Goal: Transaction & Acquisition: Book appointment/travel/reservation

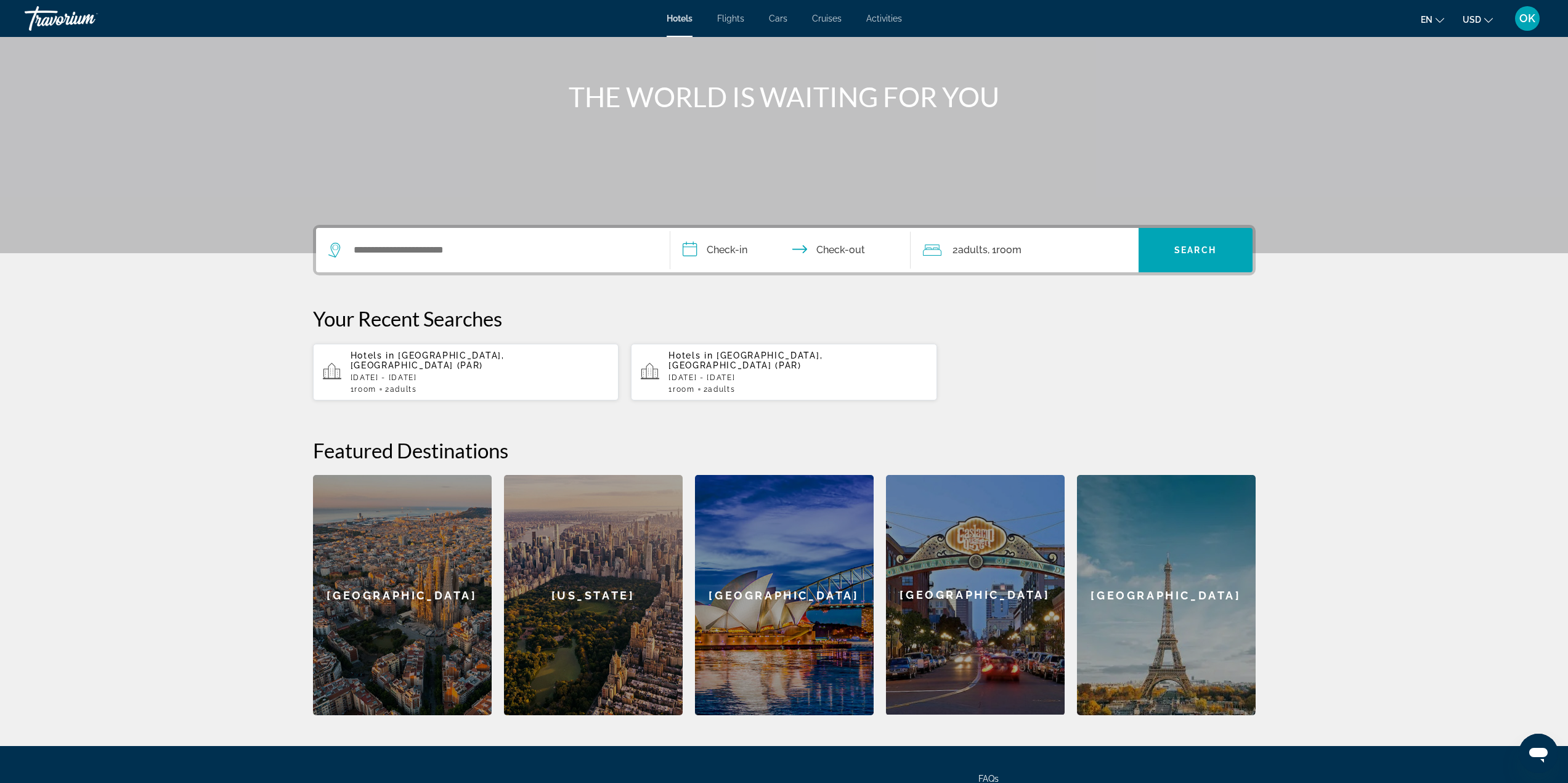
scroll to position [185, 0]
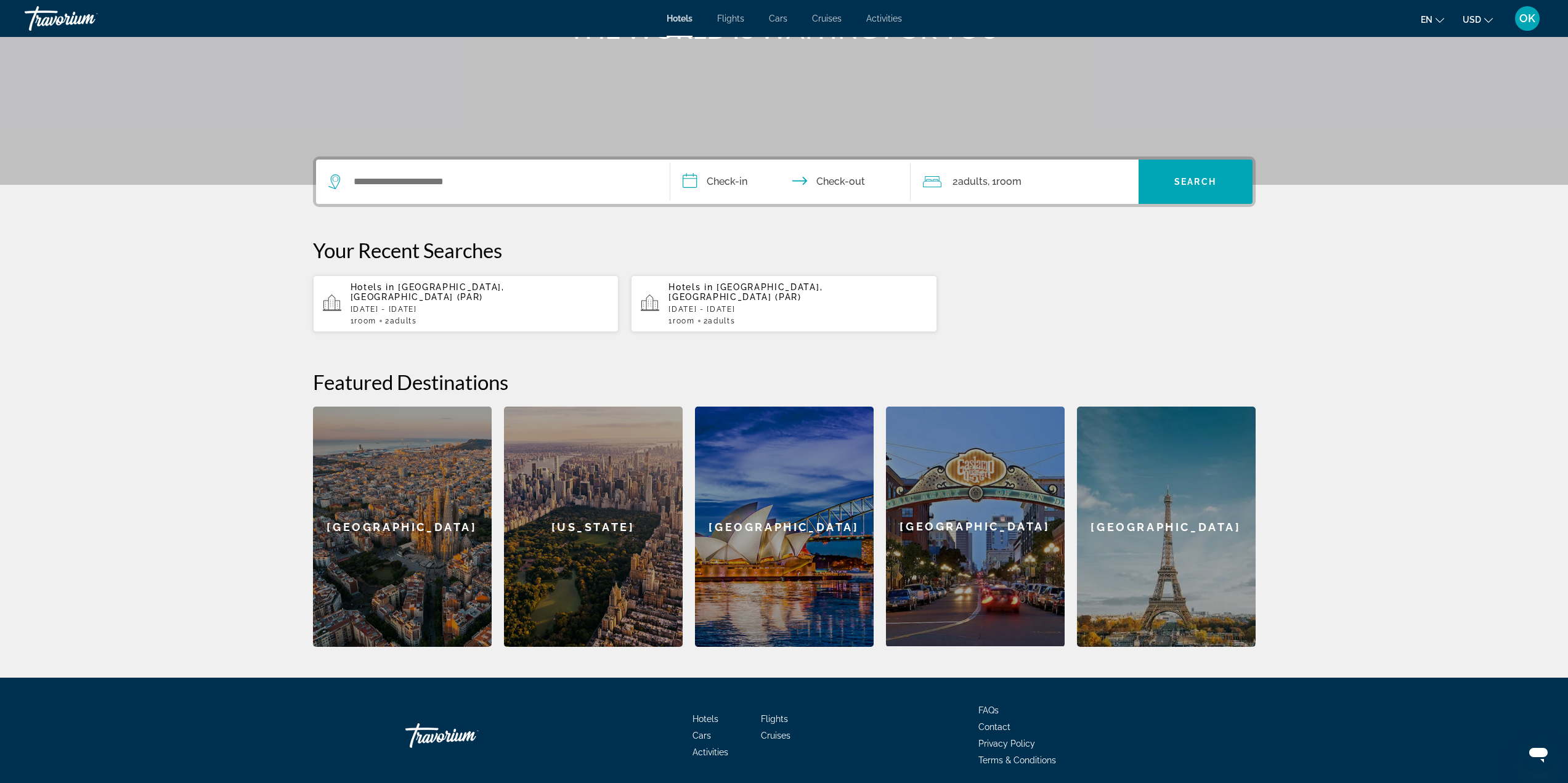
click at [1179, 532] on div "[GEOGRAPHIC_DATA]" at bounding box center [1166, 526] width 178 height 240
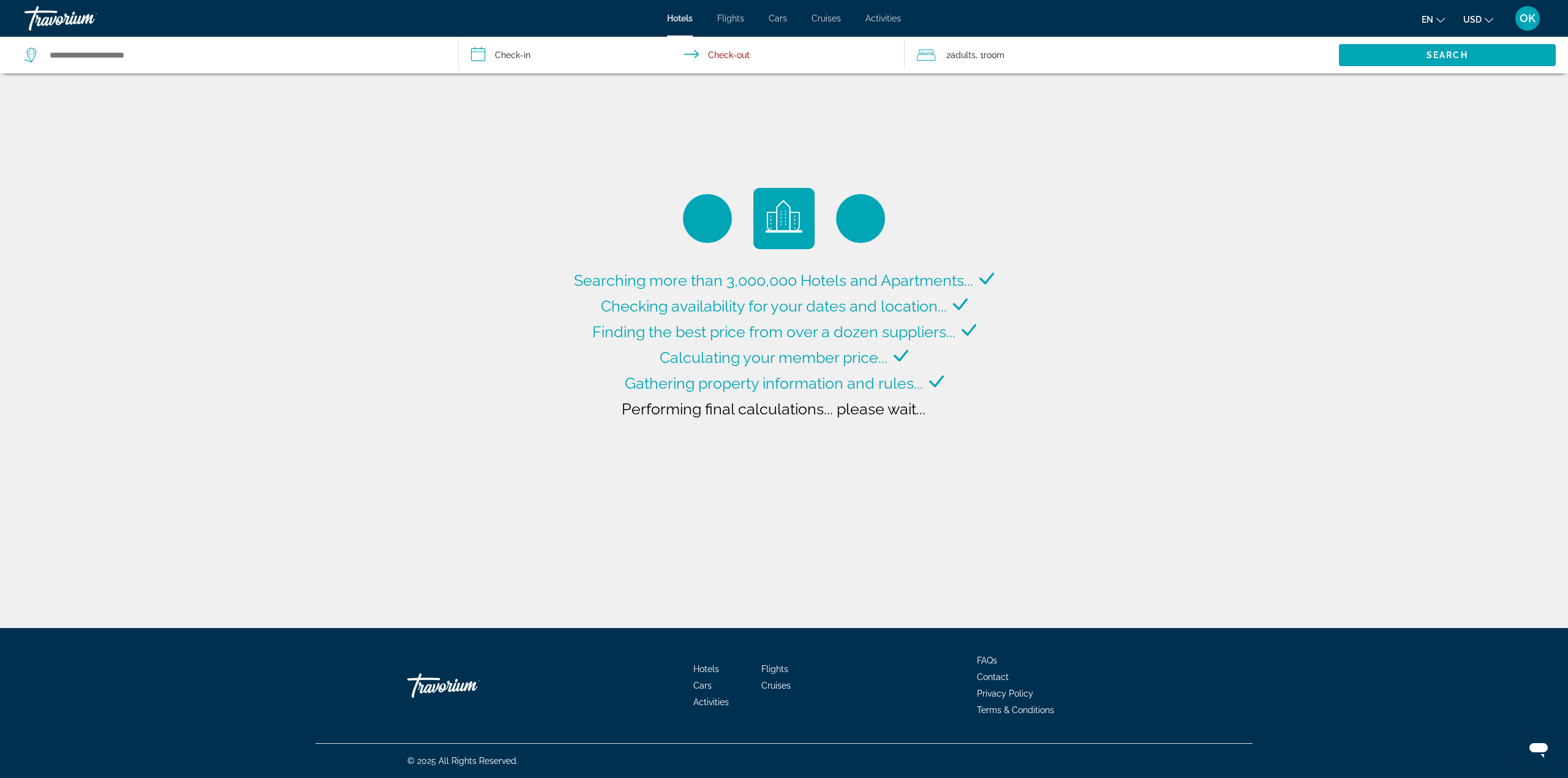
type input "**********"
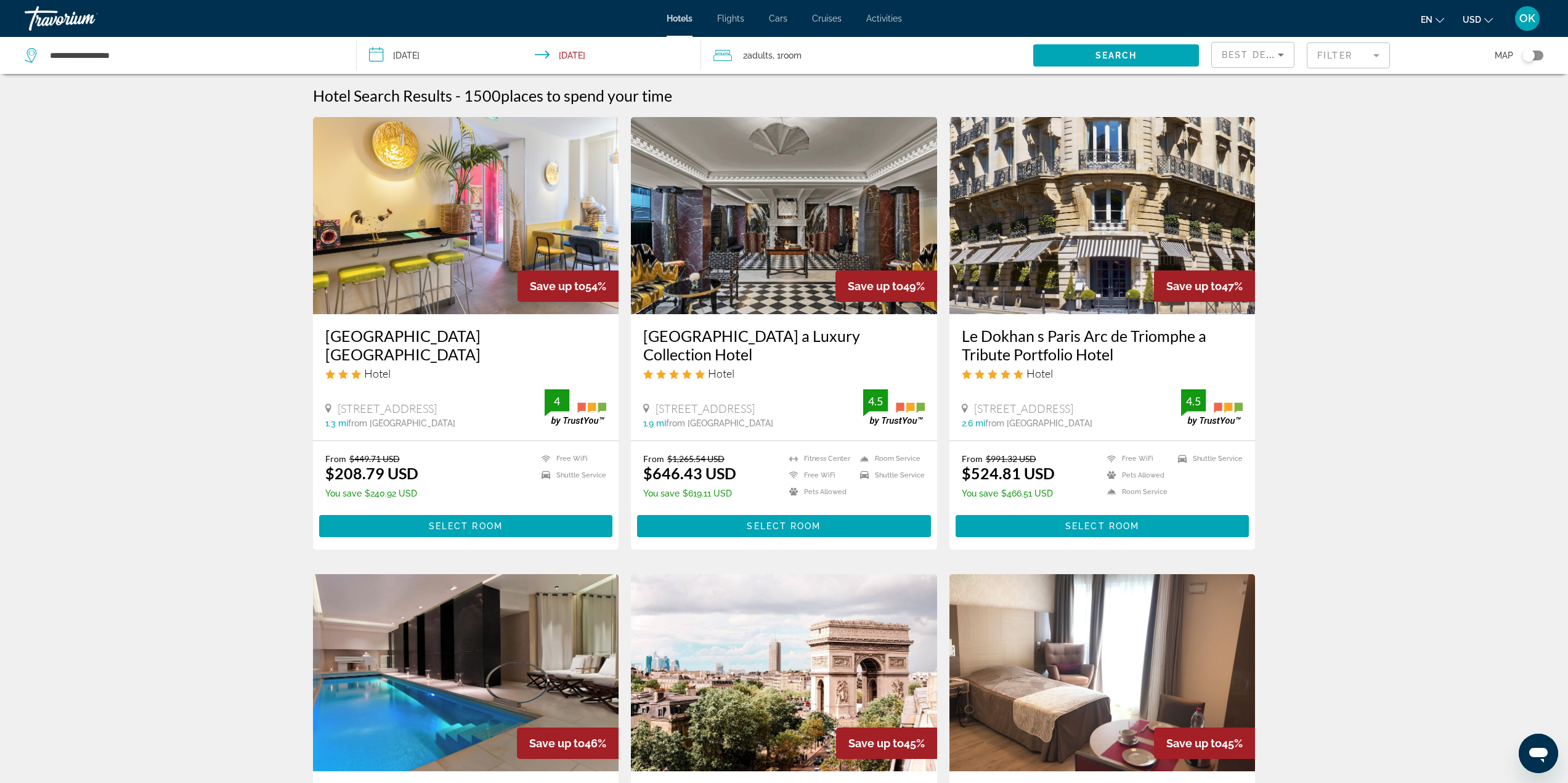
click at [1523, 54] on div "Toggle map" at bounding box center [1529, 55] width 13 height 13
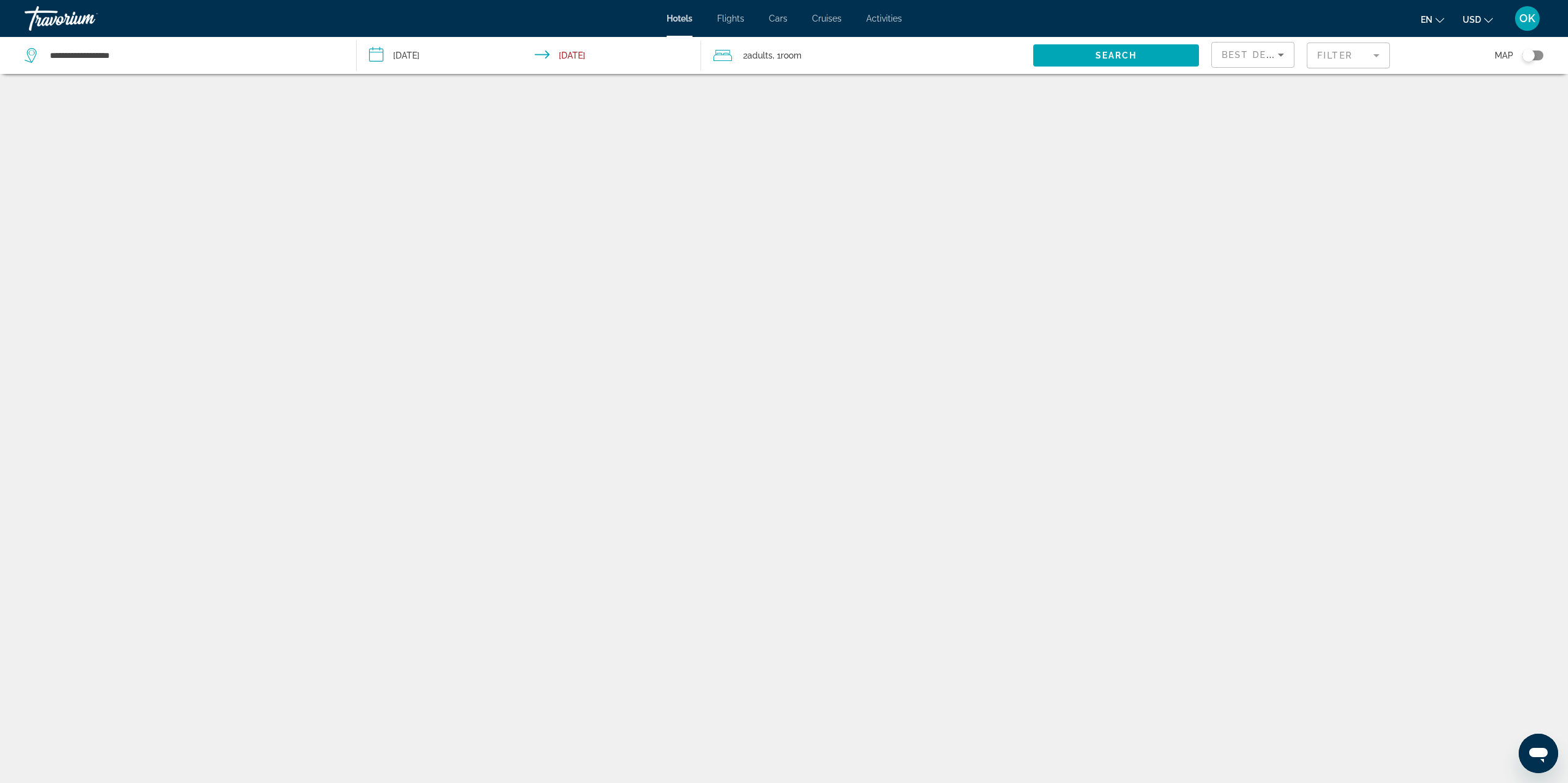
click at [1477, 22] on span "USD" at bounding box center [1472, 20] width 19 height 10
click at [447, 49] on input "**********" at bounding box center [531, 58] width 350 height 41
click at [77, 14] on div "Travorium" at bounding box center [86, 19] width 123 height 32
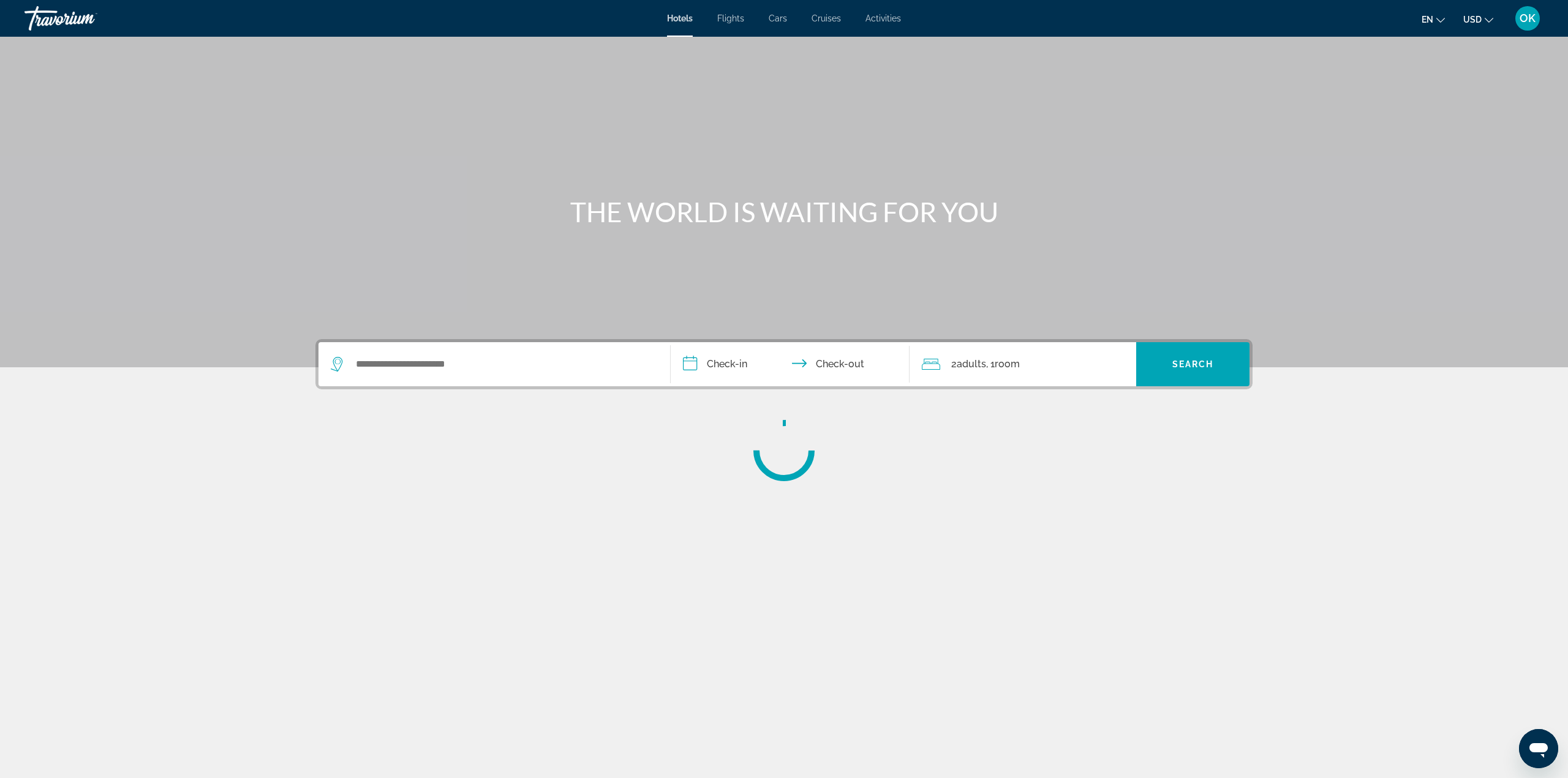
click at [1487, 20] on icon "Change currency" at bounding box center [1488, 19] width 9 height 5
click at [1468, 84] on button "CAD (Can$)" at bounding box center [1453, 81] width 60 height 16
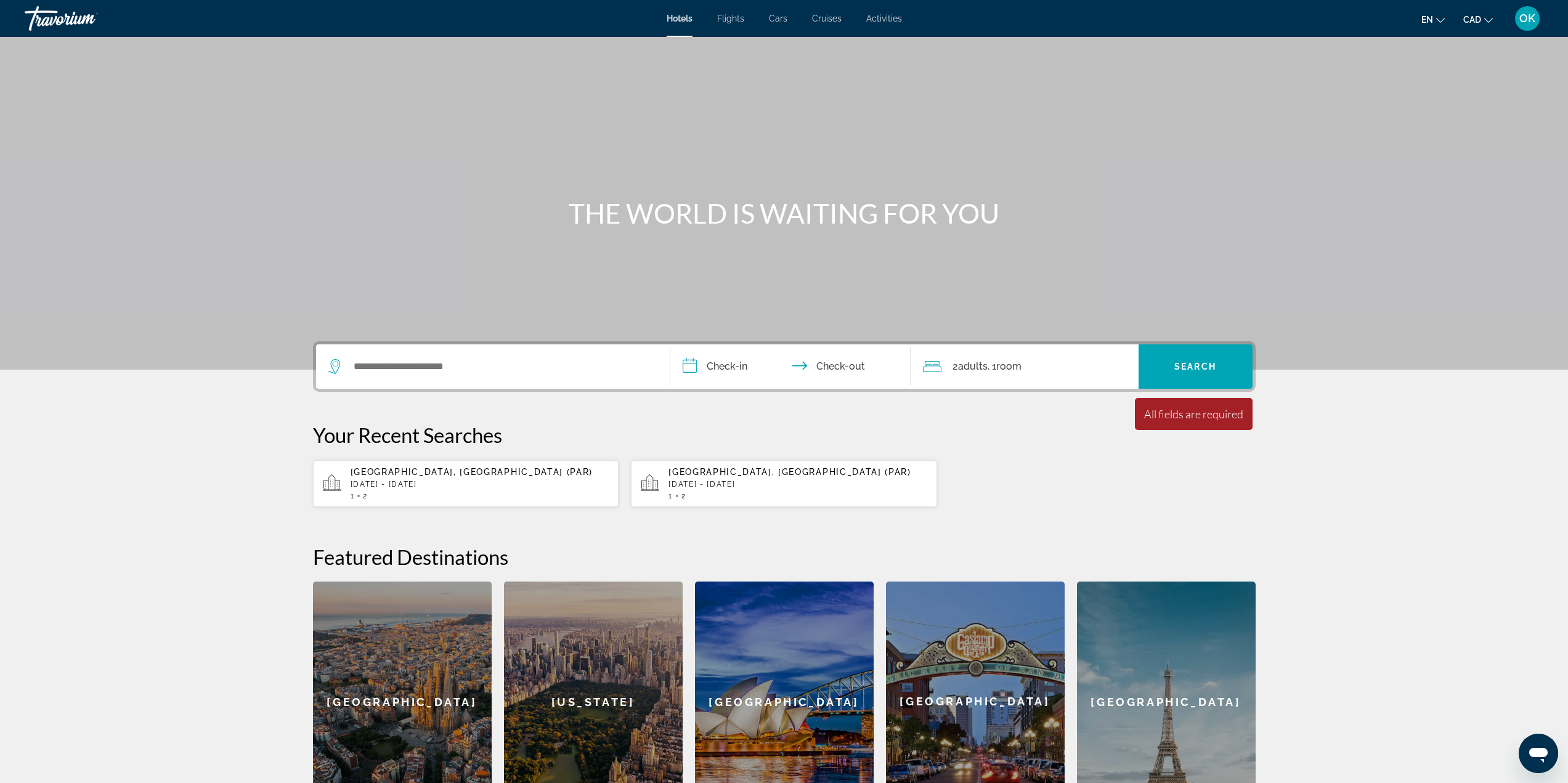
click at [1221, 638] on div "[GEOGRAPHIC_DATA]" at bounding box center [1166, 702] width 178 height 240
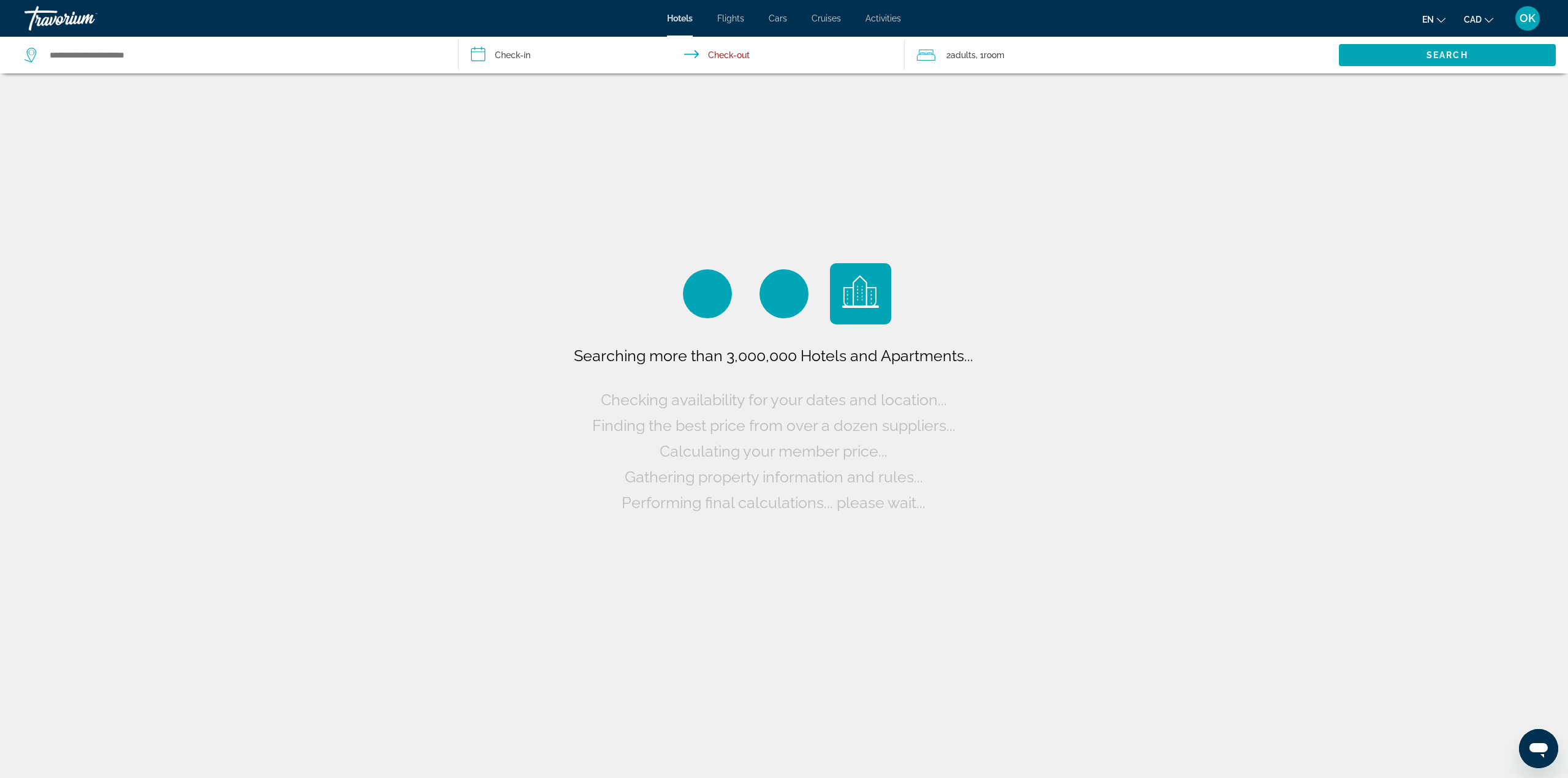
click at [527, 59] on input "**********" at bounding box center [684, 57] width 451 height 41
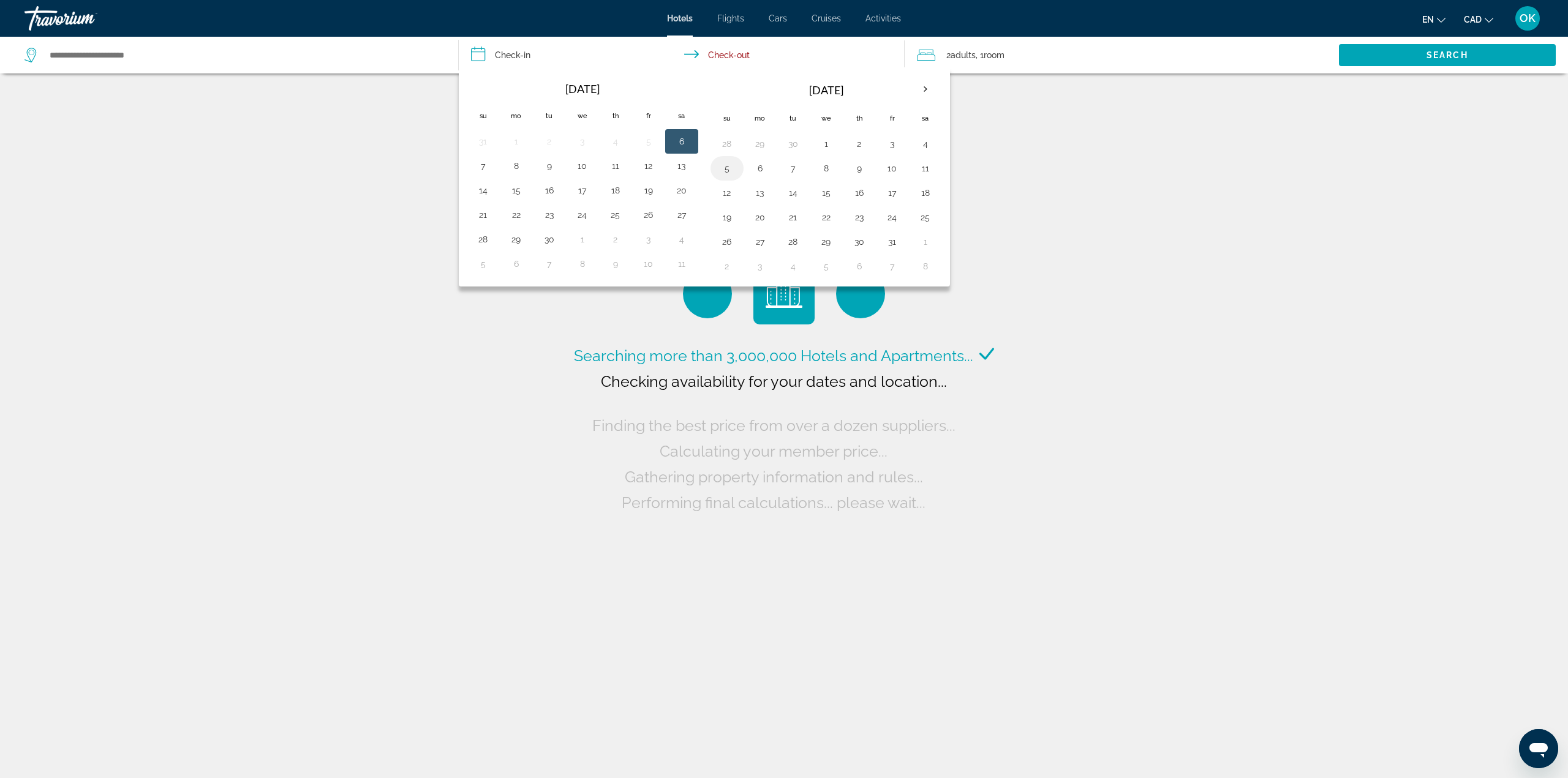
click at [733, 170] on button "5" at bounding box center [727, 168] width 19 height 18
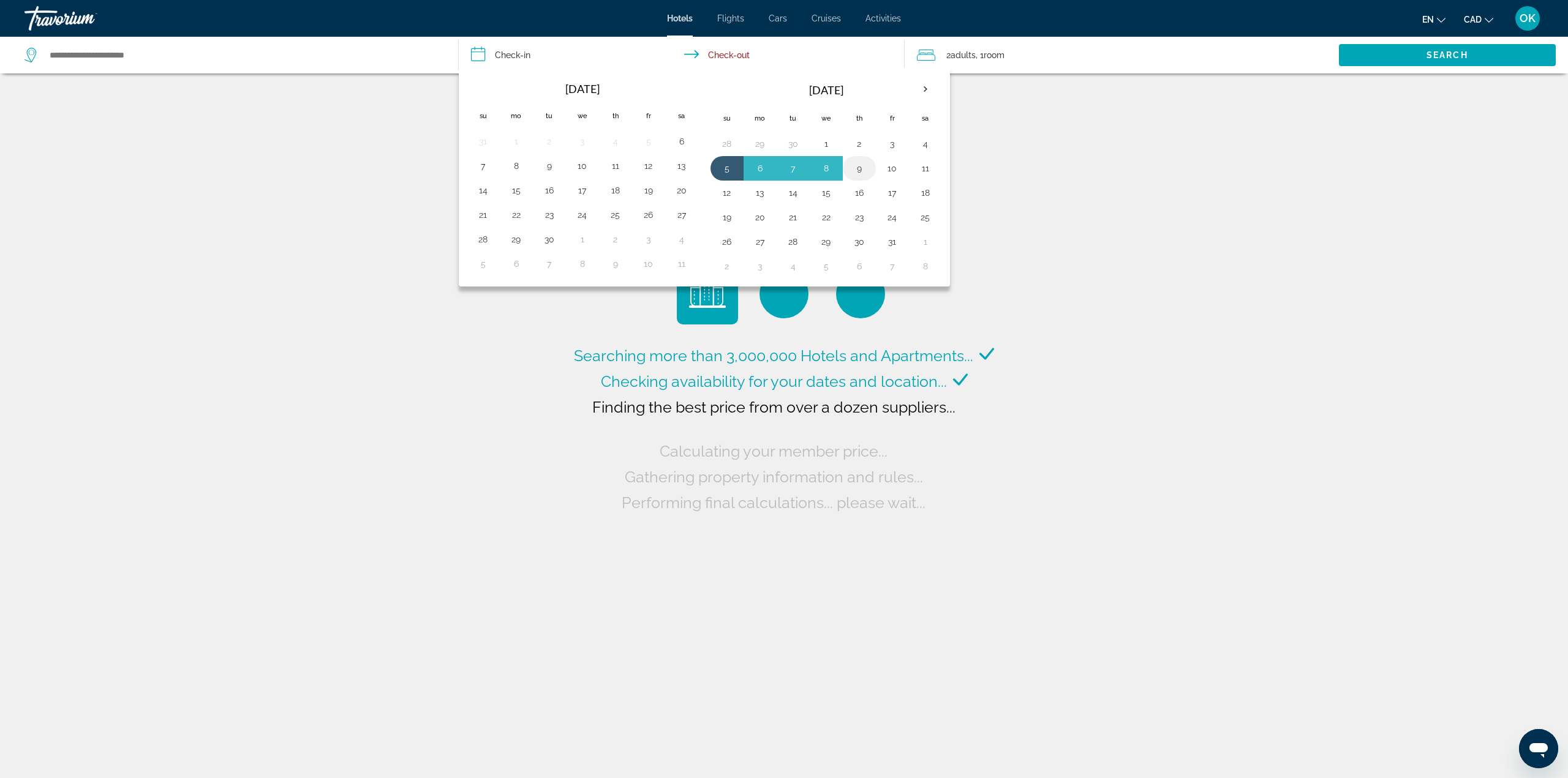
click at [856, 167] on button "9" at bounding box center [859, 168] width 19 height 18
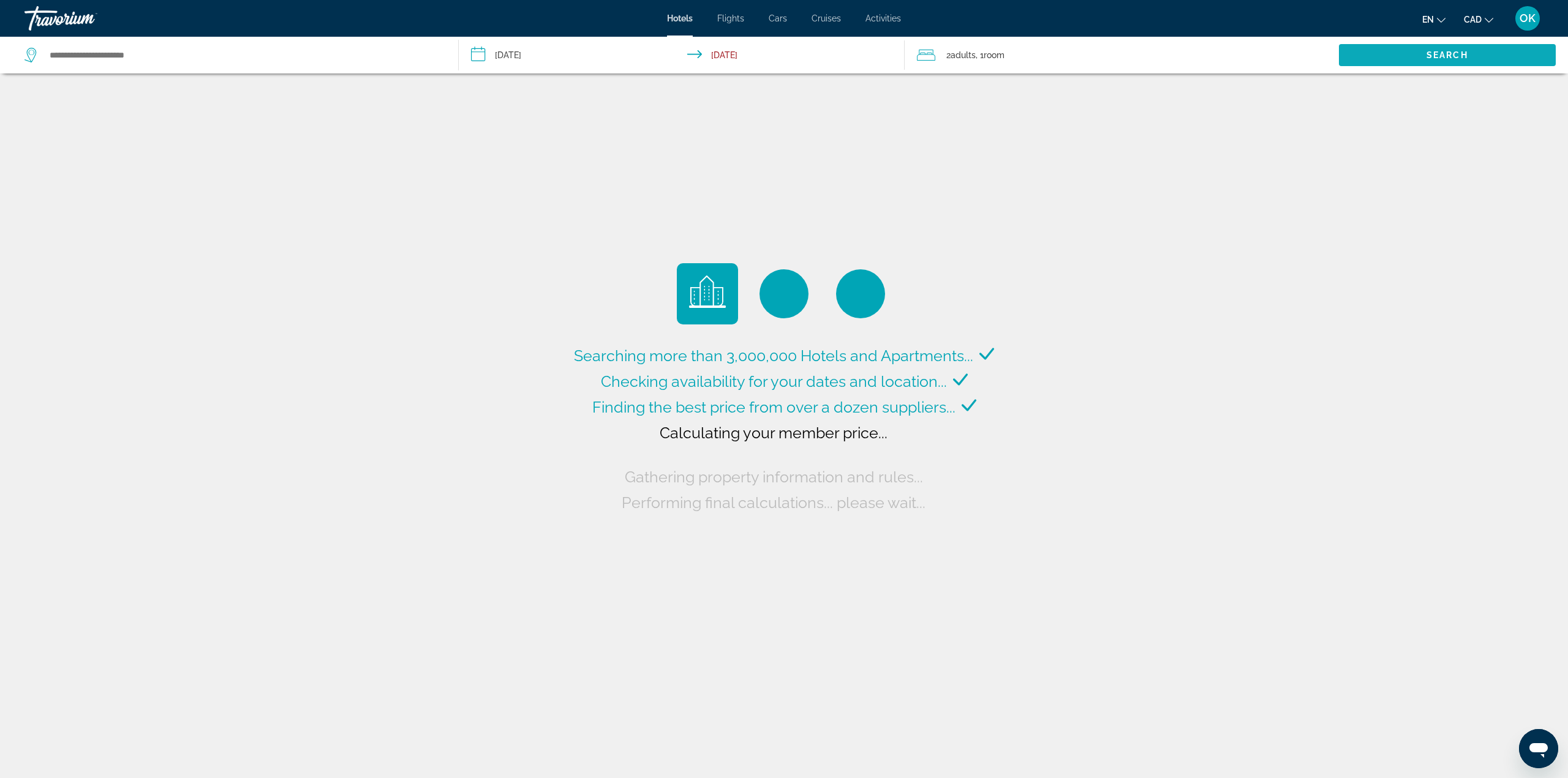
click at [1403, 57] on span "Search widget" at bounding box center [1447, 56] width 217 height 29
click at [746, 58] on input "**********" at bounding box center [684, 57] width 451 height 41
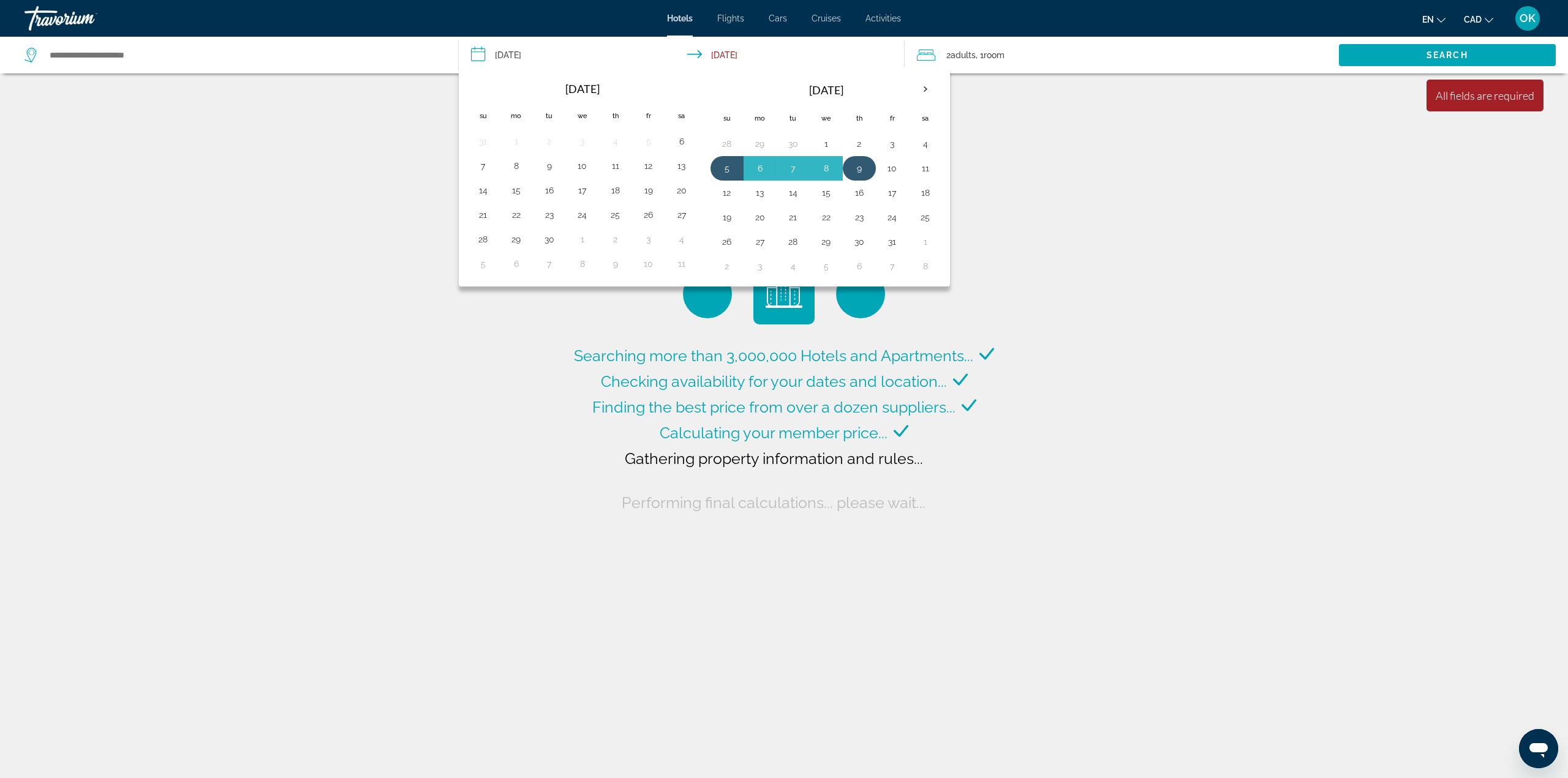
click at [859, 162] on button "9" at bounding box center [859, 168] width 19 height 18
click at [859, 166] on button "9" at bounding box center [859, 168] width 19 height 18
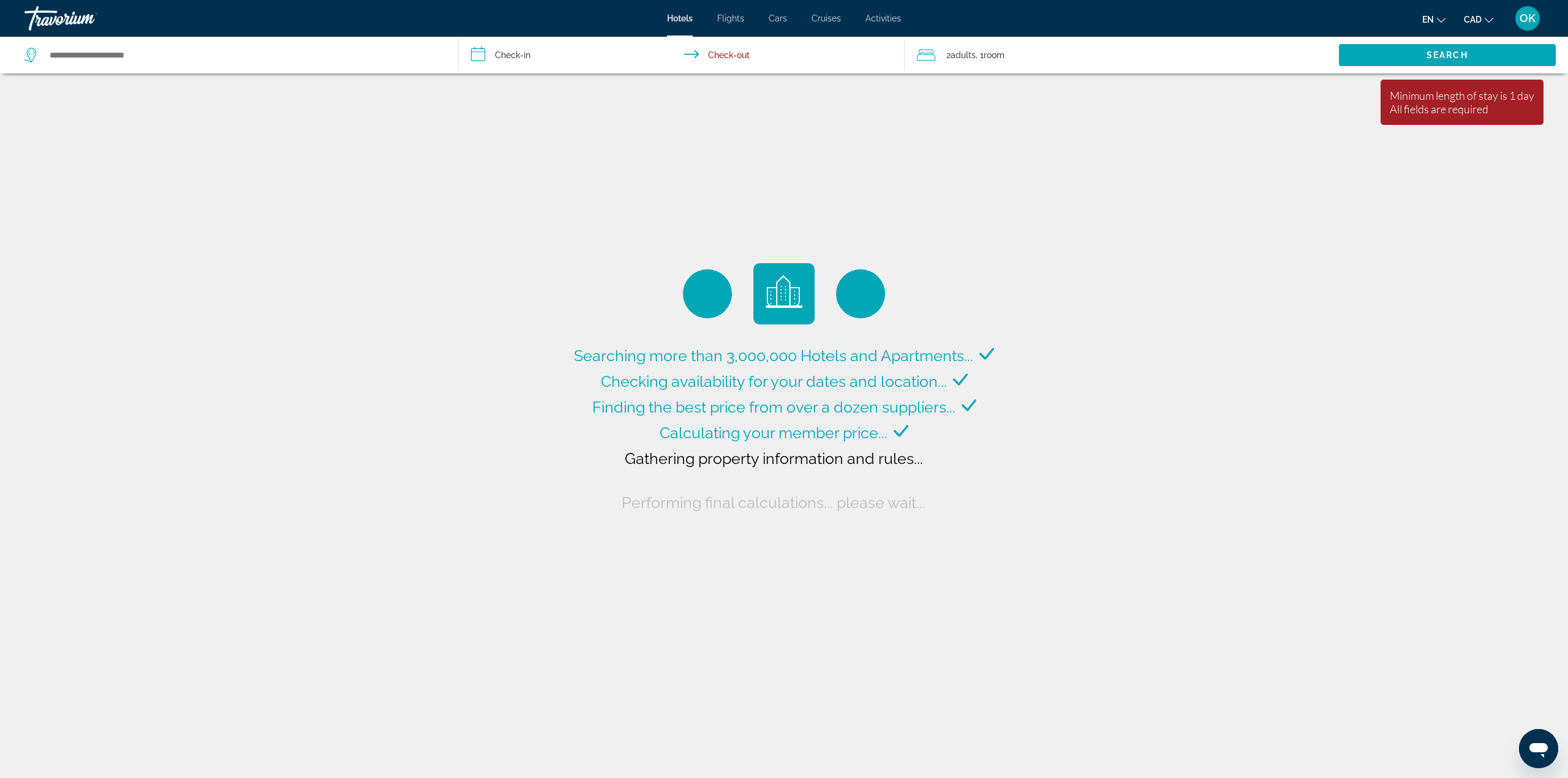
click at [736, 59] on input "**********" at bounding box center [684, 57] width 451 height 41
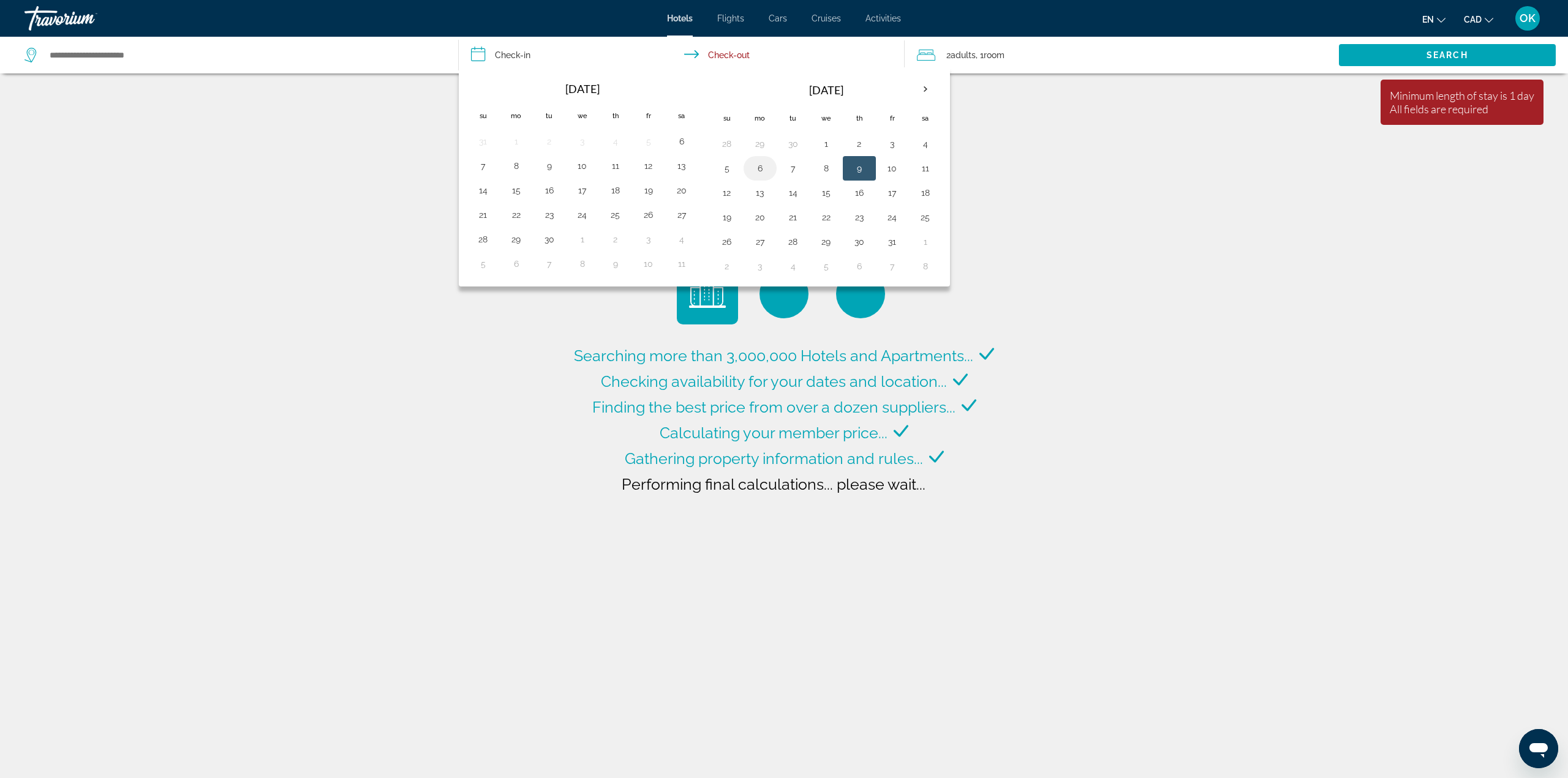
click at [761, 167] on button "6" at bounding box center [760, 168] width 19 height 18
click at [764, 164] on button "6" at bounding box center [760, 168] width 19 height 18
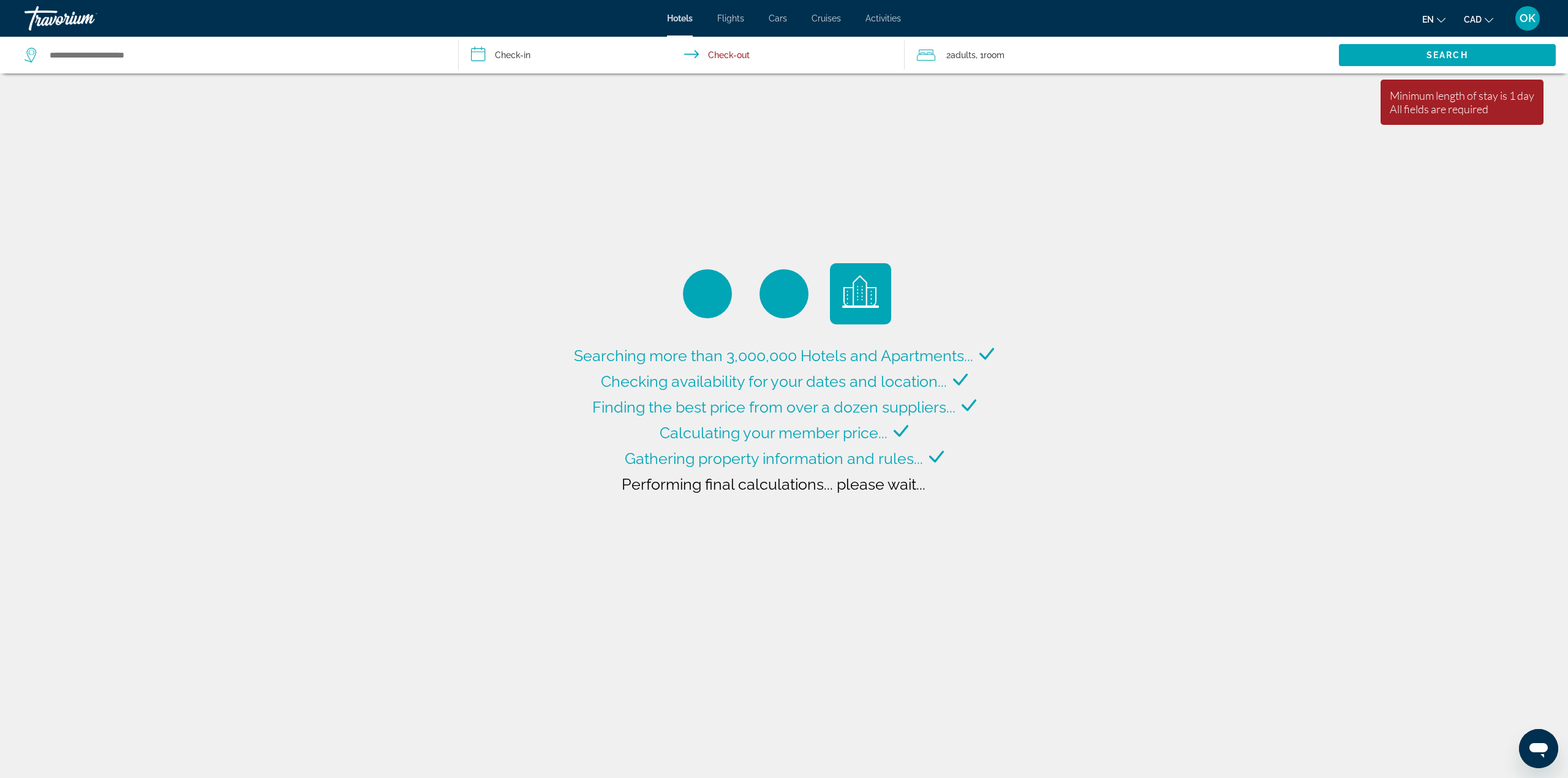
drag, startPoint x: 572, startPoint y: 78, endPoint x: 574, endPoint y: 67, distance: 11.2
click at [574, 75] on div "**********" at bounding box center [784, 389] width 1568 height 778
click at [571, 60] on input "**********" at bounding box center [684, 57] width 451 height 41
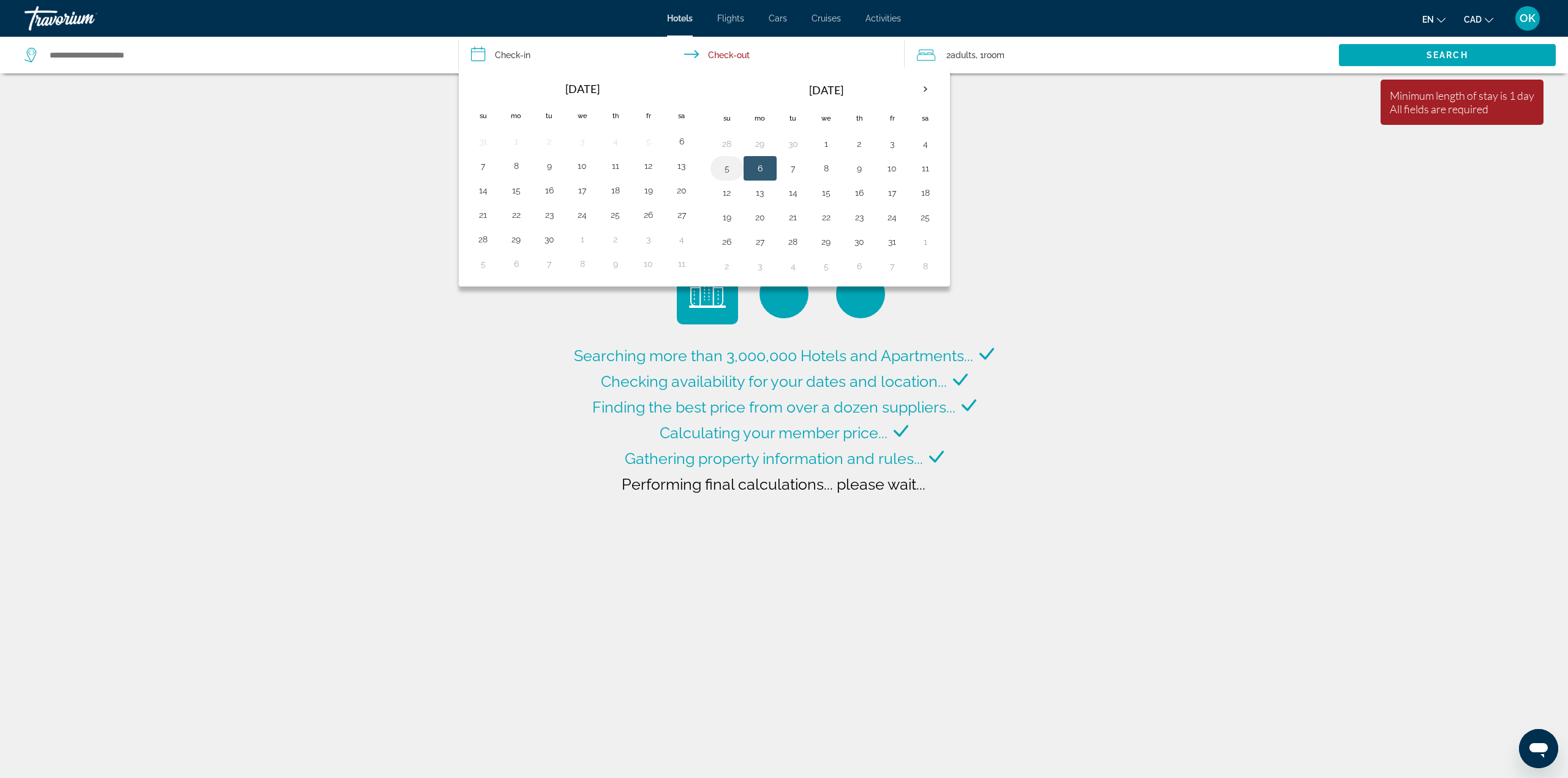
click at [725, 168] on button "5" at bounding box center [727, 168] width 19 height 18
click at [860, 166] on button "9" at bounding box center [859, 168] width 19 height 18
type input "**********"
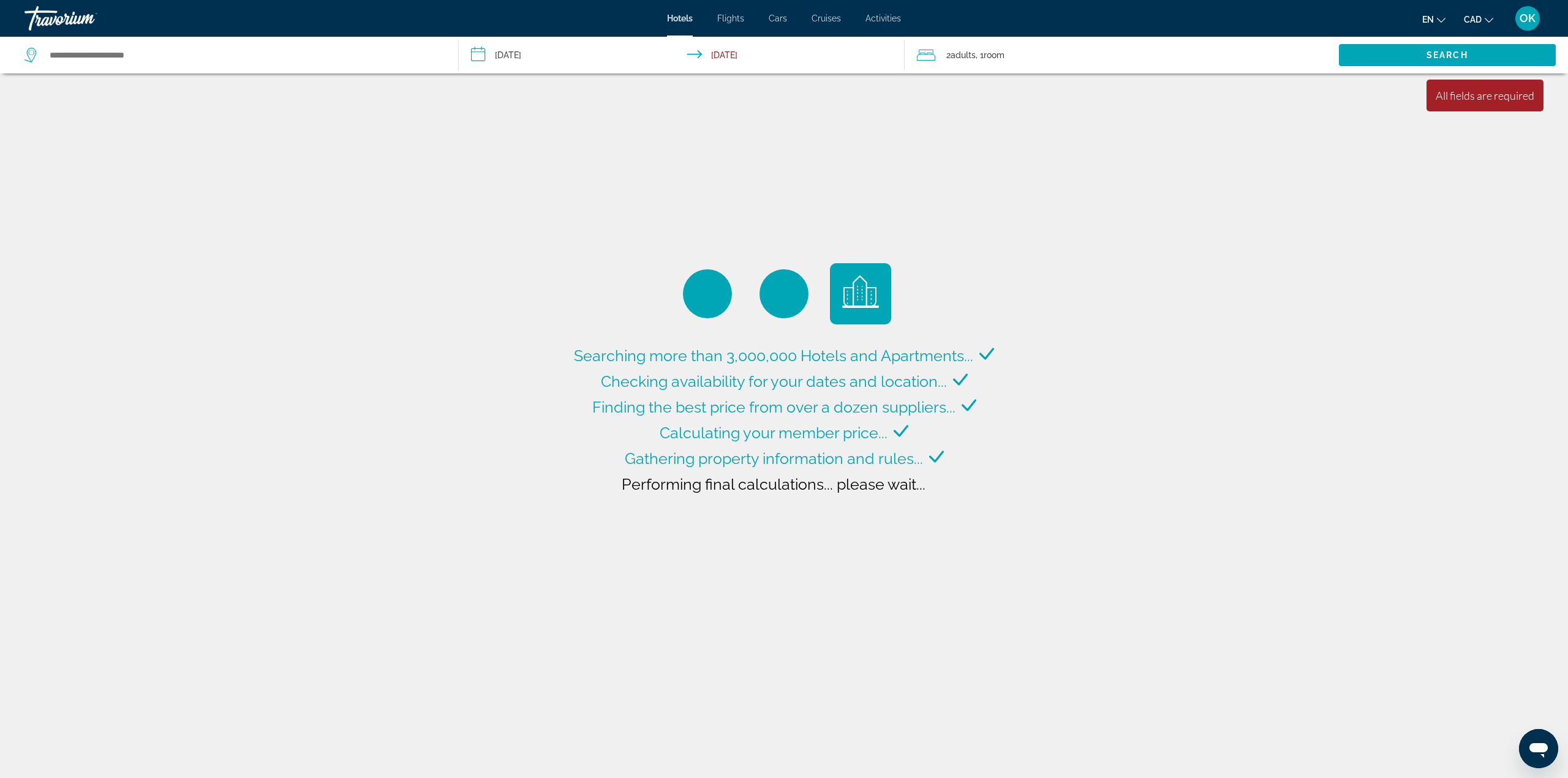
type input "**********"
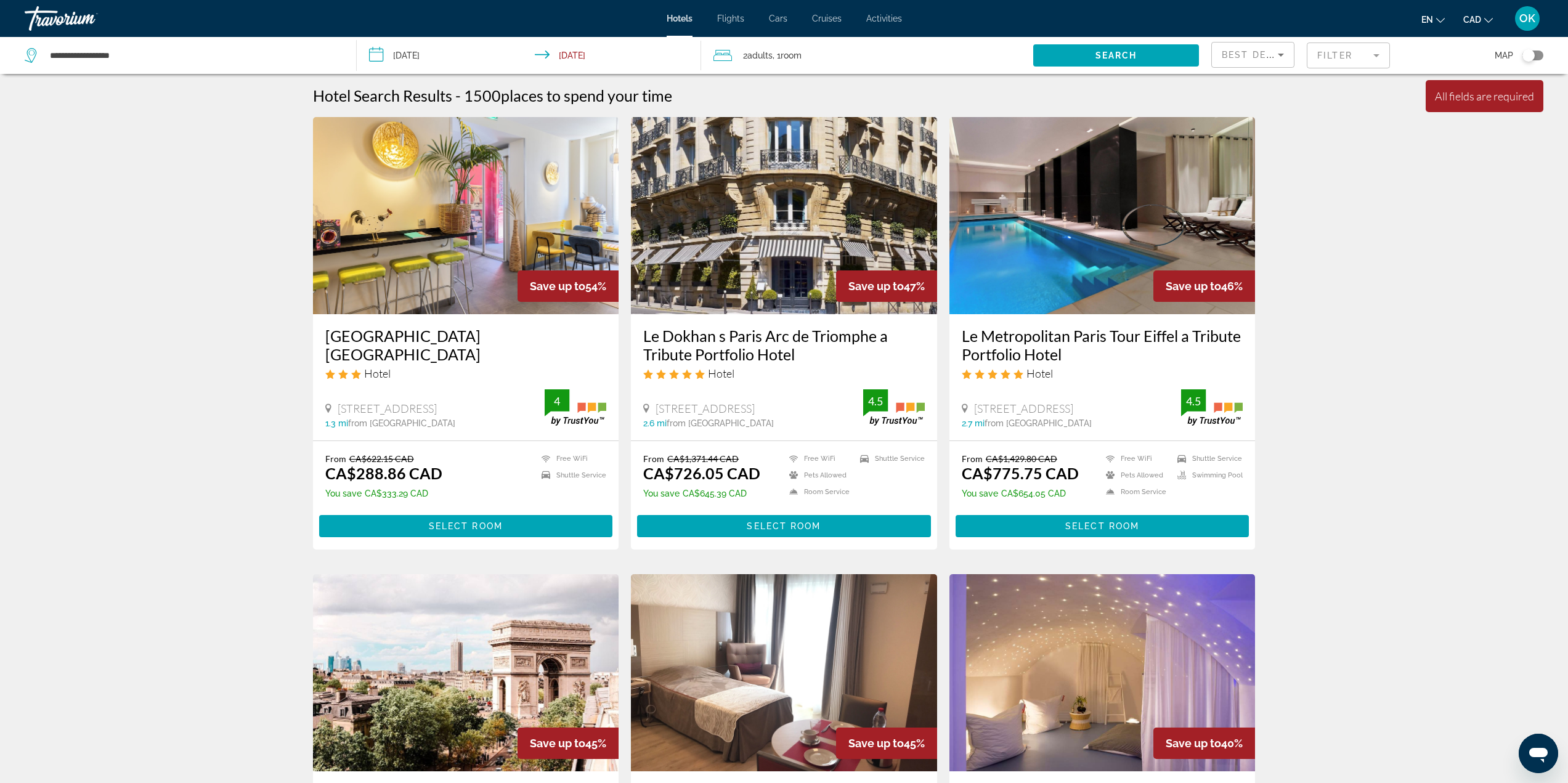
click at [607, 58] on input "**********" at bounding box center [531, 58] width 350 height 41
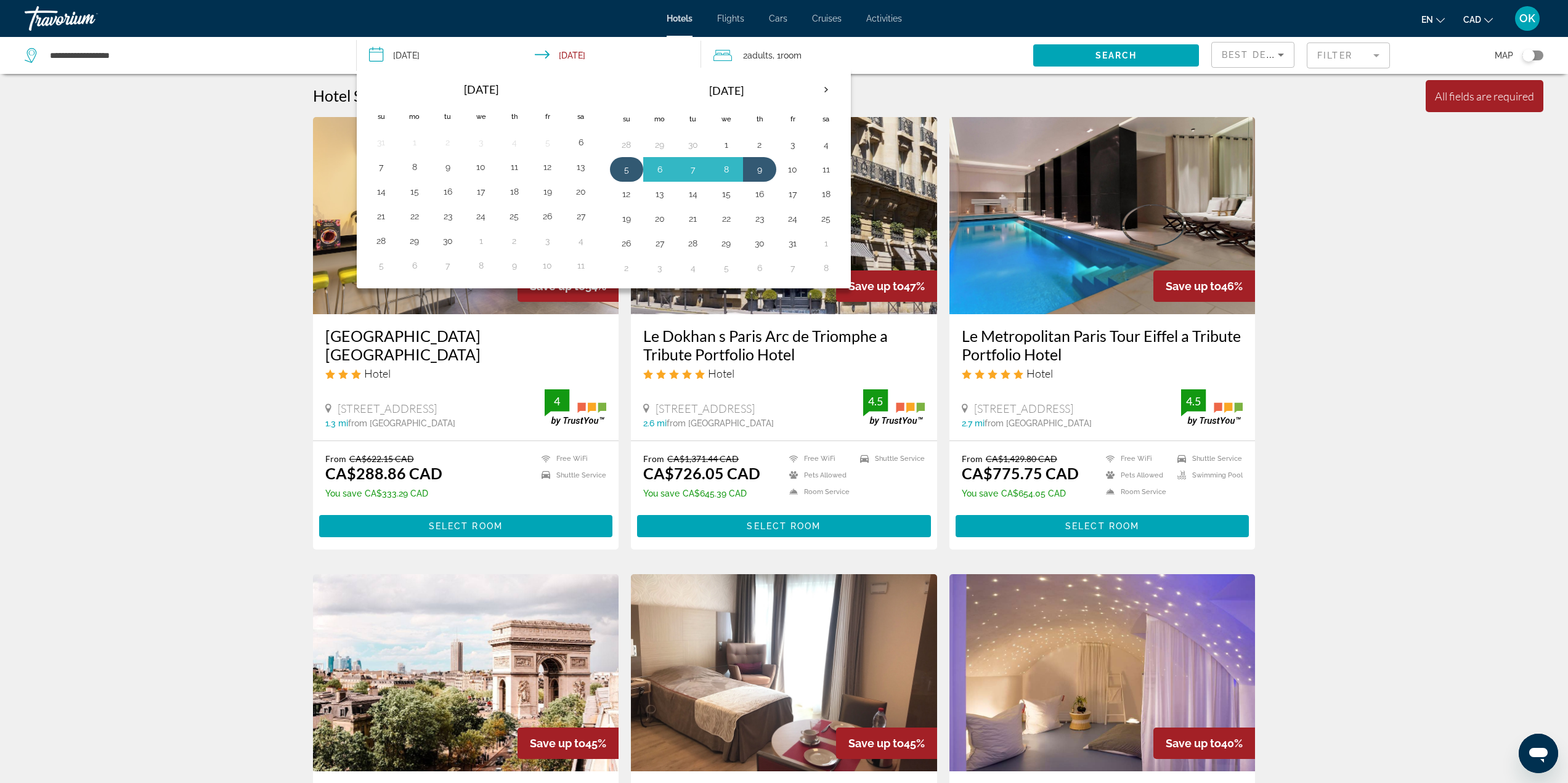
click at [625, 171] on button "5" at bounding box center [626, 170] width 20 height 18
click at [624, 171] on button "5" at bounding box center [626, 170] width 20 height 18
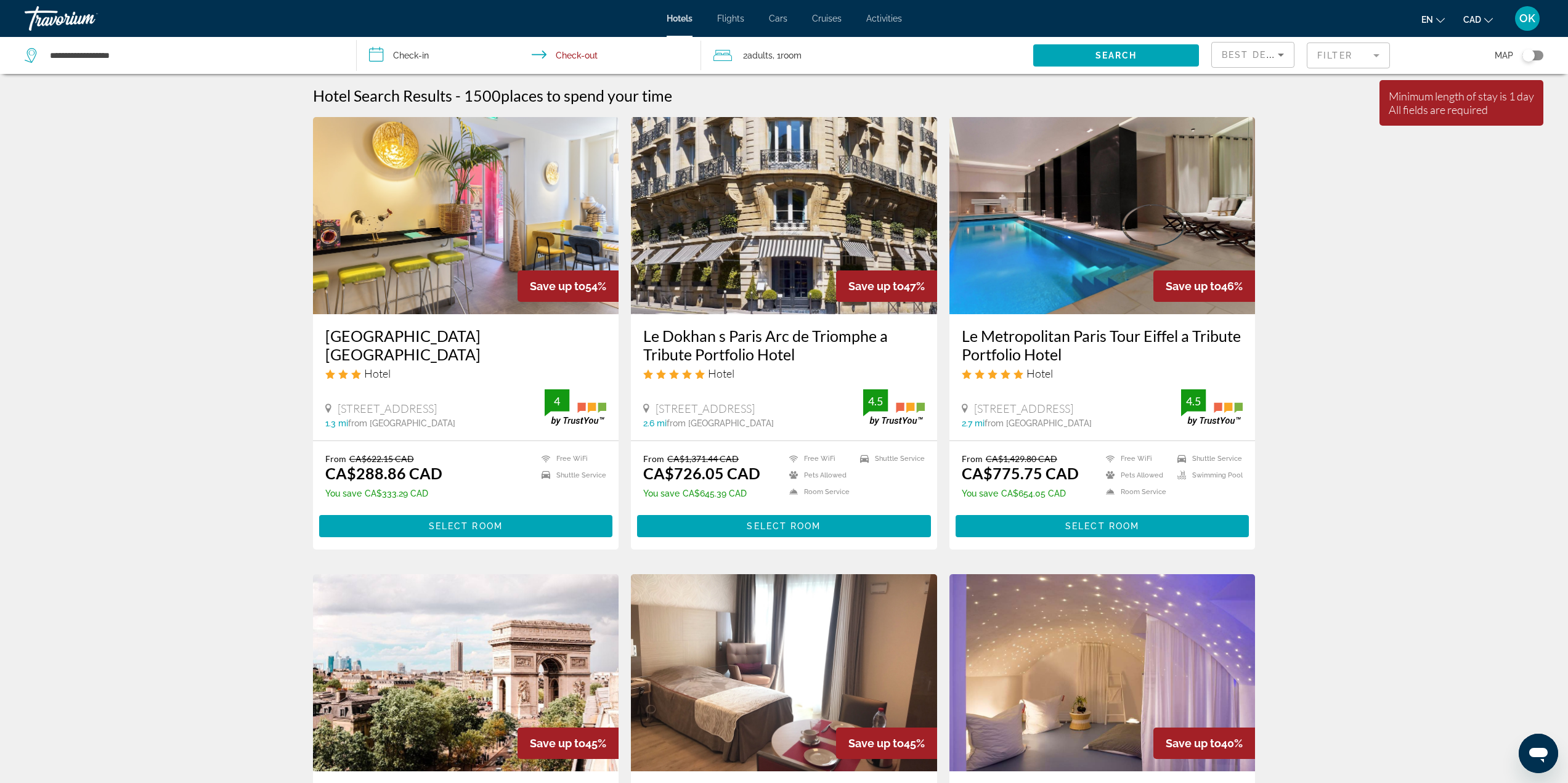
click at [531, 61] on input "**********" at bounding box center [531, 58] width 350 height 41
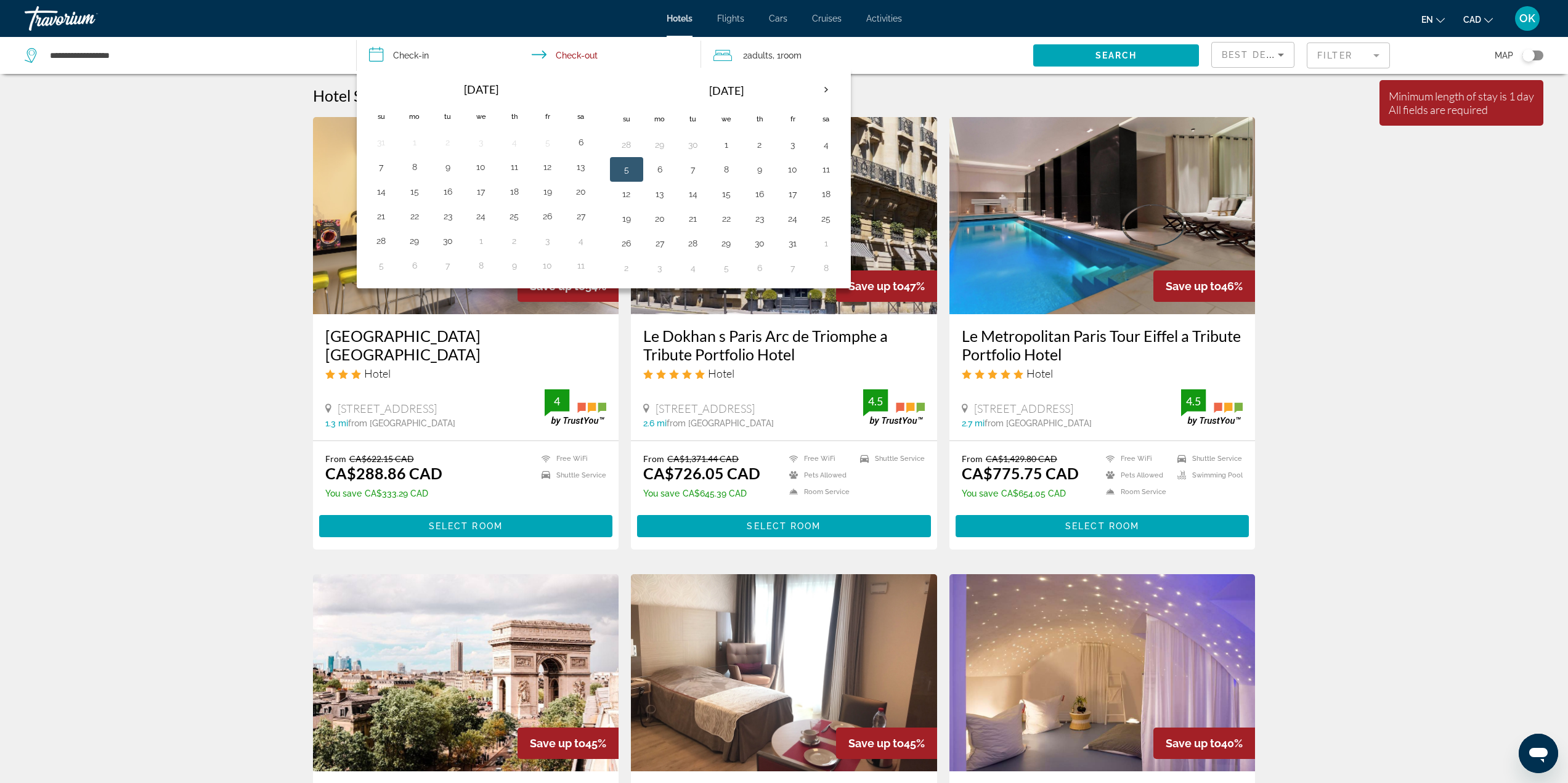
click at [620, 164] on button "5" at bounding box center [626, 170] width 20 height 18
click at [763, 171] on button "9" at bounding box center [760, 170] width 20 height 18
type input "**********"
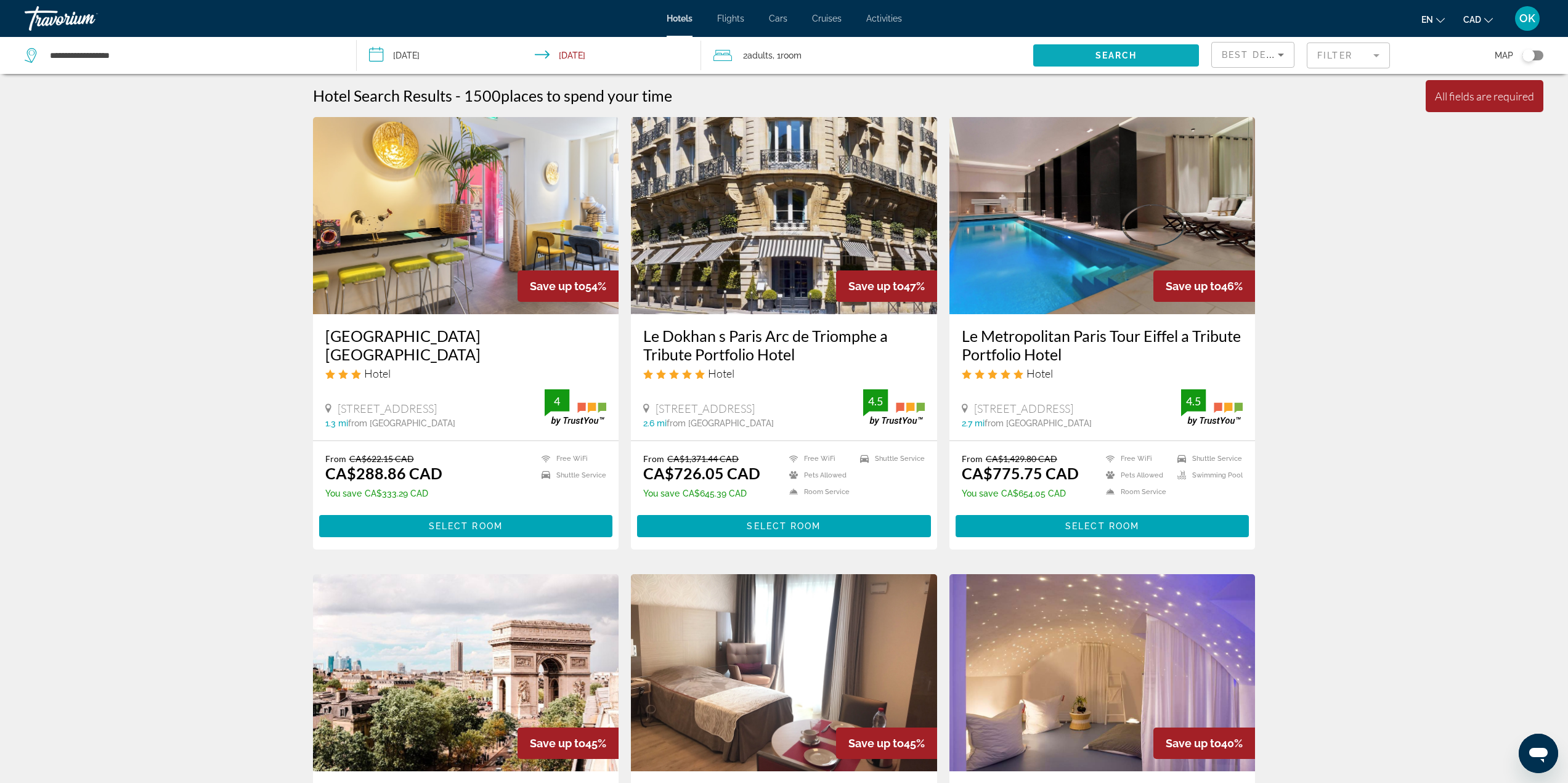
click at [1104, 52] on span "Search" at bounding box center [1116, 56] width 42 height 10
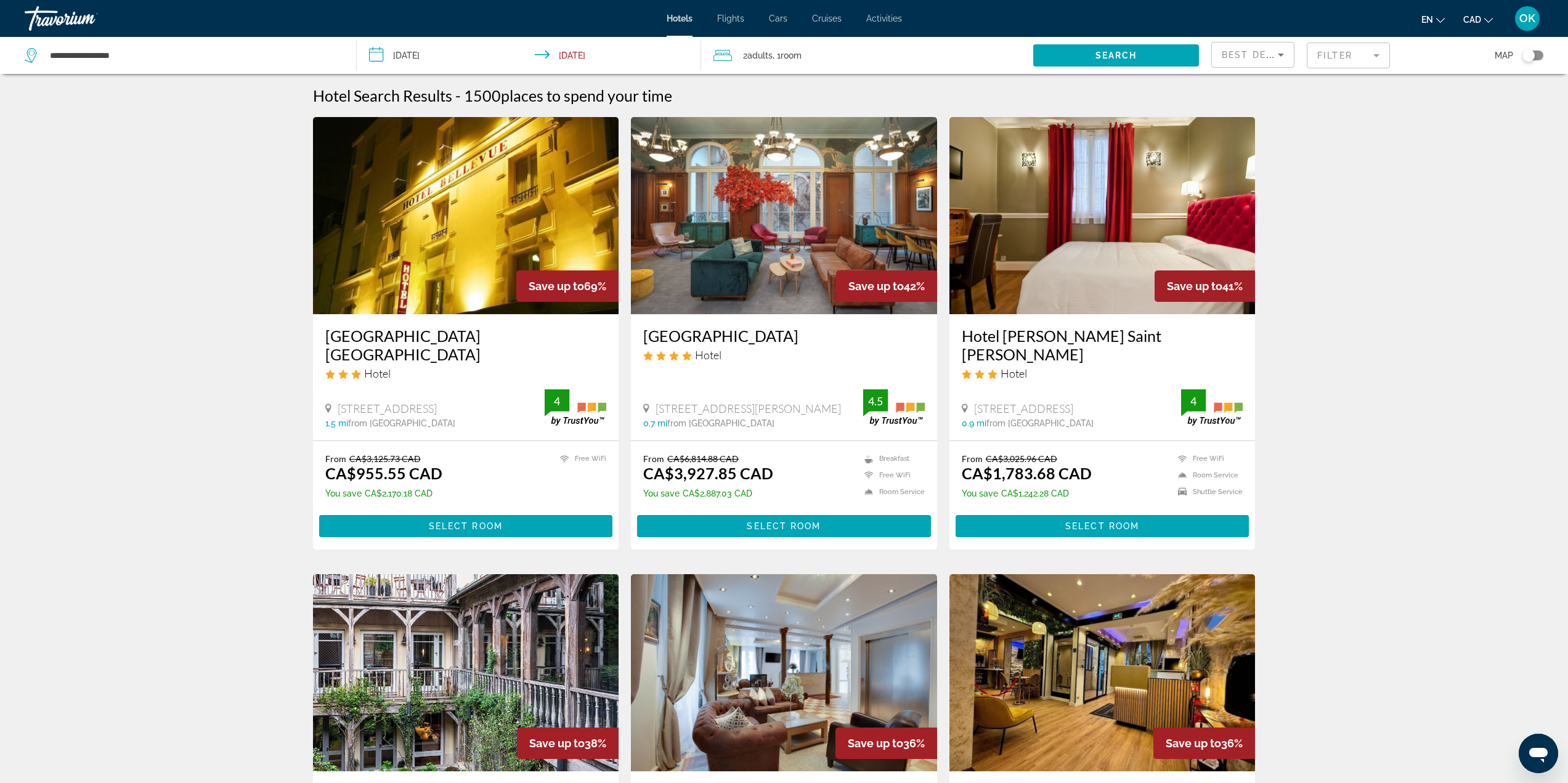
click at [1524, 56] on div "Toggle map" at bounding box center [1529, 55] width 13 height 13
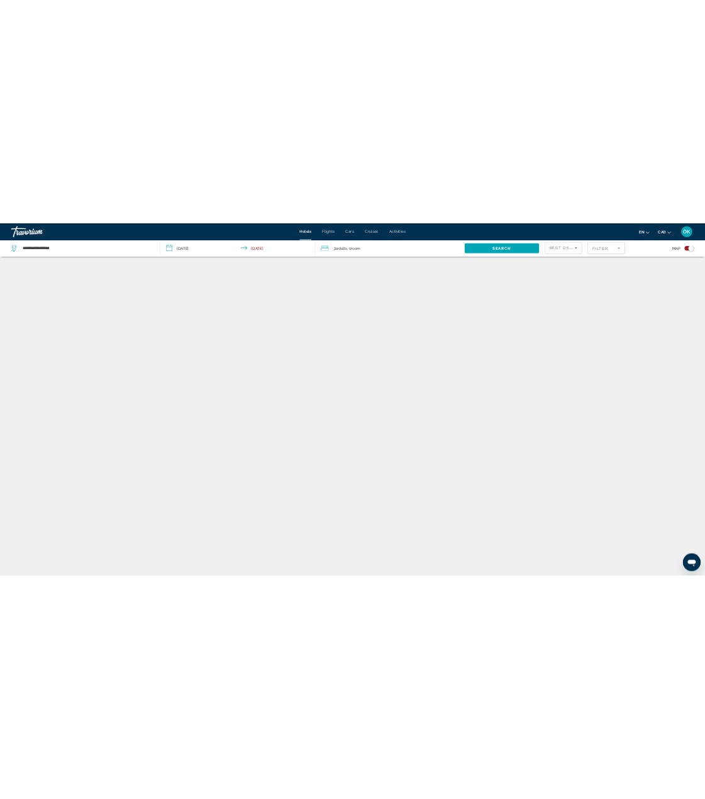
scroll to position [75, 0]
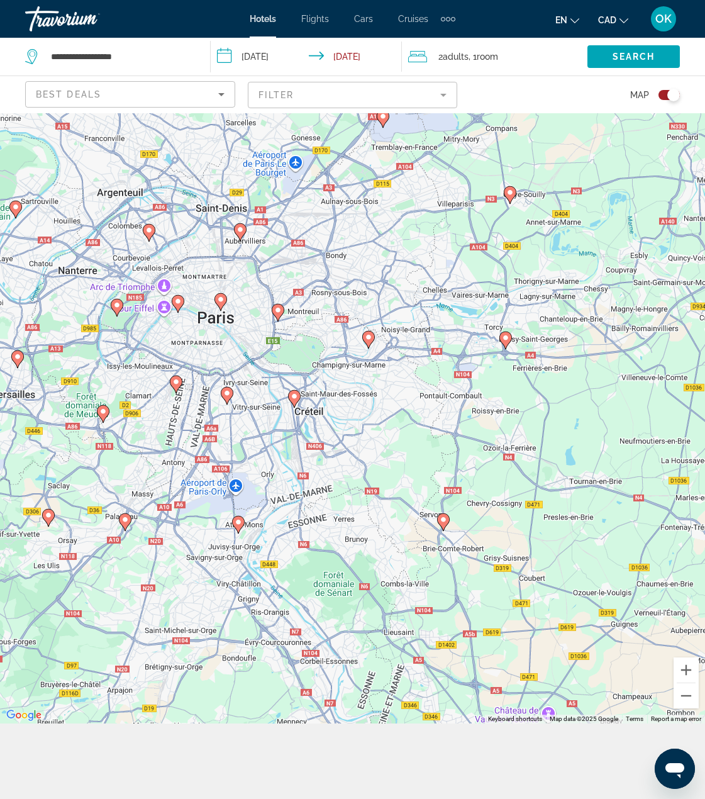
drag, startPoint x: 511, startPoint y: 499, endPoint x: 404, endPoint y: 468, distance: 112.0
click at [404, 468] on div "To activate drag with keyboard, press Alt + Enter. Once in keyboard drag state,…" at bounding box center [352, 380] width 705 height 685
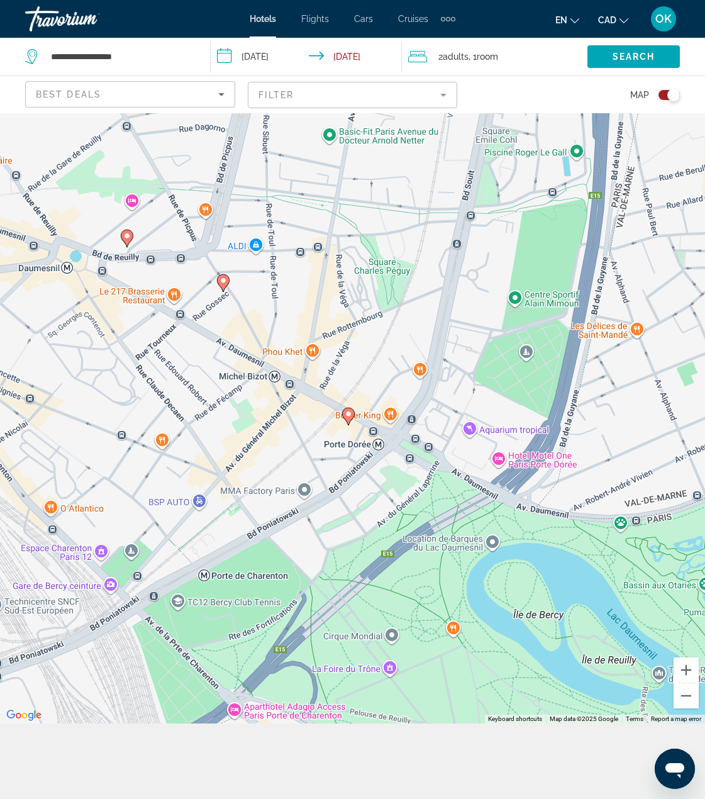
drag, startPoint x: 307, startPoint y: 357, endPoint x: 324, endPoint y: 443, distance: 87.2
click at [324, 443] on div "To activate drag with keyboard, press Alt + Enter. Once in keyboard drag state,…" at bounding box center [352, 380] width 705 height 685
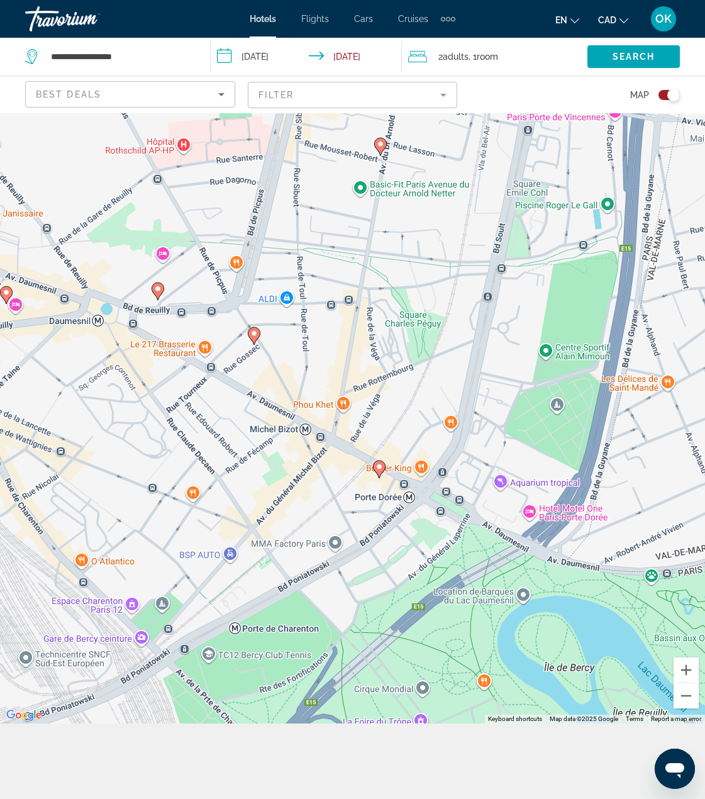
drag, startPoint x: 268, startPoint y: 363, endPoint x: 303, endPoint y: 413, distance: 60.9
click at [303, 413] on div "To activate drag with keyboard, press Alt + Enter. Once in keyboard drag state,…" at bounding box center [352, 380] width 705 height 685
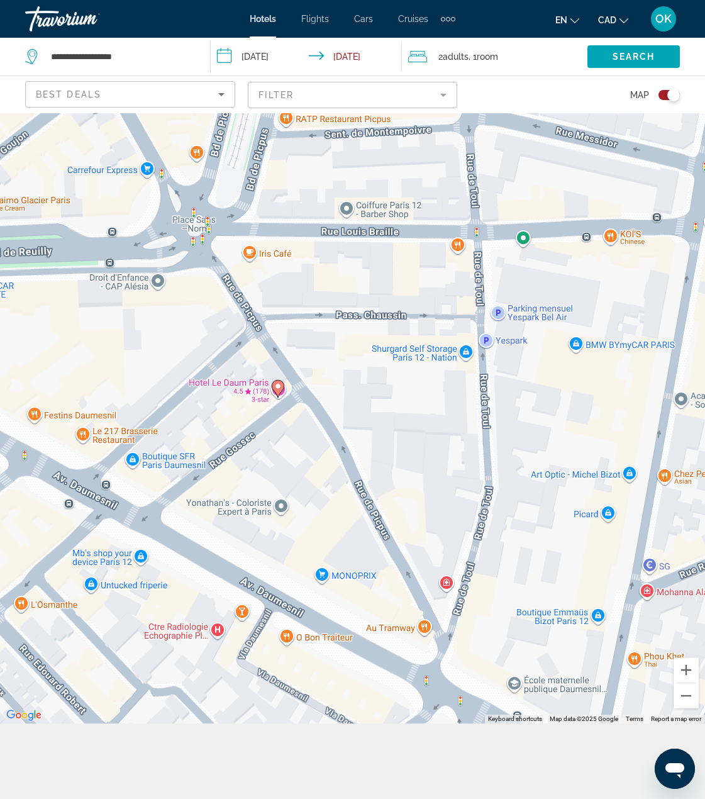
click at [274, 380] on gmp-advanced-marker "Main content" at bounding box center [278, 388] width 13 height 19
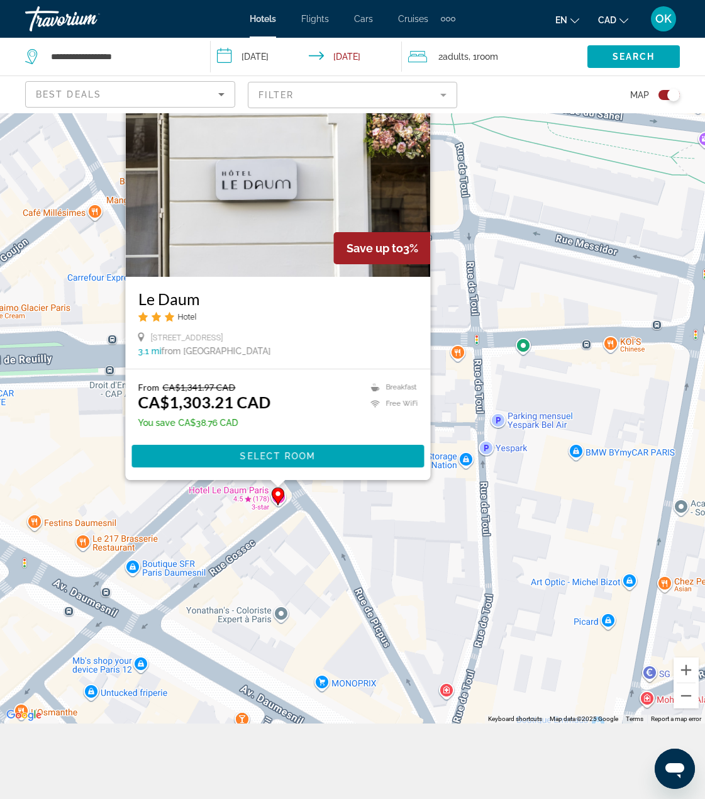
drag, startPoint x: 396, startPoint y: 570, endPoint x: 460, endPoint y: 602, distance: 72.3
click at [460, 602] on div "To activate drag with keyboard, press Alt + Enter. Once in keyboard drag state,…" at bounding box center [352, 380] width 705 height 685
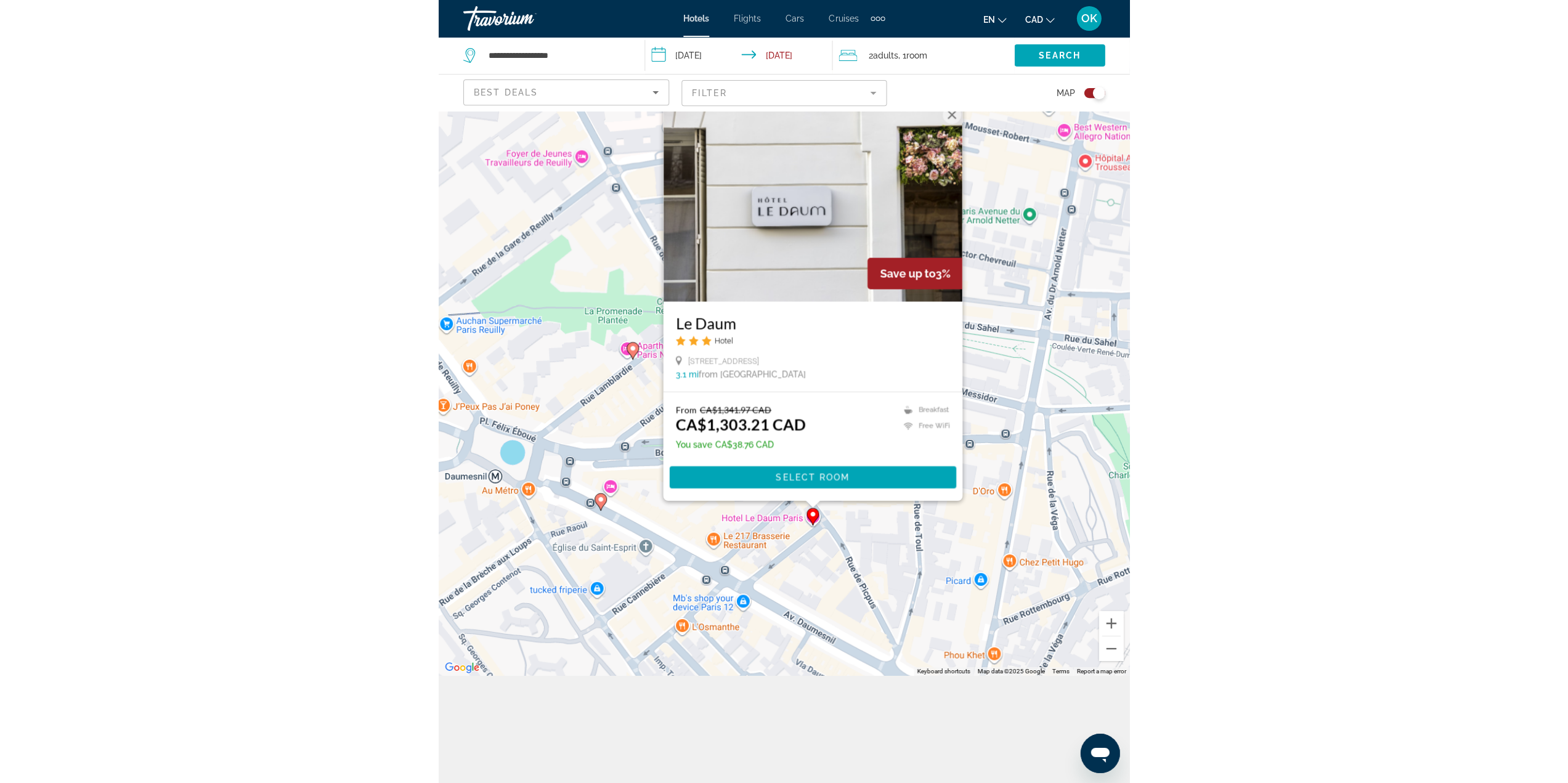
scroll to position [111, 0]
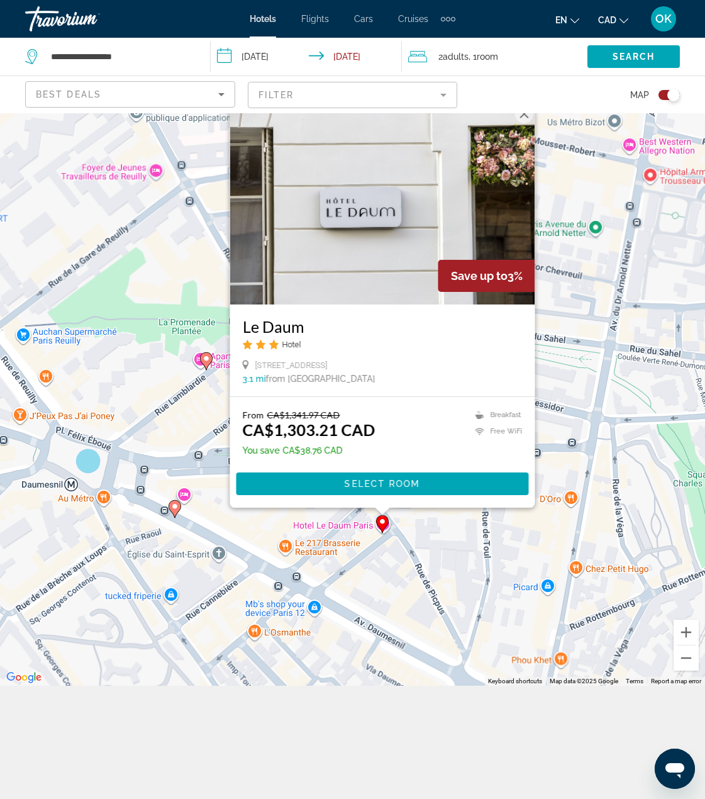
drag, startPoint x: 133, startPoint y: 384, endPoint x: 370, endPoint y: 646, distance: 353.5
click at [348, 631] on div "To activate drag with keyboard, press Alt + Enter. Once in keyboard drag state,…" at bounding box center [352, 342] width 705 height 685
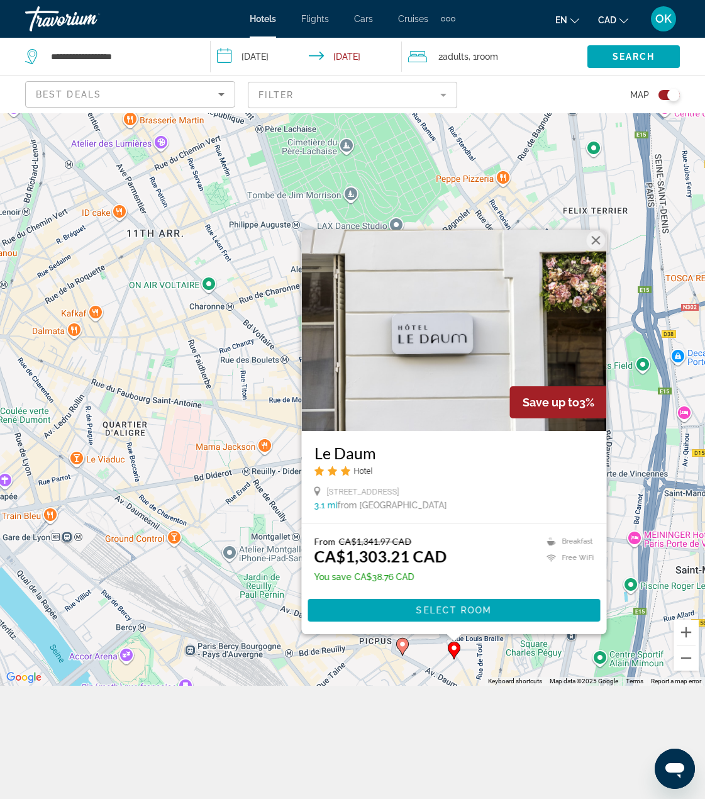
click at [597, 245] on button "Close" at bounding box center [595, 240] width 19 height 19
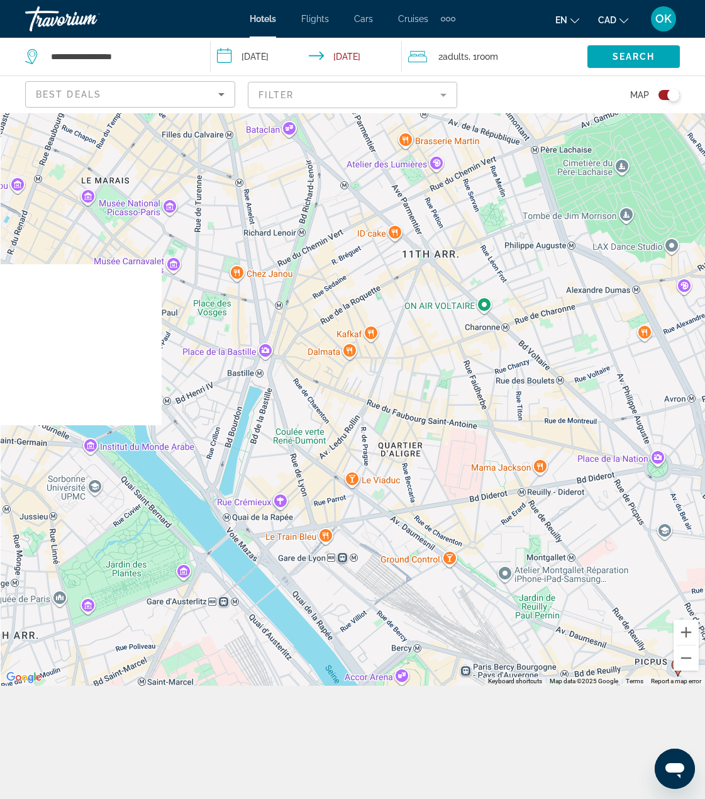
drag, startPoint x: 423, startPoint y: 453, endPoint x: 647, endPoint y: 477, distance: 225.8
click at [647, 477] on div "To activate drag with keyboard, press Alt + Enter. Once in keyboard drag state,…" at bounding box center [352, 342] width 705 height 685
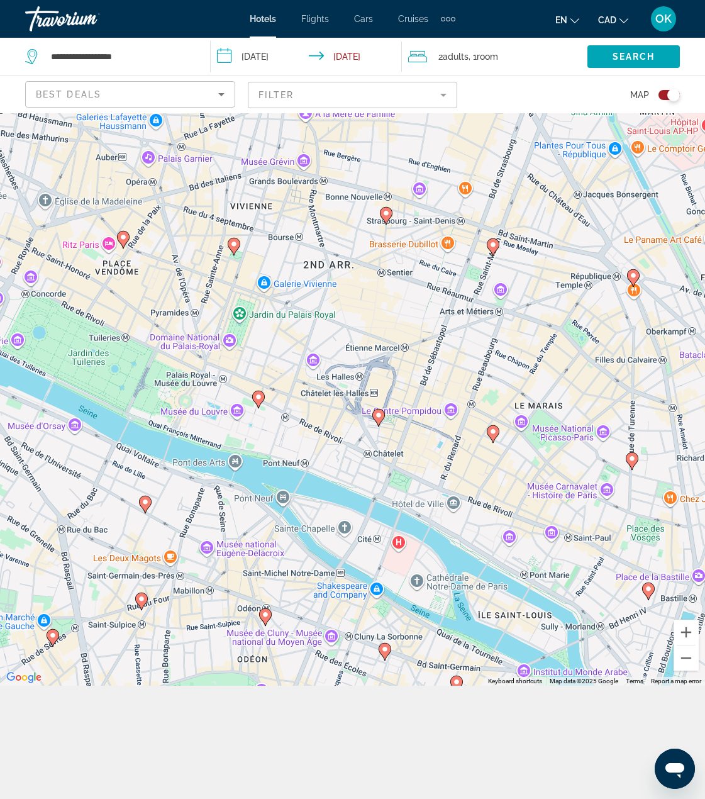
drag, startPoint x: 232, startPoint y: 396, endPoint x: 546, endPoint y: 602, distance: 376.0
click at [546, 601] on div "To activate drag with keyboard, press Alt + Enter. Once in keyboard drag state,…" at bounding box center [352, 342] width 705 height 685
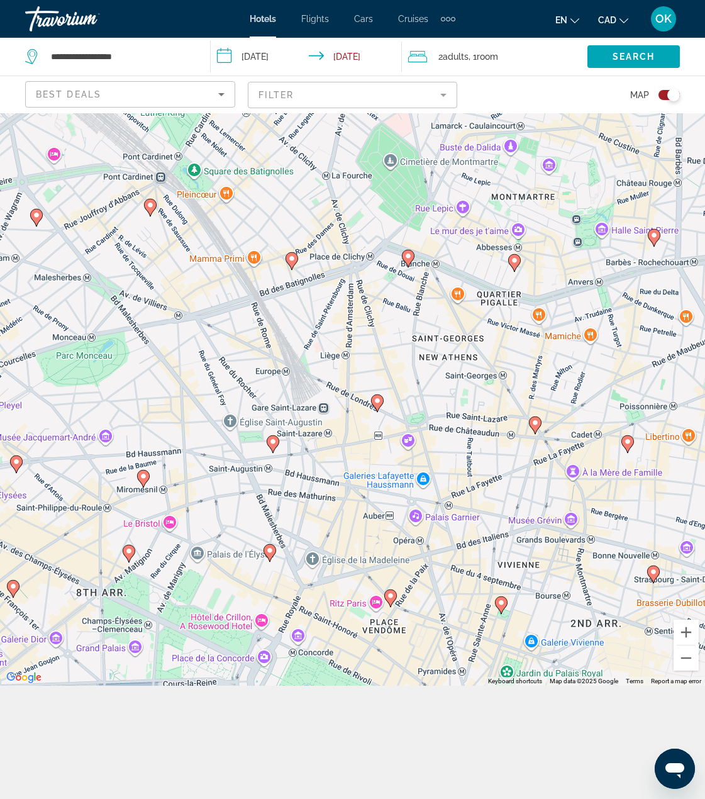
drag, startPoint x: 343, startPoint y: 365, endPoint x: 352, endPoint y: 594, distance: 229.1
click at [352, 594] on div "To activate drag with keyboard, press Alt + Enter. Once in keyboard drag state,…" at bounding box center [352, 342] width 705 height 685
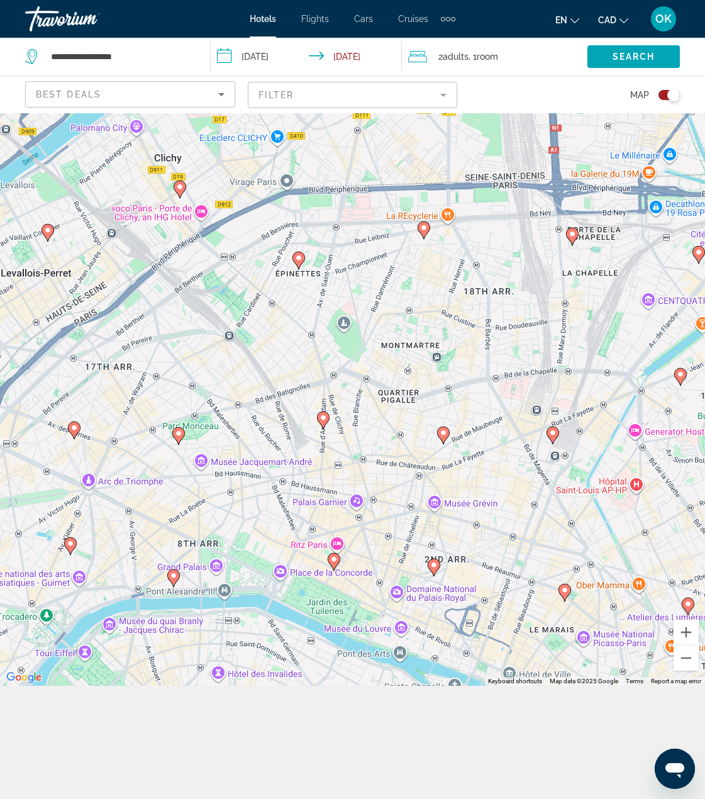
drag, startPoint x: 313, startPoint y: 521, endPoint x: 307, endPoint y: 501, distance: 20.9
click at [307, 501] on div "To activate drag with keyboard, press Alt + Enter. Once in keyboard drag state,…" at bounding box center [352, 342] width 705 height 685
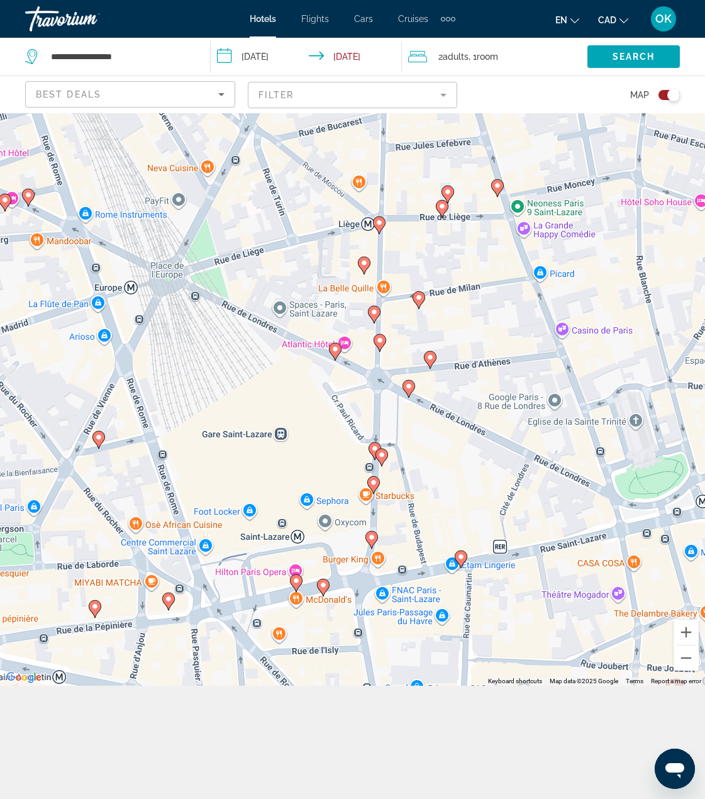
drag, startPoint x: 418, startPoint y: 486, endPoint x: 408, endPoint y: 500, distance: 16.7
click at [408, 500] on div "To activate drag with keyboard, press Alt + Enter. Once in keyboard drag state,…" at bounding box center [352, 342] width 705 height 685
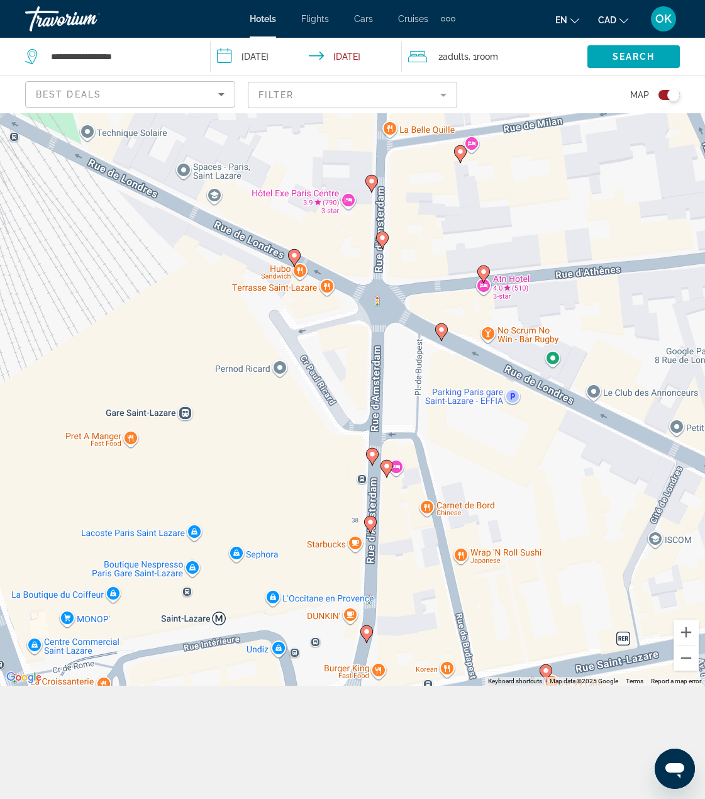
click at [383, 468] on icon "Main content" at bounding box center [385, 468] width 11 height 16
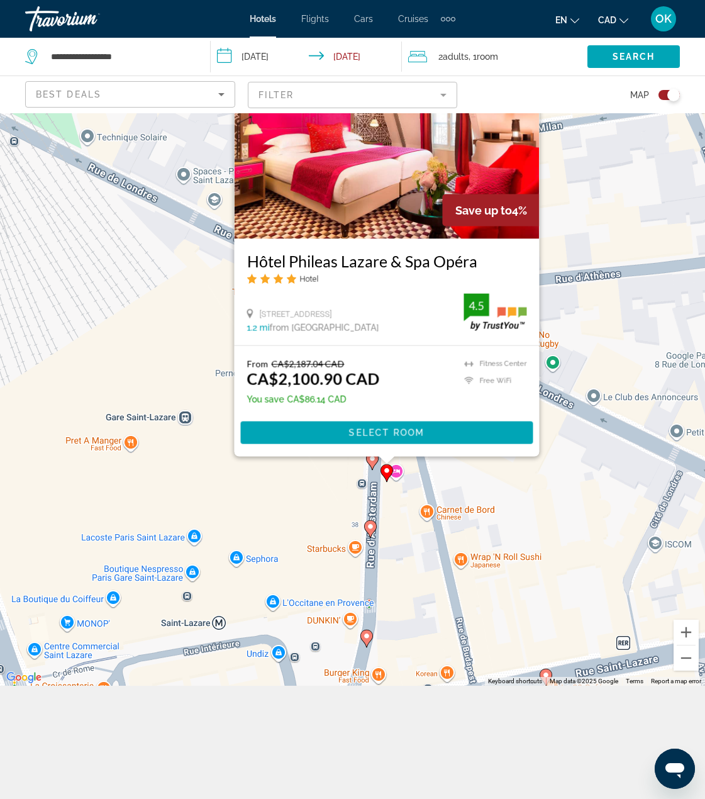
click at [338, 473] on div "To activate drag with keyboard, press Alt + Enter. Once in keyboard drag state,…" at bounding box center [352, 342] width 705 height 685
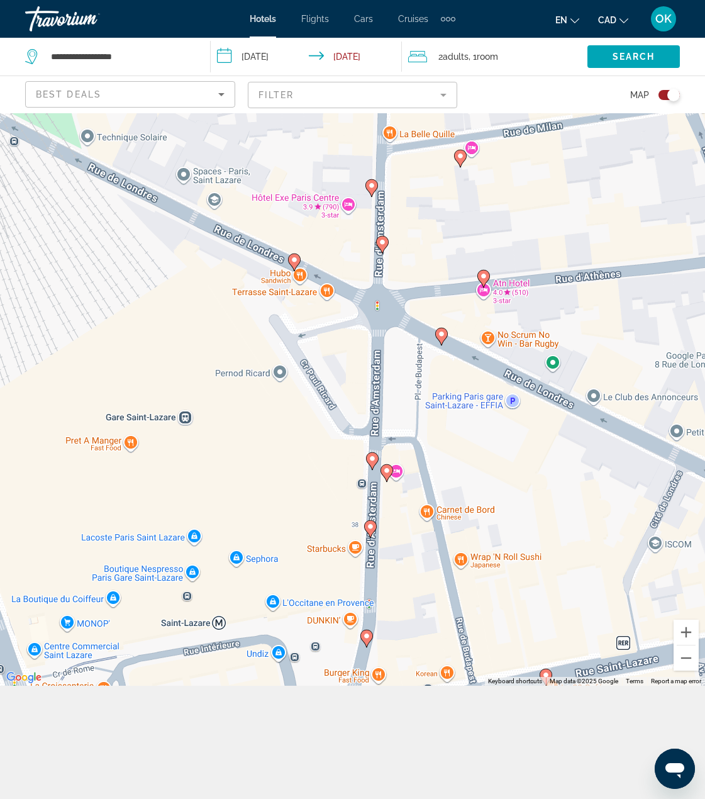
click at [370, 459] on image "Main content" at bounding box center [372, 459] width 8 height 8
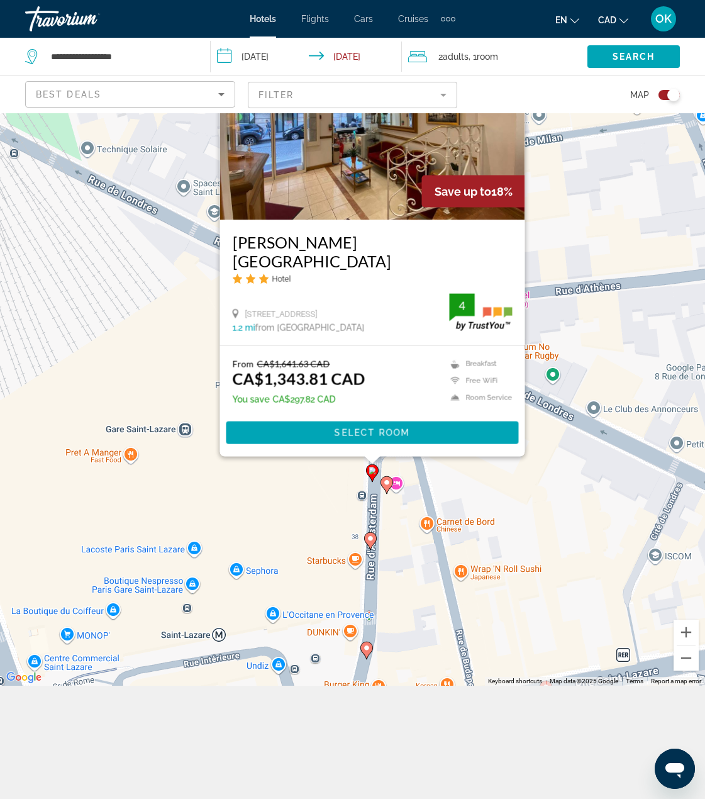
click at [287, 506] on div "To activate drag with keyboard, press Alt + Enter. Once in keyboard drag state,…" at bounding box center [352, 342] width 705 height 685
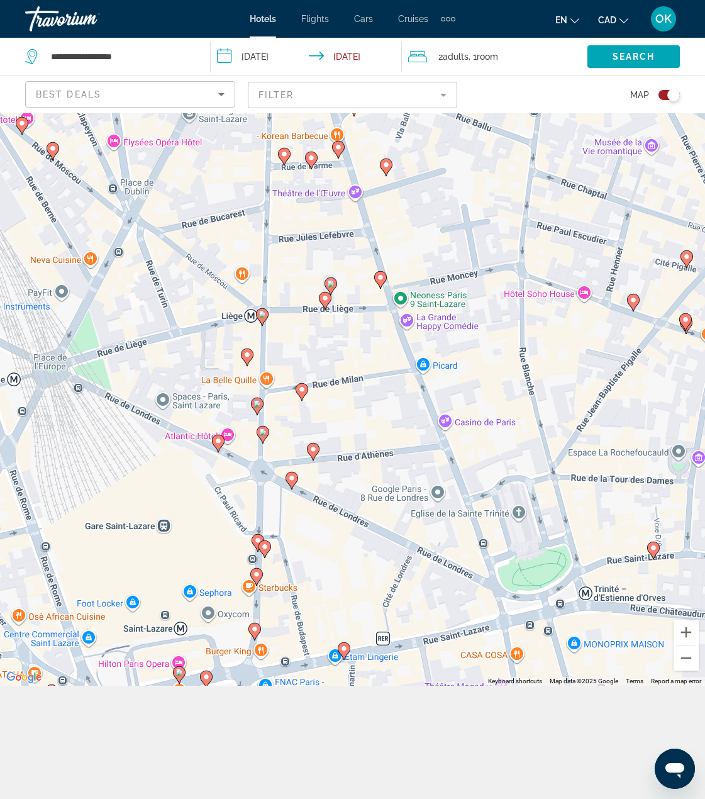
drag, startPoint x: 479, startPoint y: 396, endPoint x: 351, endPoint y: 455, distance: 140.7
click at [351, 455] on div "To activate drag with keyboard, press Alt + Enter. Once in keyboard drag state,…" at bounding box center [352, 342] width 705 height 685
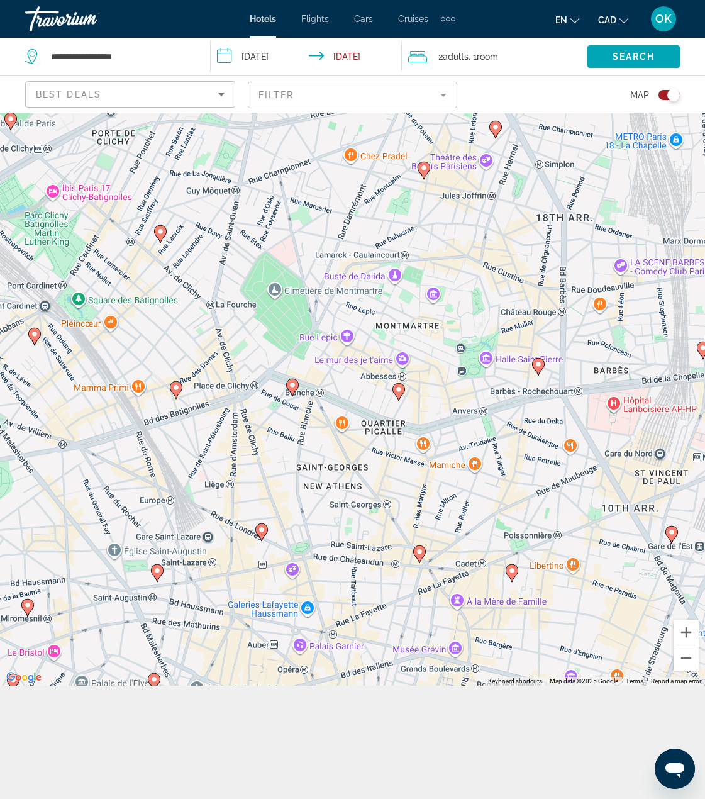
drag, startPoint x: 417, startPoint y: 413, endPoint x: 362, endPoint y: 455, distance: 69.0
click at [362, 455] on div "To activate drag with keyboard, press Alt + Enter. Once in keyboard drag state,…" at bounding box center [352, 342] width 705 height 685
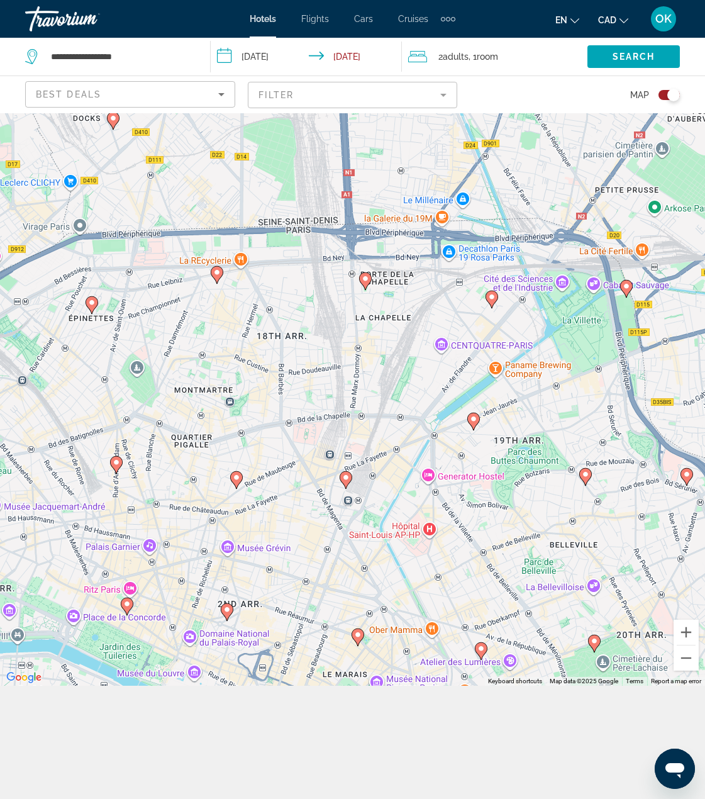
drag, startPoint x: 387, startPoint y: 355, endPoint x: 209, endPoint y: 353, distance: 177.3
click at [209, 353] on div "To activate drag with keyboard, press Alt + Enter. Once in keyboard drag state,…" at bounding box center [352, 342] width 705 height 685
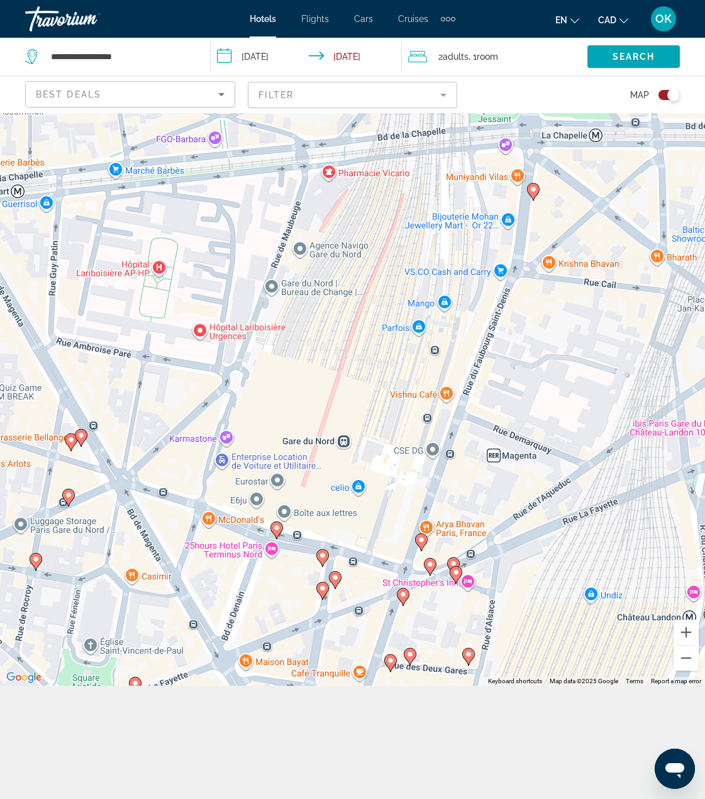
drag, startPoint x: 378, startPoint y: 479, endPoint x: 389, endPoint y: 495, distance: 19.5
click at [389, 495] on div "To activate drag with keyboard, press Alt + Enter. Once in keyboard drag state,…" at bounding box center [352, 342] width 705 height 685
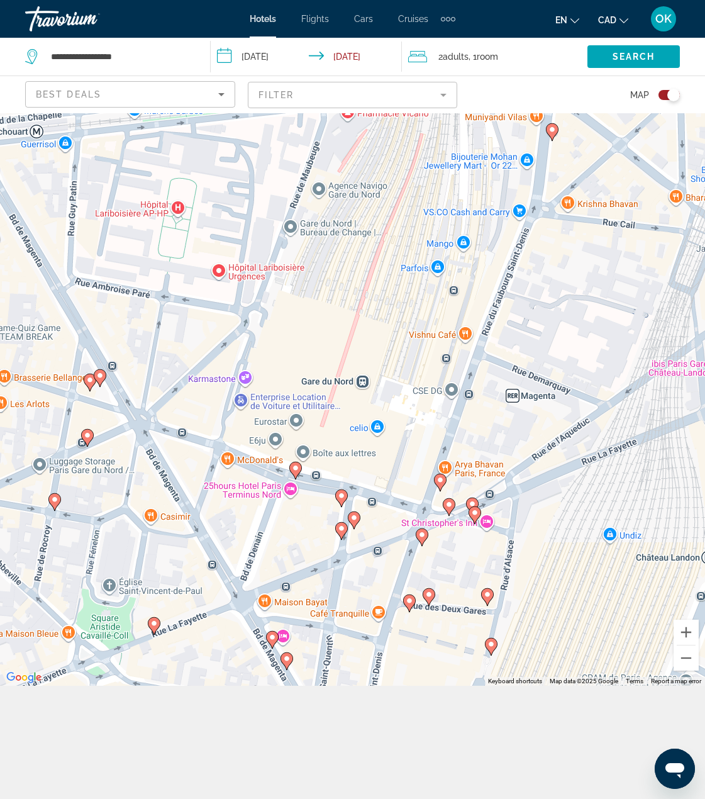
drag, startPoint x: 379, startPoint y: 514, endPoint x: 399, endPoint y: 450, distance: 67.8
click at [399, 450] on div "To activate drag with keyboard, press Alt + Enter. Once in keyboard drag state,…" at bounding box center [352, 342] width 705 height 685
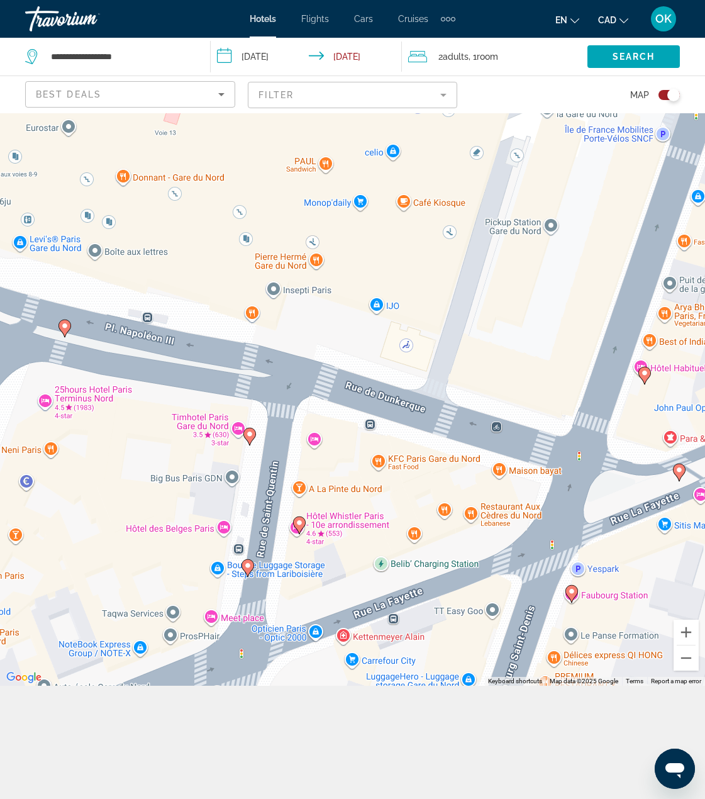
click at [314, 443] on div "To activate drag with keyboard, press Alt + Enter. Once in keyboard drag state,…" at bounding box center [352, 342] width 705 height 685
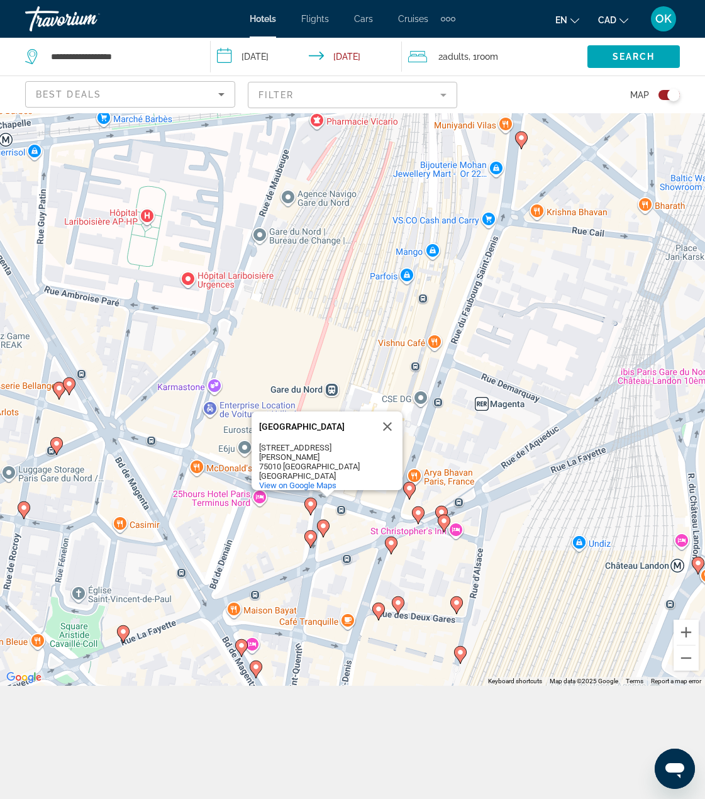
drag, startPoint x: 341, startPoint y: 507, endPoint x: 342, endPoint y: 557, distance: 50.3
click at [342, 557] on div "To activate drag with keyboard, press Alt + Enter. Once in keyboard drag state,…" at bounding box center [352, 342] width 705 height 685
click at [339, 553] on div "To activate drag with keyboard, press Alt + Enter. Once in keyboard drag state,…" at bounding box center [352, 342] width 705 height 685
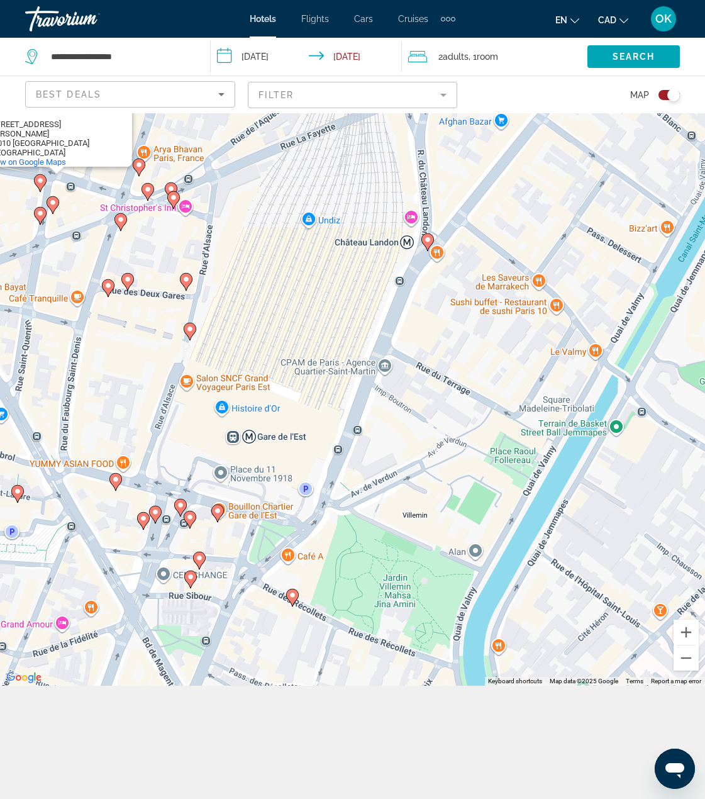
drag, startPoint x: 461, startPoint y: 593, endPoint x: 184, endPoint y: 271, distance: 424.9
click at [184, 271] on div "To activate drag with keyboard, press Alt + Enter. Once in keyboard drag state,…" at bounding box center [352, 342] width 705 height 685
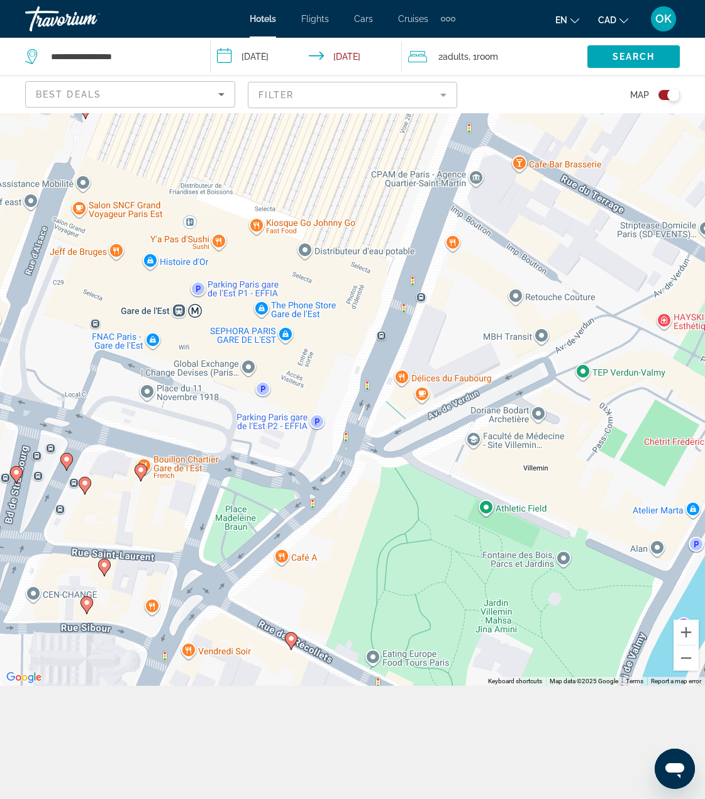
click at [289, 645] on icon "Main content" at bounding box center [291, 641] width 13 height 18
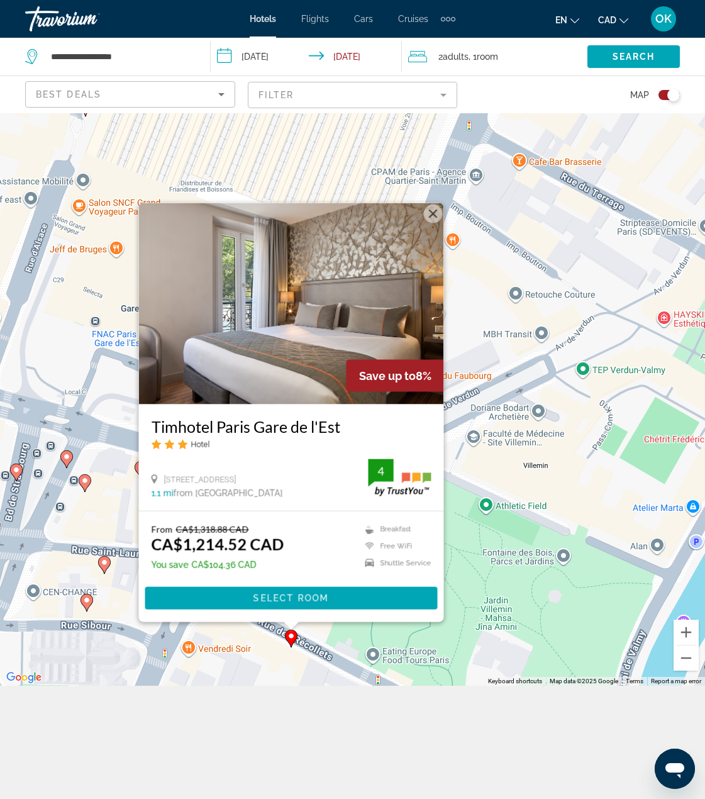
click at [587, 128] on div "To activate drag with keyboard, press Alt + Enter. Once in keyboard drag state,…" at bounding box center [352, 342] width 705 height 685
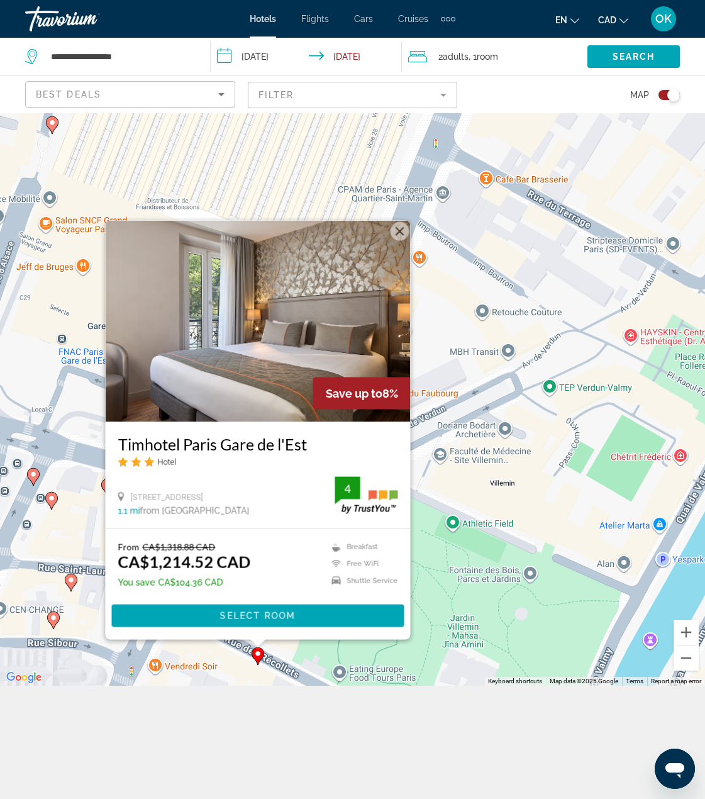
drag, startPoint x: 564, startPoint y: 399, endPoint x: 550, endPoint y: 400, distance: 14.5
click at [550, 400] on div "To activate drag with keyboard, press Alt + Enter. Once in keyboard drag state,…" at bounding box center [352, 342] width 705 height 685
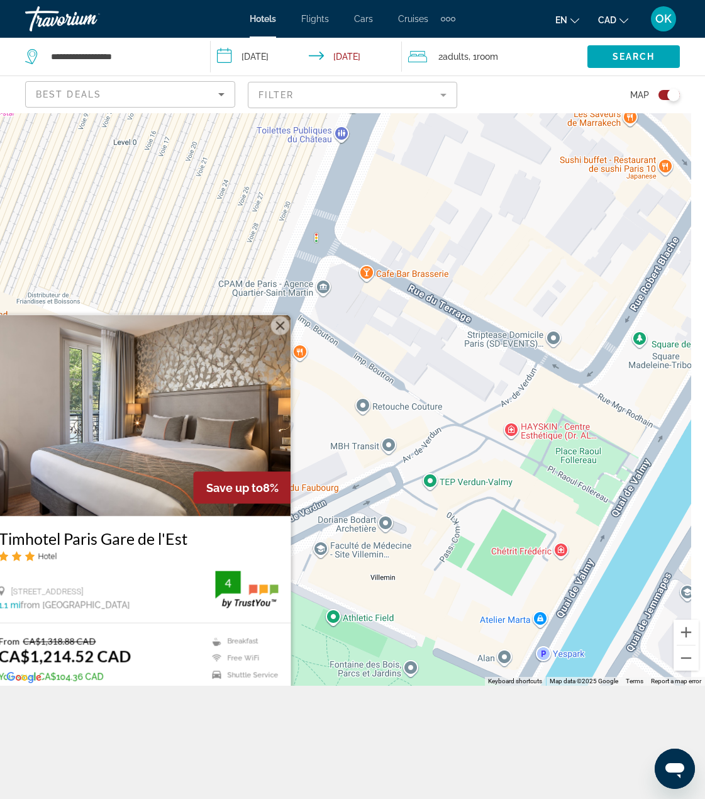
drag, startPoint x: 645, startPoint y: 428, endPoint x: 540, endPoint y: 492, distance: 123.1
click at [547, 492] on div "To activate drag with keyboard, press Alt + Enter. Once in keyboard drag state,…" at bounding box center [352, 342] width 705 height 685
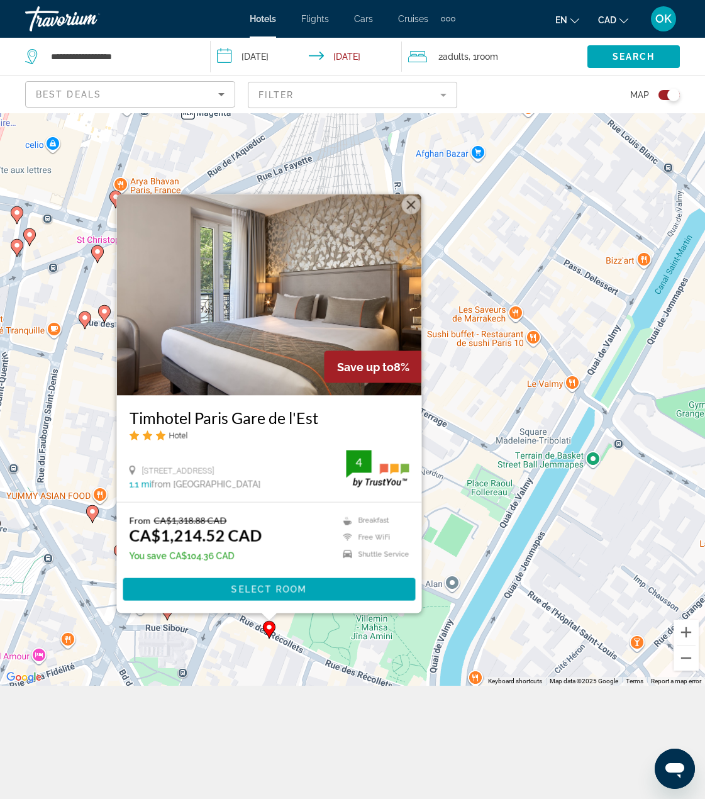
click at [468, 428] on div "To activate drag with keyboard, press Alt + Enter. Once in keyboard drag state,…" at bounding box center [352, 342] width 705 height 685
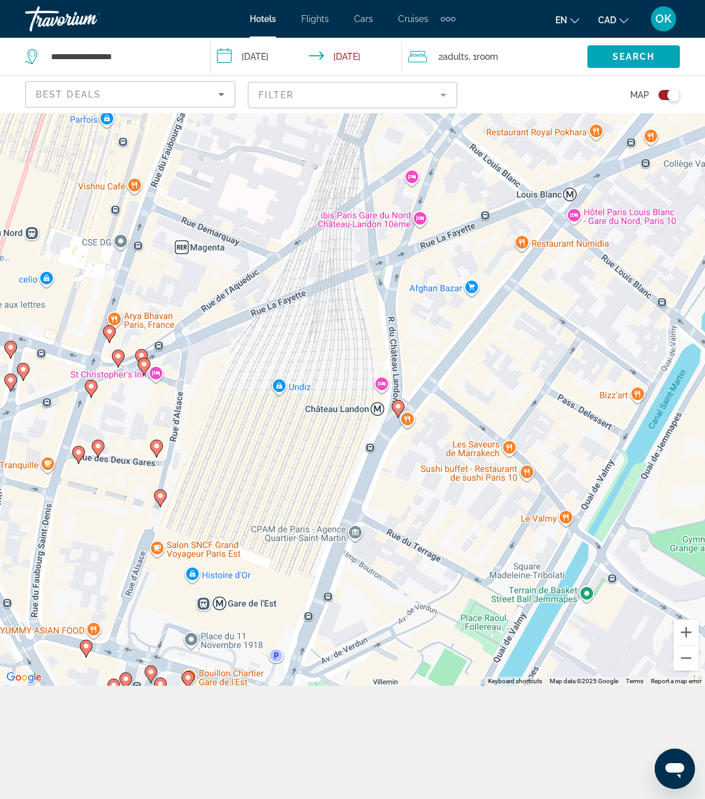
drag, startPoint x: 502, startPoint y: 407, endPoint x: 496, endPoint y: 543, distance: 136.0
click at [496, 543] on div "To activate drag with keyboard, press Alt + Enter. Once in keyboard drag state,…" at bounding box center [352, 342] width 705 height 685
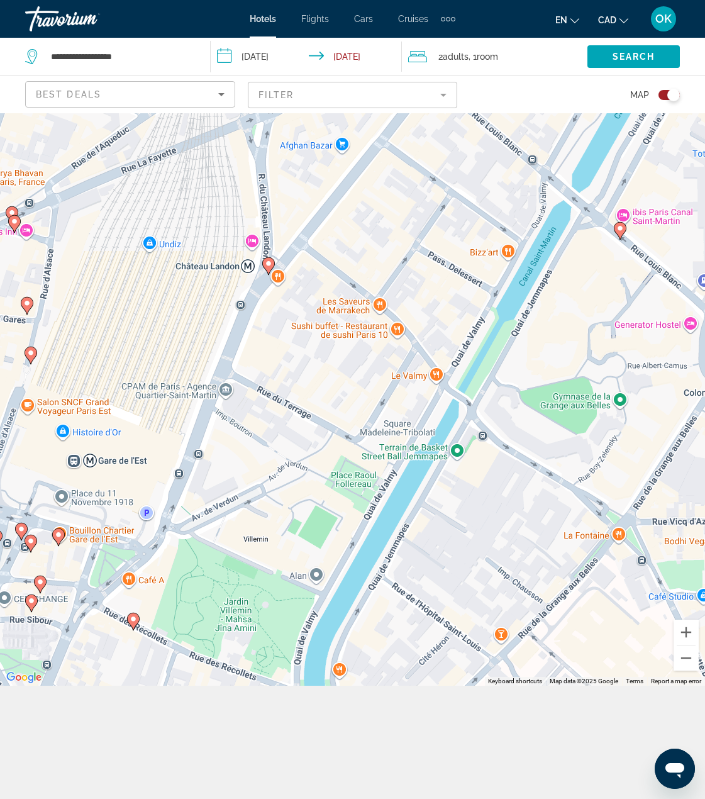
drag, startPoint x: 350, startPoint y: 485, endPoint x: 244, endPoint y: 378, distance: 151.2
click at [260, 392] on div "To activate drag with keyboard, press Alt + Enter. Once in keyboard drag state,…" at bounding box center [352, 342] width 705 height 685
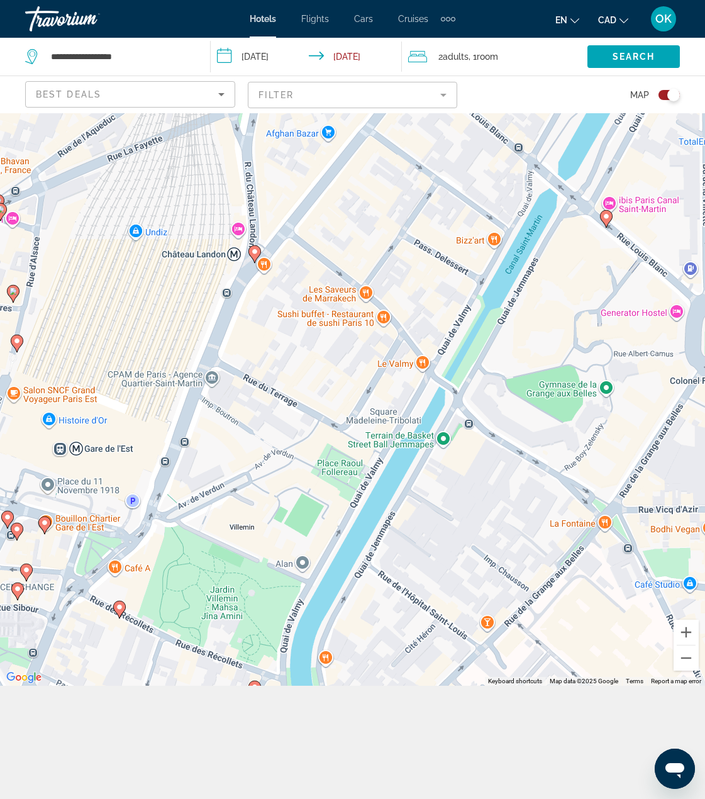
click at [208, 355] on div "To activate drag with keyboard, press Alt + Enter. Once in keyboard drag state,…" at bounding box center [352, 342] width 705 height 685
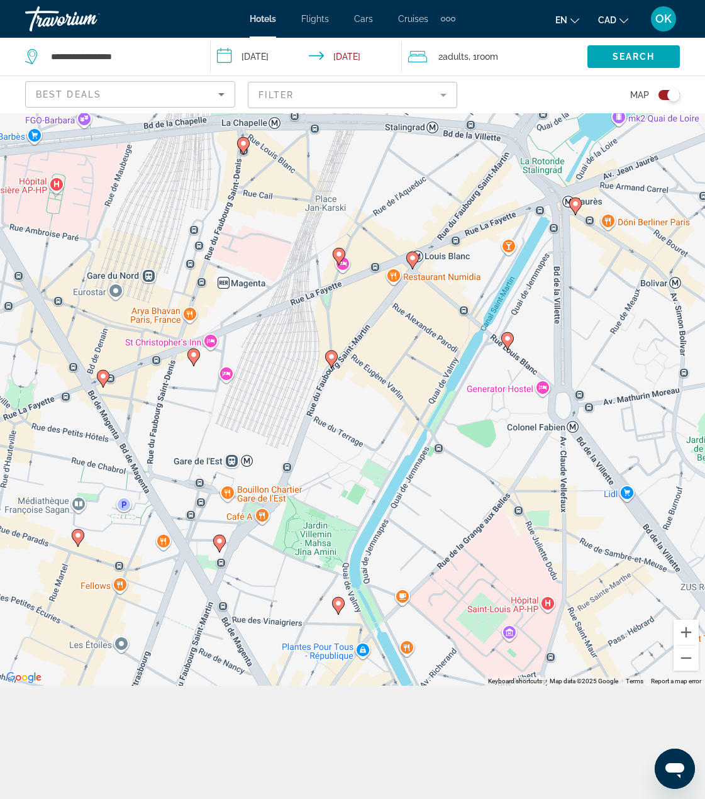
drag, startPoint x: 303, startPoint y: 448, endPoint x: 367, endPoint y: 469, distance: 67.6
click at [367, 469] on div "To activate drag with keyboard, press Alt + Enter. Once in keyboard drag state,…" at bounding box center [352, 342] width 705 height 685
click at [508, 338] on image "Main content" at bounding box center [508, 339] width 8 height 8
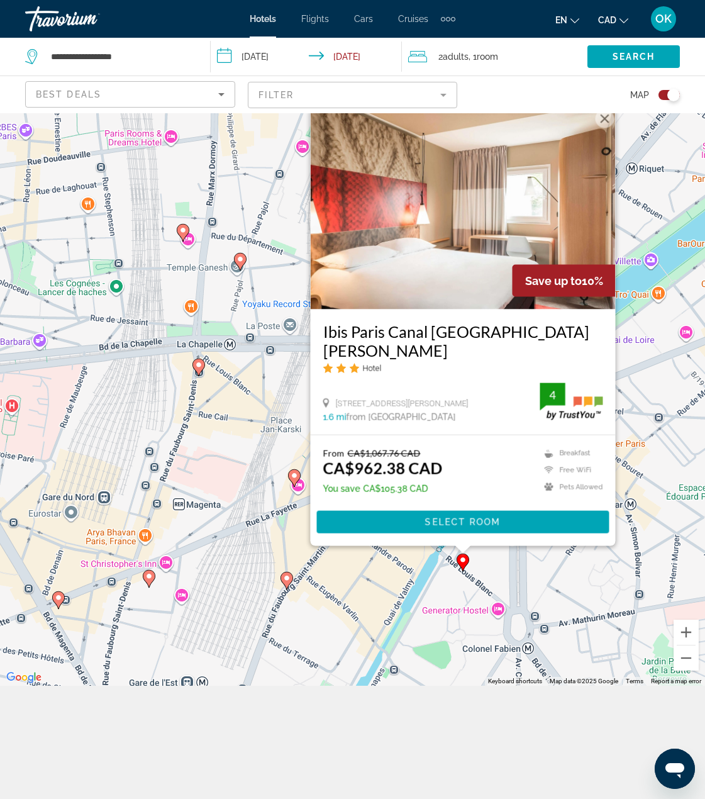
drag, startPoint x: 238, startPoint y: 362, endPoint x: 198, endPoint y: 441, distance: 88.3
click at [198, 441] on div "To activate drag with keyboard, press Alt + Enter. Once in keyboard drag state,…" at bounding box center [352, 342] width 705 height 685
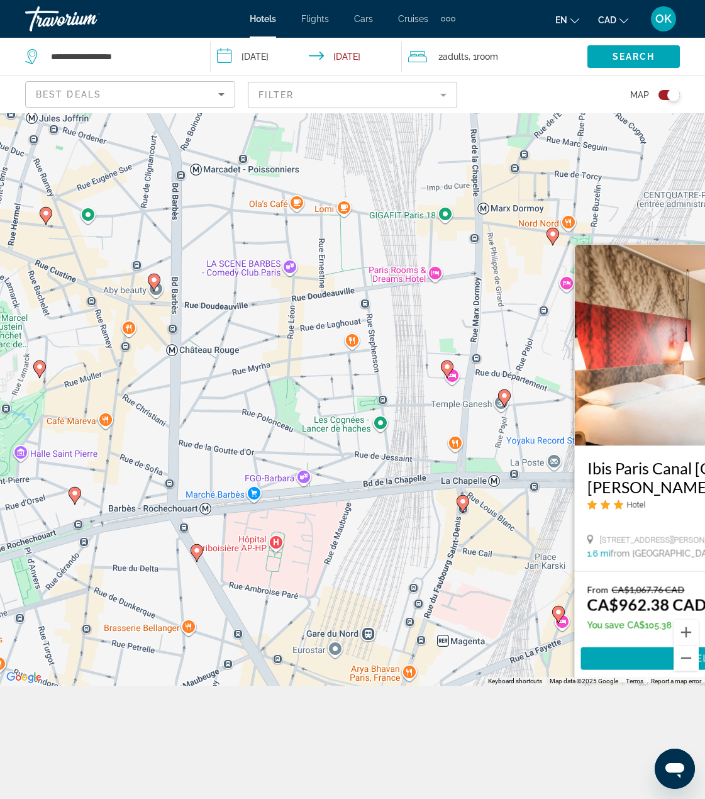
drag, startPoint x: 226, startPoint y: 291, endPoint x: 417, endPoint y: 344, distance: 197.9
click at [480, 408] on div "To activate drag with keyboard, press Alt + Enter. Once in keyboard drag state,…" at bounding box center [352, 342] width 705 height 685
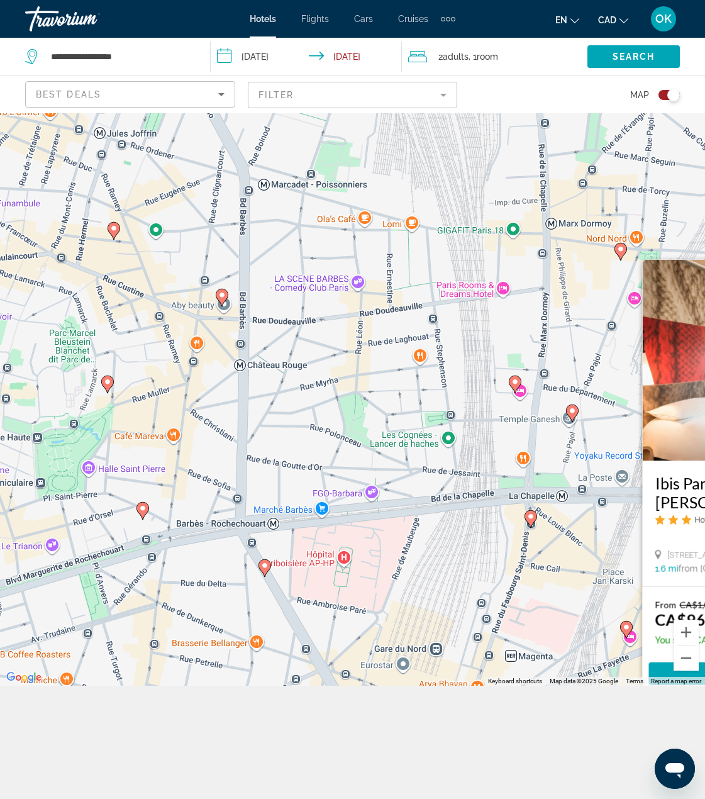
drag, startPoint x: 218, startPoint y: 382, endPoint x: 313, endPoint y: 416, distance: 100.2
click at [313, 416] on div "To activate drag with keyboard, press Alt + Enter. Once in keyboard drag state,…" at bounding box center [352, 342] width 705 height 685
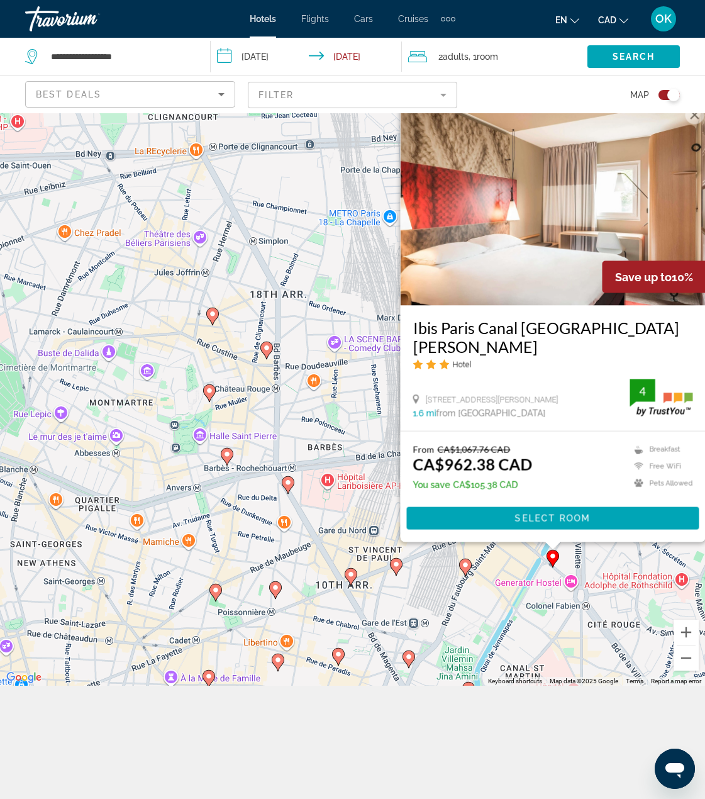
click at [360, 496] on div "To activate drag with keyboard, press Alt + Enter. Once in keyboard drag state,…" at bounding box center [352, 342] width 705 height 685
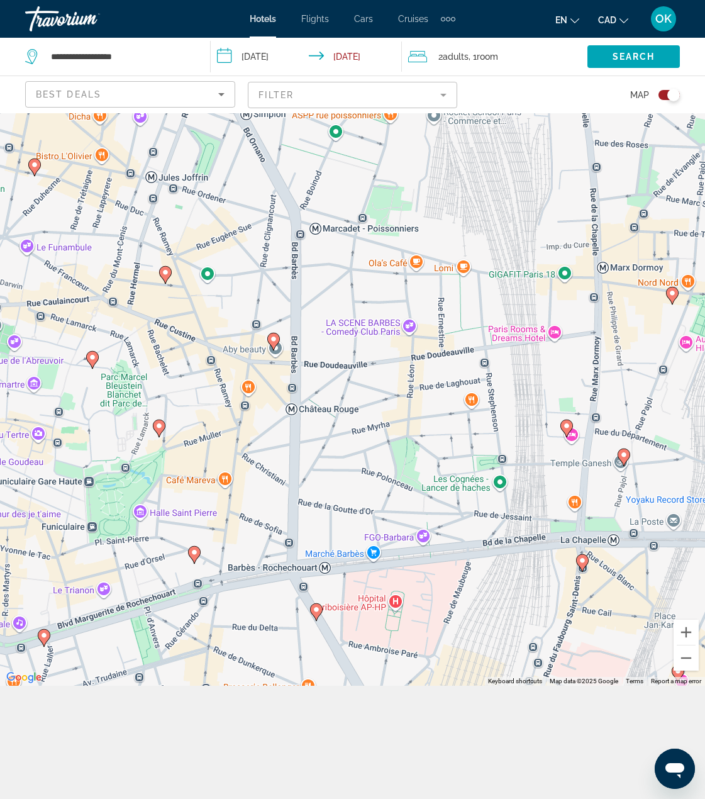
click at [274, 338] on image "Main content" at bounding box center [274, 339] width 8 height 8
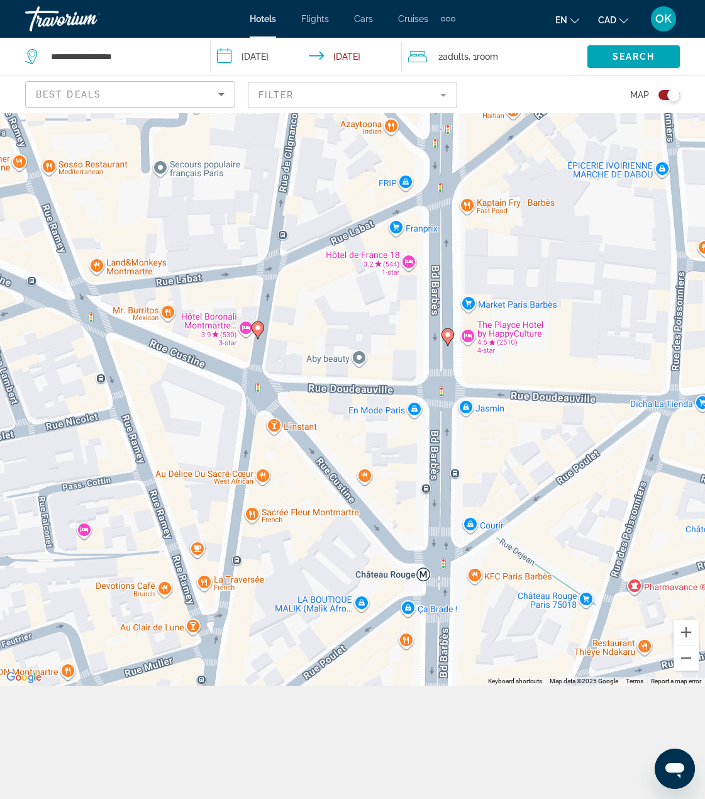
click at [257, 331] on icon "Main content" at bounding box center [257, 330] width 11 height 16
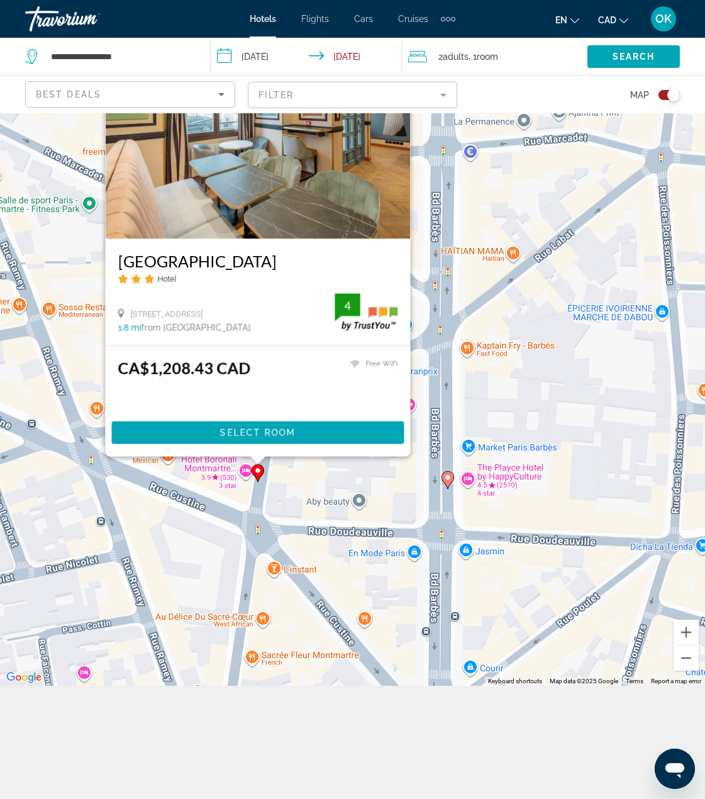
click at [430, 506] on div "To activate drag with keyboard, press Alt + Enter. Once in keyboard drag state,…" at bounding box center [352, 342] width 705 height 685
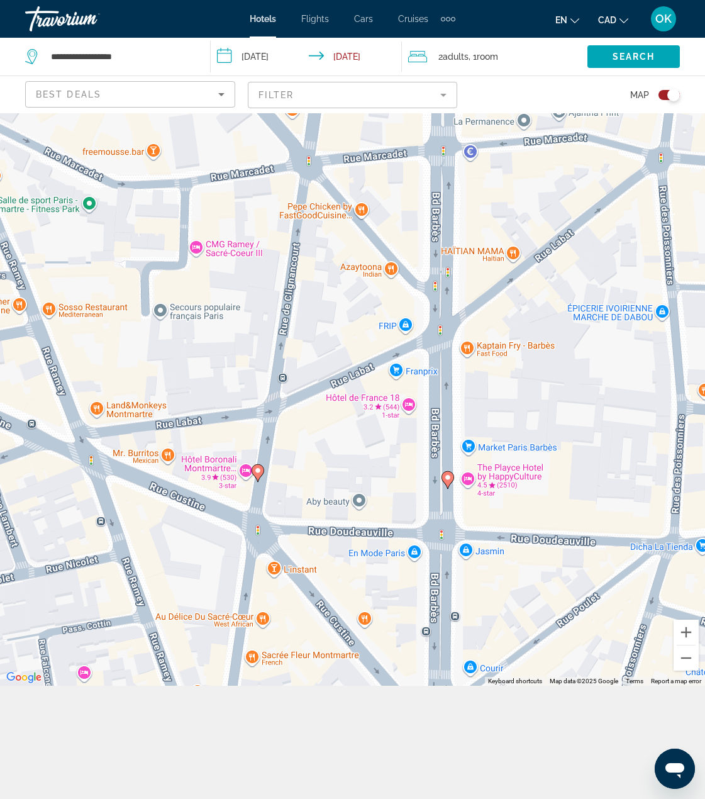
click at [446, 481] on icon "Main content" at bounding box center [446, 480] width 11 height 16
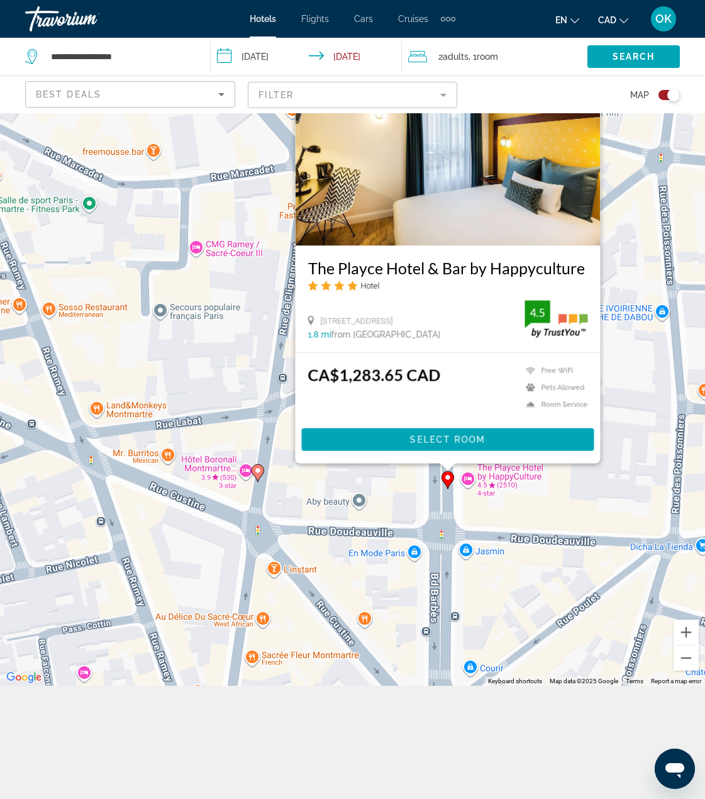
click at [388, 502] on div "To activate drag with keyboard, press Alt + Enter. Once in keyboard drag state,…" at bounding box center [352, 342] width 705 height 685
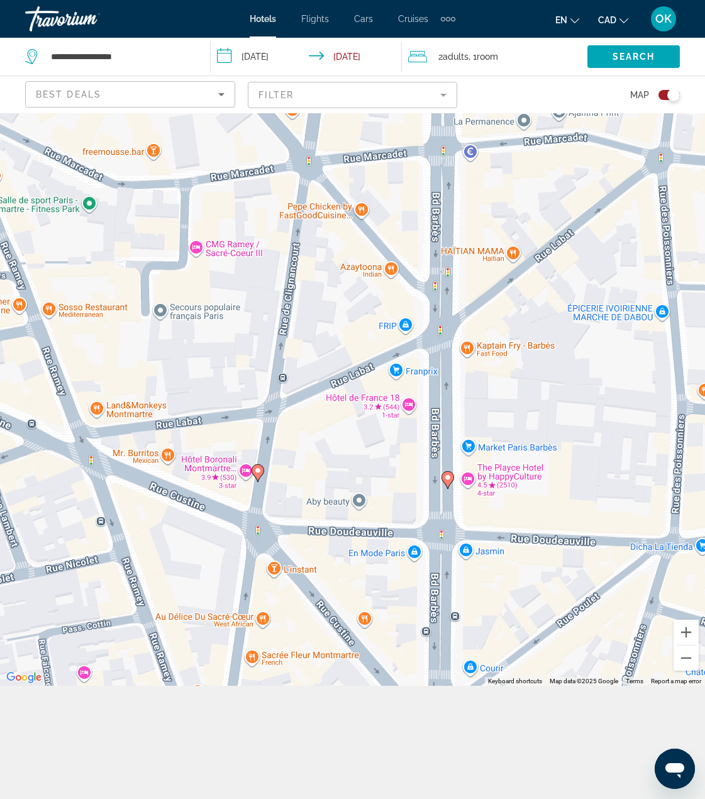
click at [242, 470] on div "To activate drag with keyboard, press Alt + Enter. Once in keyboard drag state,…" at bounding box center [352, 342] width 705 height 685
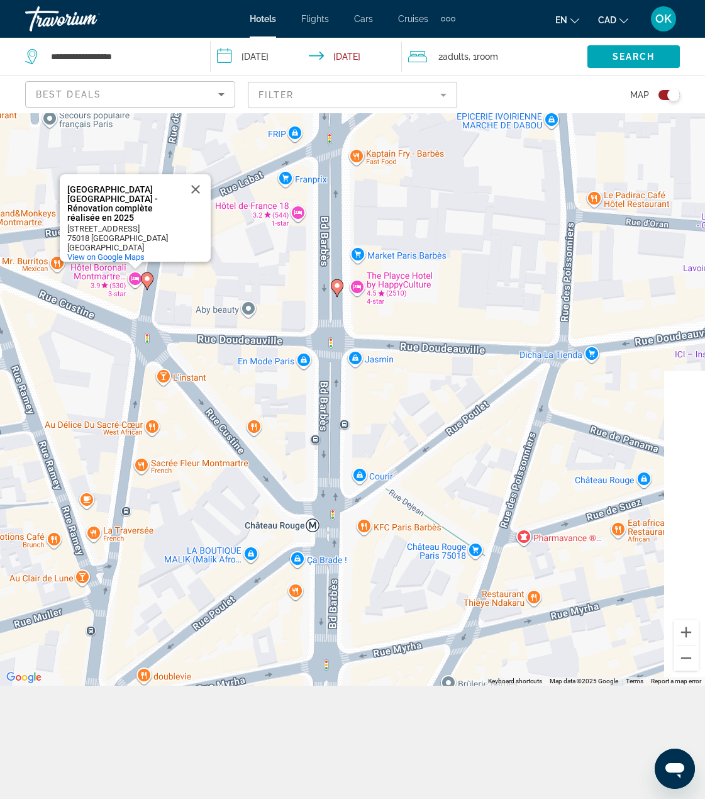
drag, startPoint x: 481, startPoint y: 491, endPoint x: 263, endPoint y: 180, distance: 380.1
click at [263, 180] on div "To activate drag with keyboard, press Alt + Enter. Once in keyboard drag state,…" at bounding box center [352, 342] width 705 height 685
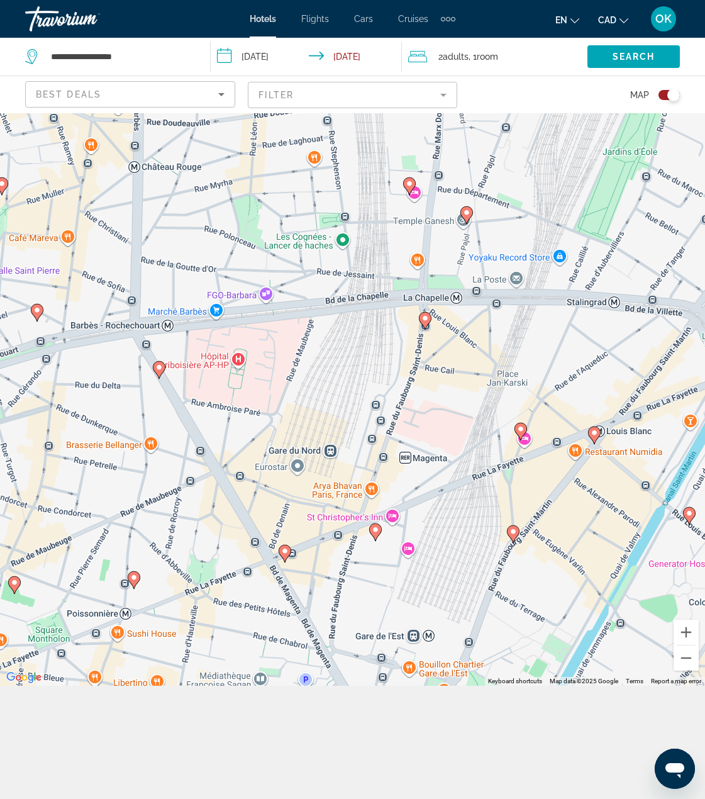
drag, startPoint x: 222, startPoint y: 272, endPoint x: 172, endPoint y: 192, distance: 94.9
click at [172, 192] on div "To activate drag with keyboard, press Alt + Enter. Once in keyboard drag state,…" at bounding box center [352, 342] width 705 height 685
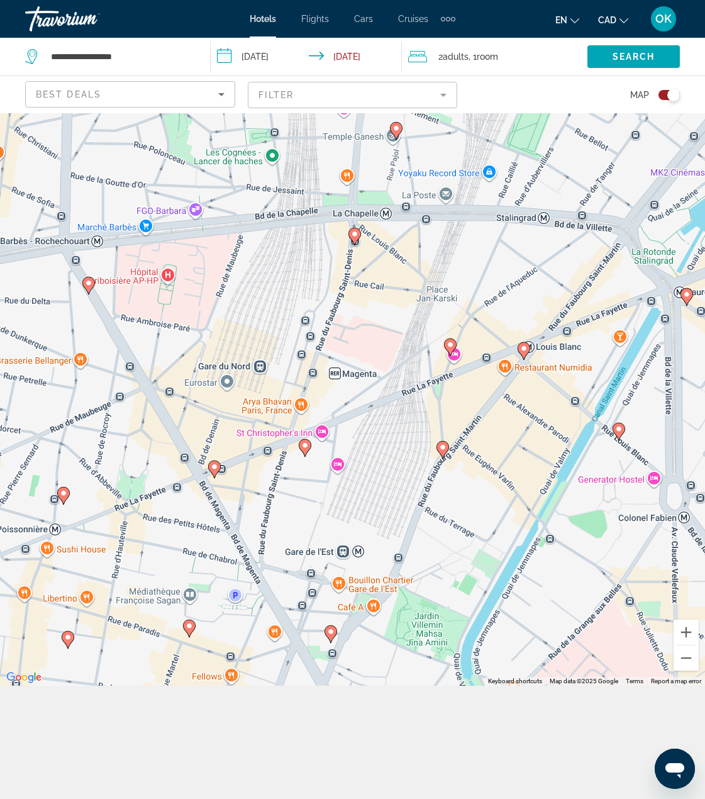
drag, startPoint x: 379, startPoint y: 482, endPoint x: 307, endPoint y: 397, distance: 111.2
click at [307, 397] on div "To activate drag with keyboard, press Alt + Enter. Once in keyboard drag state,…" at bounding box center [352, 342] width 705 height 685
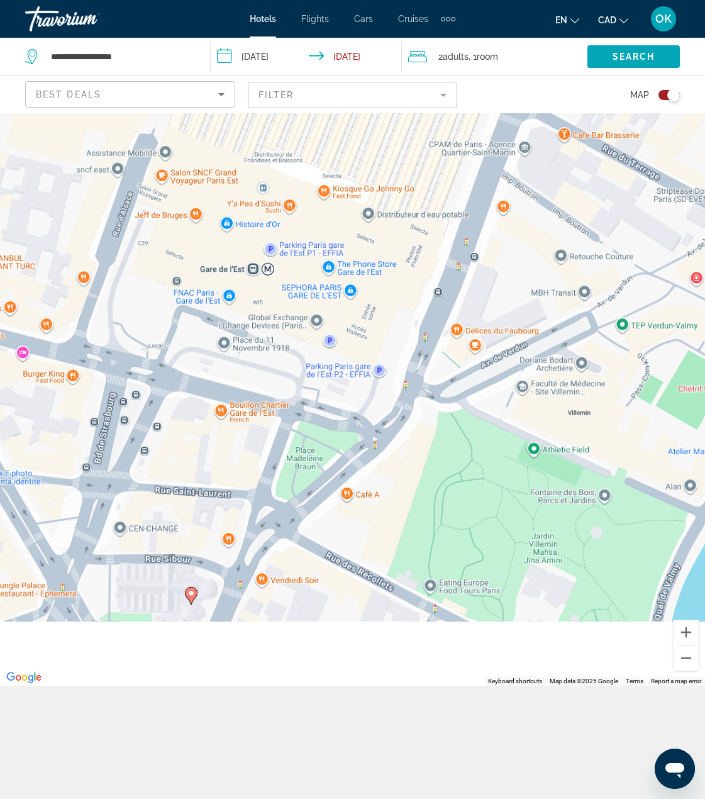
drag, startPoint x: 399, startPoint y: 547, endPoint x: 509, endPoint y: 261, distance: 306.5
click at [496, 302] on div "To activate drag with keyboard, press Alt + Enter. Once in keyboard drag state,…" at bounding box center [352, 342] width 705 height 685
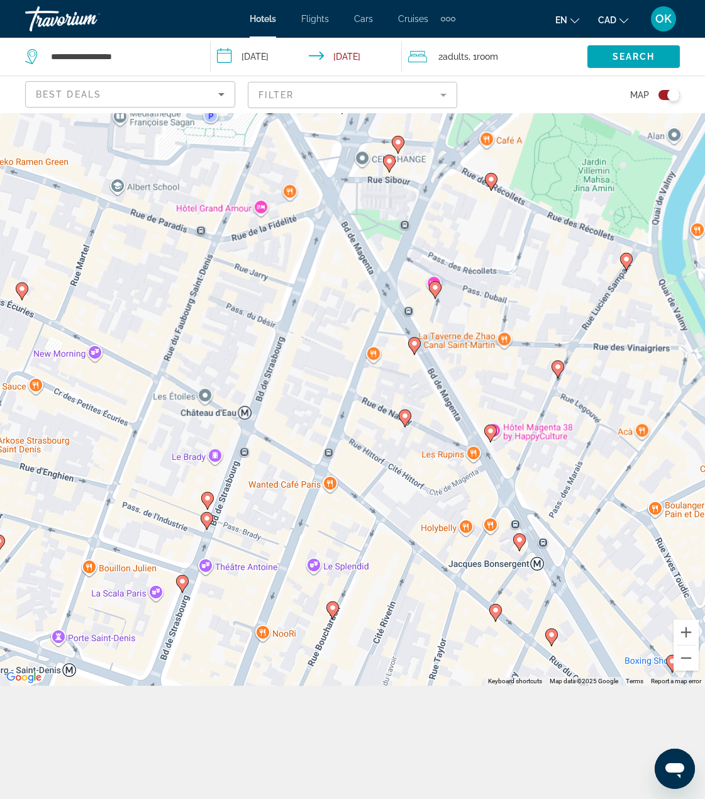
drag, startPoint x: 367, startPoint y: 515, endPoint x: 408, endPoint y: 355, distance: 165.6
click at [408, 355] on div "To activate drag with keyboard, press Alt + Enter. Once in keyboard drag state,…" at bounding box center [352, 342] width 705 height 685
click at [403, 428] on div "To activate drag with keyboard, press Alt + Enter. Once in keyboard drag state,…" at bounding box center [352, 342] width 705 height 685
click at [407, 419] on icon "Main content" at bounding box center [404, 418] width 11 height 16
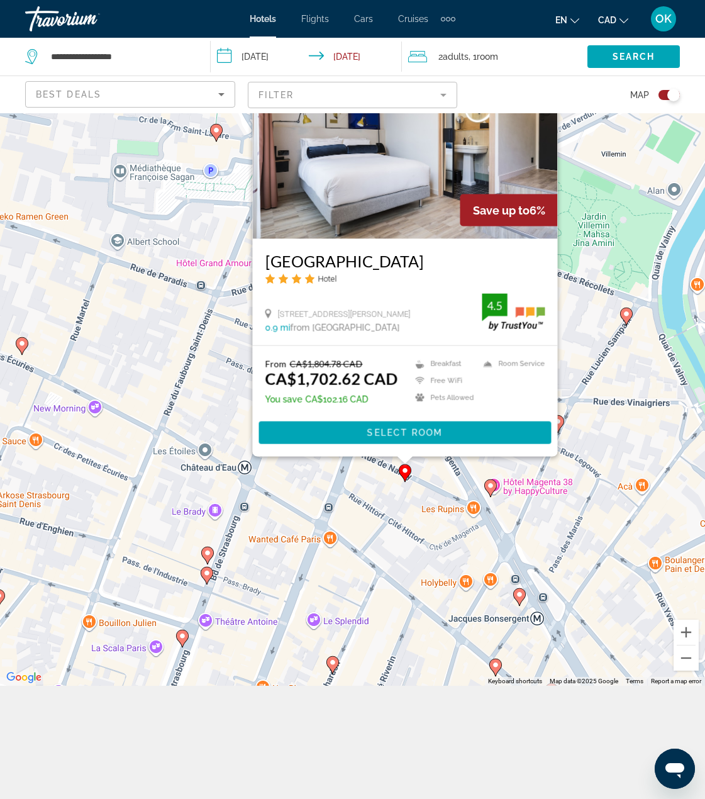
click at [321, 580] on div "To activate drag with keyboard, press Alt + Enter. Once in keyboard drag state,…" at bounding box center [352, 342] width 705 height 685
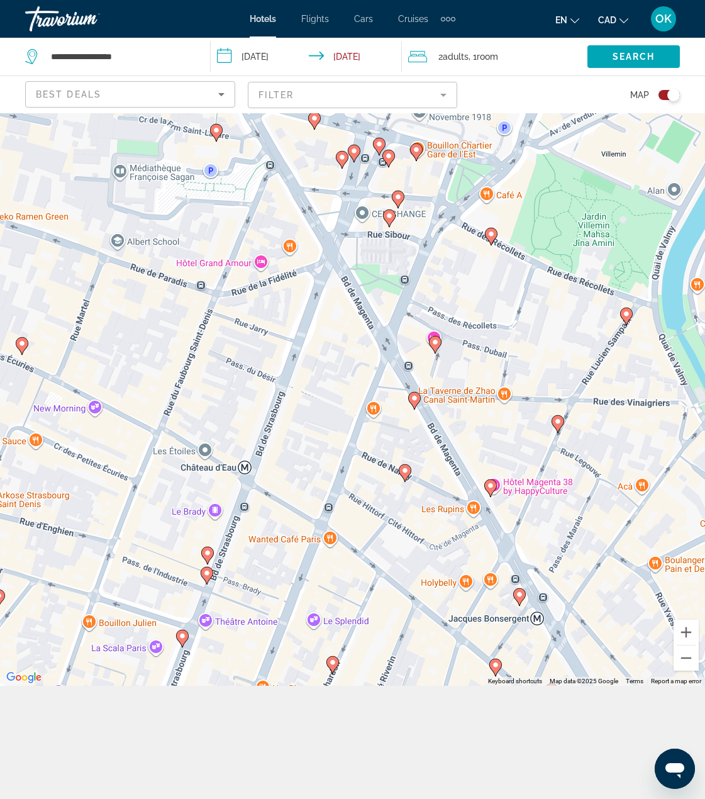
click at [211, 557] on icon "Main content" at bounding box center [206, 555] width 11 height 16
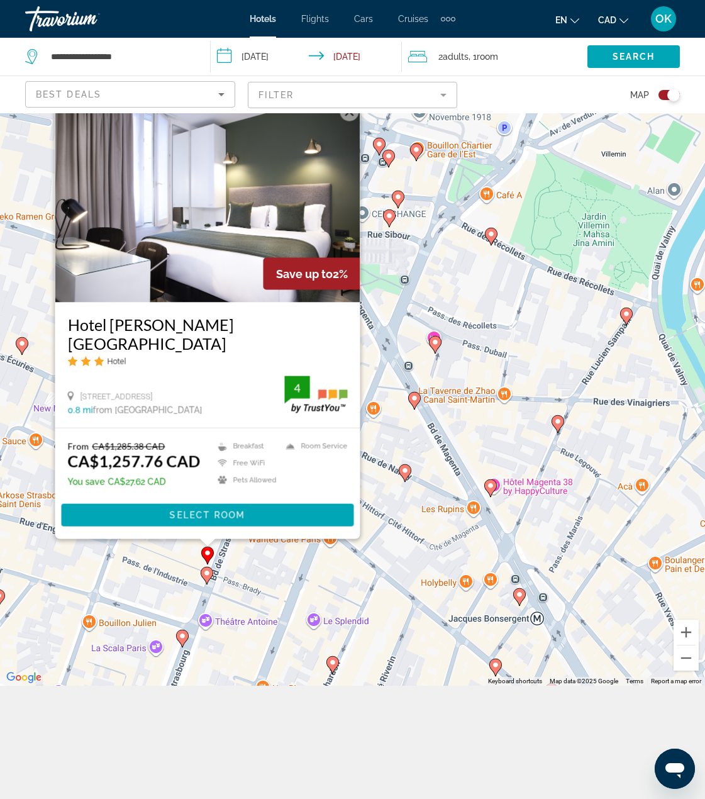
click at [209, 571] on image "Main content" at bounding box center [207, 573] width 8 height 8
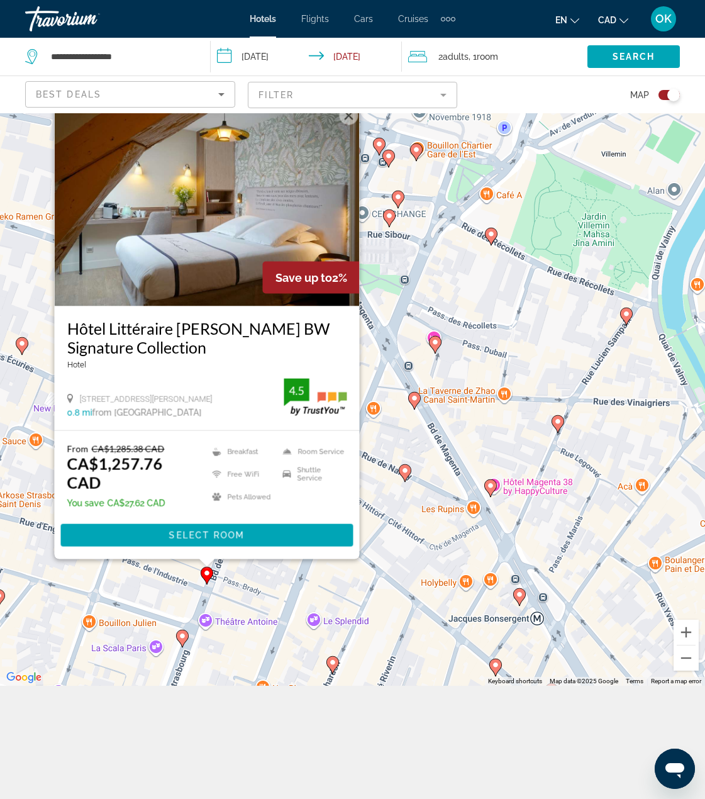
click at [242, 573] on div "To activate drag with keyboard, press Alt + Enter. Once in keyboard drag state,…" at bounding box center [352, 342] width 705 height 685
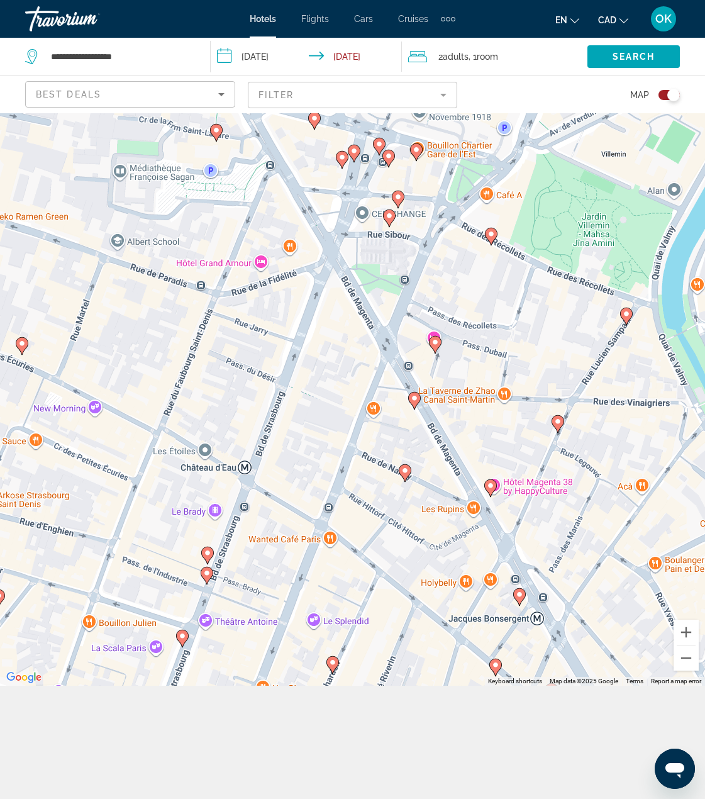
click at [328, 664] on icon "Main content" at bounding box center [331, 664] width 11 height 16
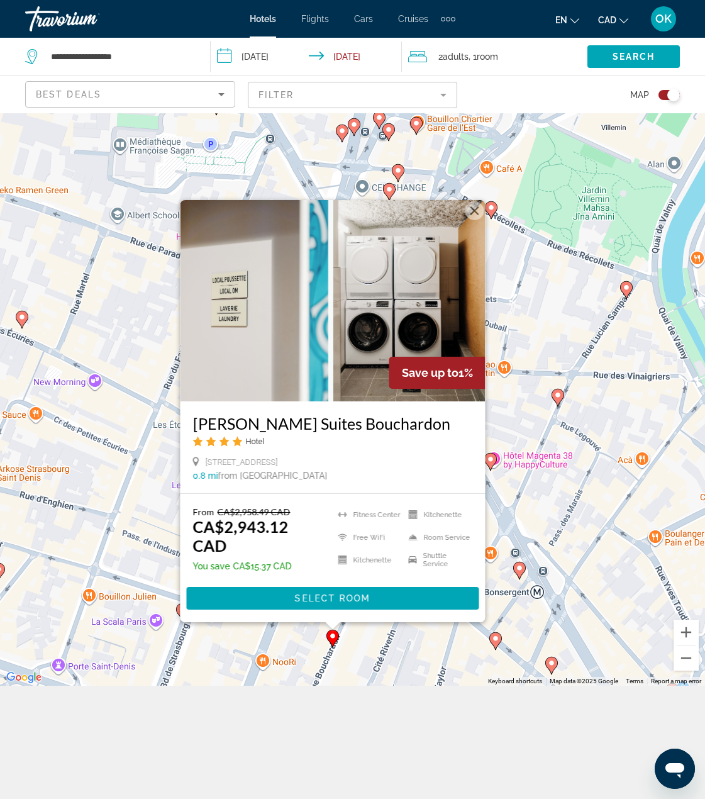
drag, startPoint x: 69, startPoint y: 525, endPoint x: 343, endPoint y: 510, distance: 275.2
click at [70, 525] on div "To activate drag with keyboard, press Alt + Enter. Once in keyboard drag state,…" at bounding box center [352, 342] width 705 height 685
click at [543, 450] on div "To activate drag with keyboard, press Alt + Enter. Once in keyboard drag state,…" at bounding box center [352, 342] width 705 height 685
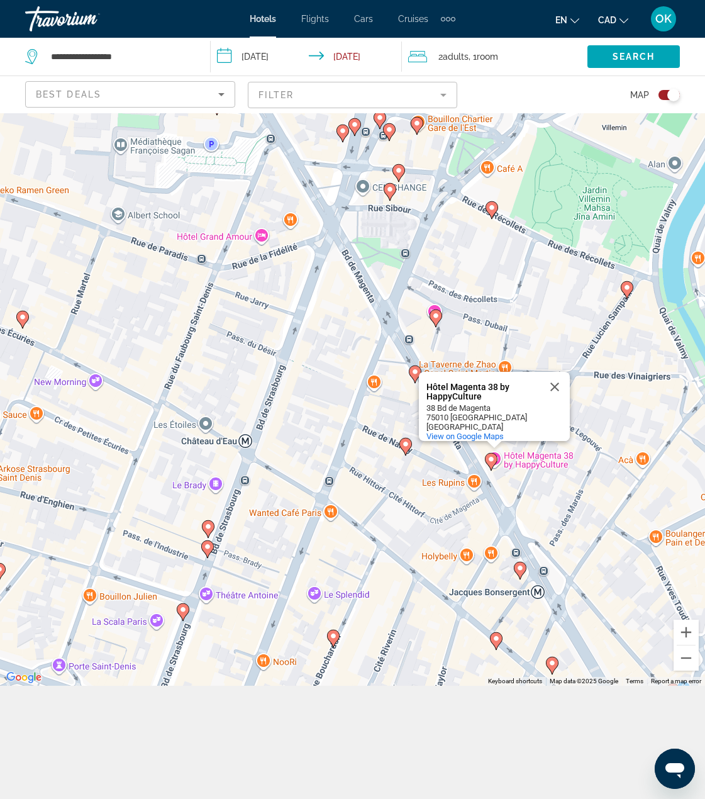
click at [580, 423] on div "To activate drag with keyboard, press Alt + Enter. Once in keyboard drag state,…" at bounding box center [352, 342] width 705 height 685
click at [336, 641] on icon "Main content" at bounding box center [332, 638] width 11 height 16
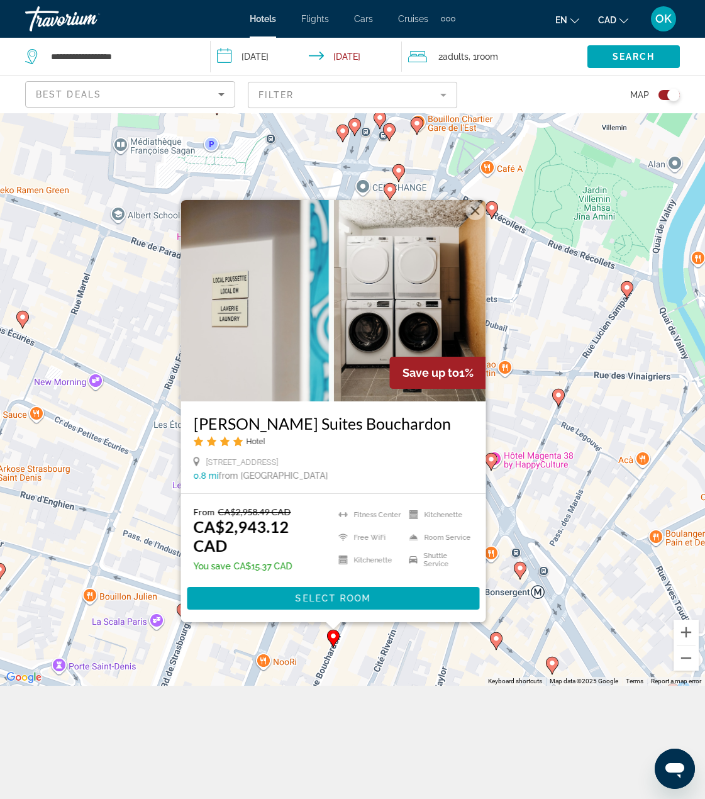
click at [210, 651] on div "To activate drag with keyboard, press Alt + Enter. Once in keyboard drag state,…" at bounding box center [352, 342] width 705 height 685
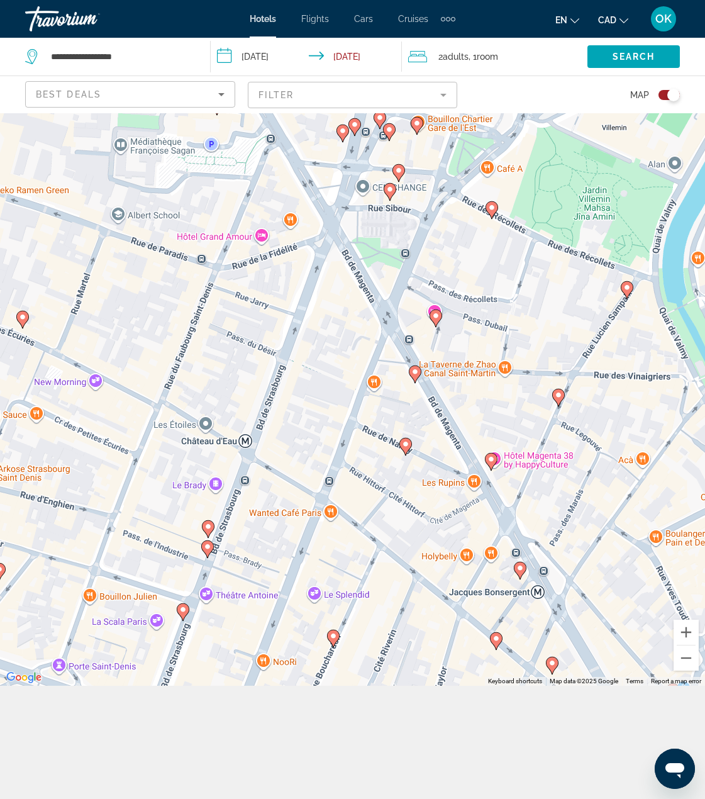
click at [188, 609] on div "To activate drag with keyboard, press Alt + Enter. Once in keyboard drag state,…" at bounding box center [352, 342] width 705 height 685
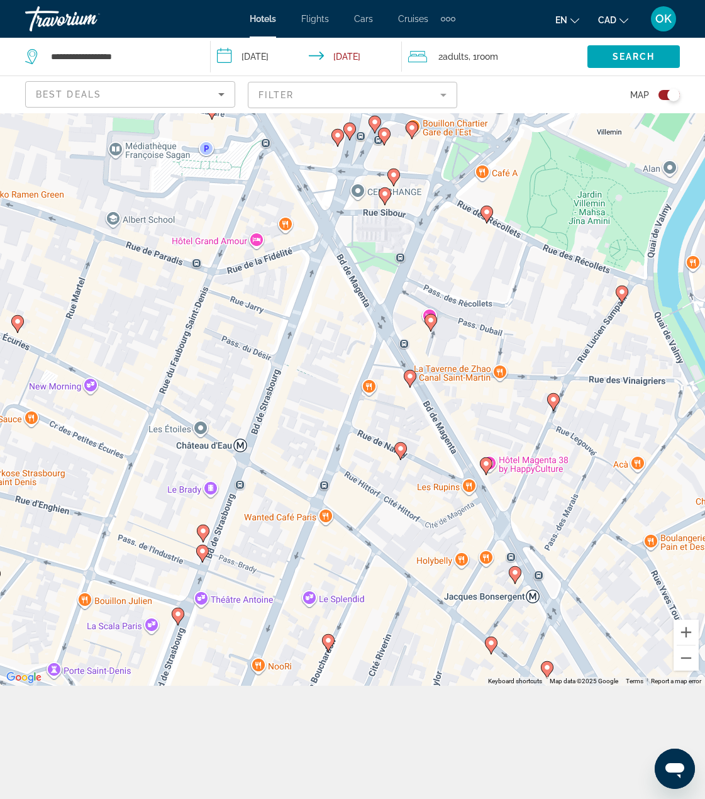
click at [179, 612] on image "Main content" at bounding box center [178, 614] width 8 height 8
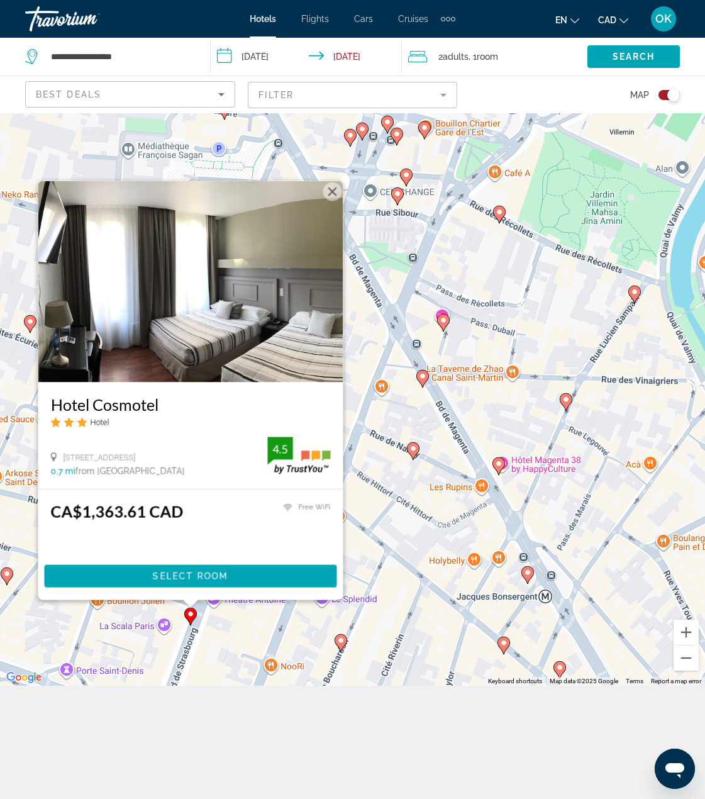
click at [447, 327] on gmp-advanced-marker "Main content" at bounding box center [443, 322] width 13 height 19
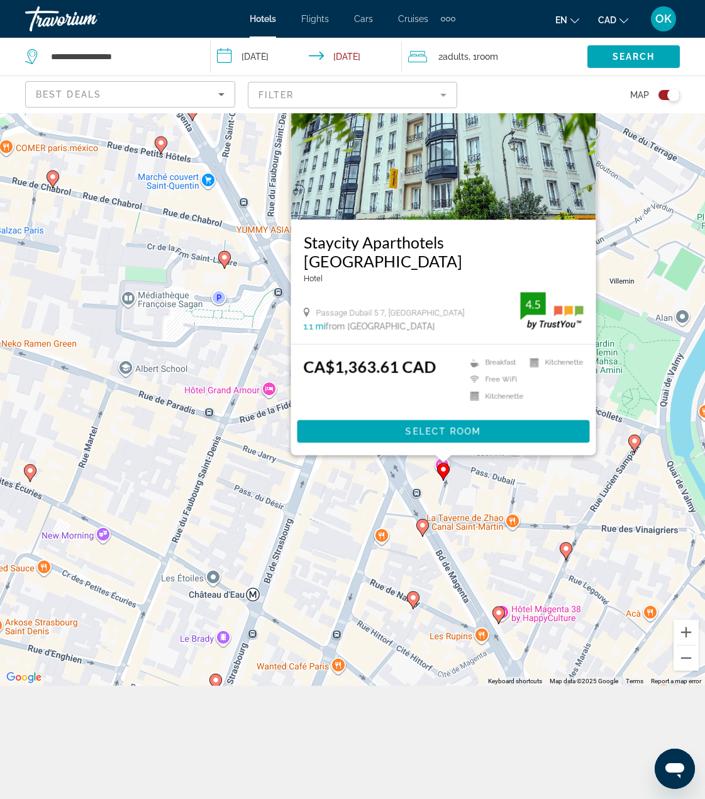
click at [285, 480] on div "To activate drag with keyboard, press Alt + Enter. Once in keyboard drag state,…" at bounding box center [352, 342] width 705 height 685
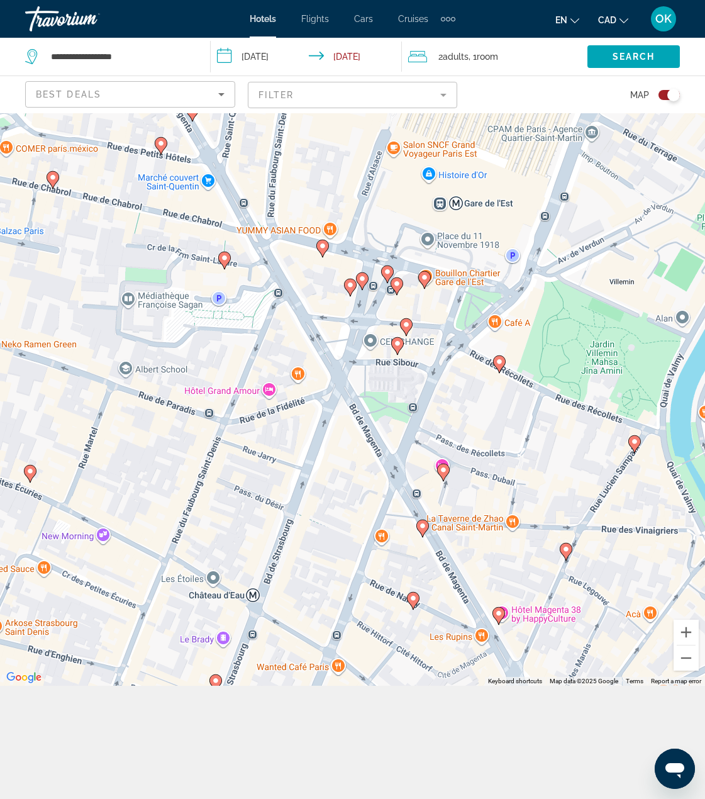
click at [409, 328] on image "Main content" at bounding box center [406, 325] width 8 height 8
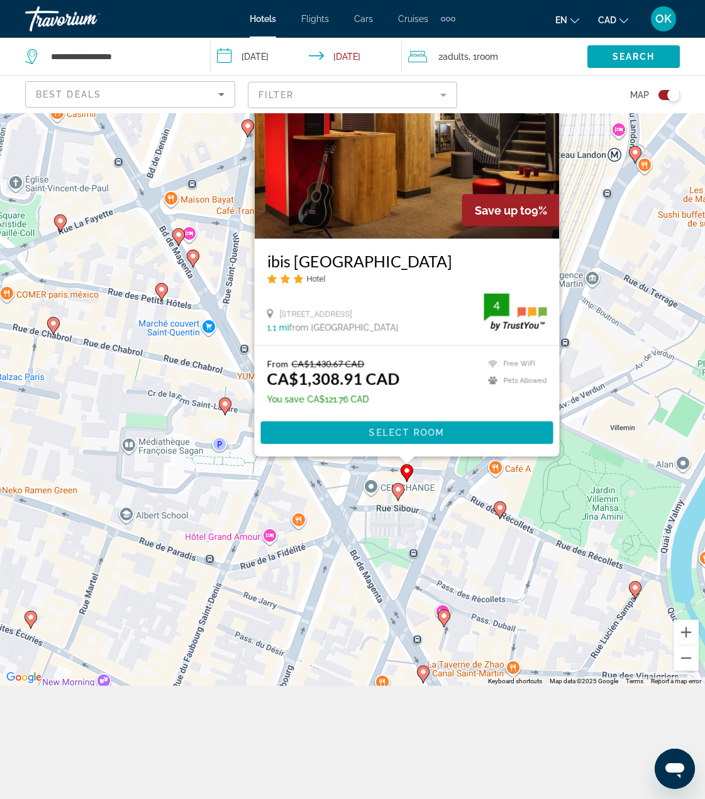
click at [337, 510] on div "To activate drag with keyboard, press Alt + Enter. Once in keyboard drag state,…" at bounding box center [352, 342] width 705 height 685
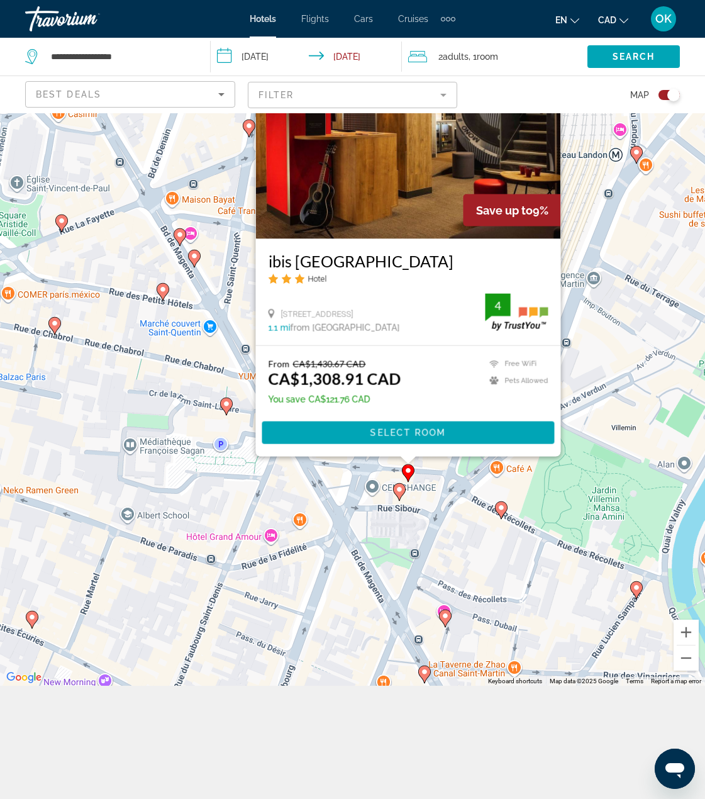
click at [461, 551] on div "To activate drag with keyboard, press Alt + Enter. Once in keyboard drag state,…" at bounding box center [352, 342] width 705 height 685
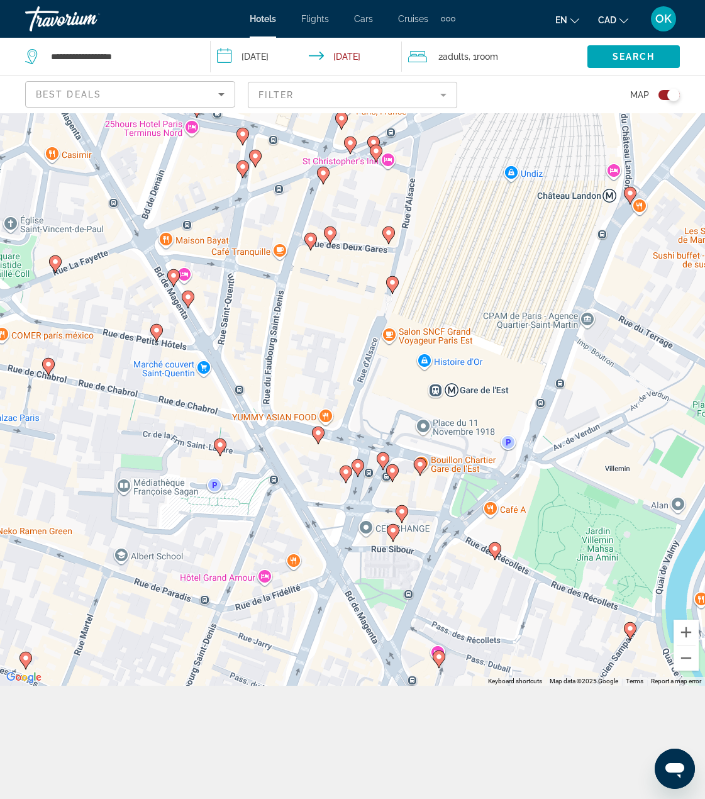
drag, startPoint x: 482, startPoint y: 509, endPoint x: 428, endPoint y: 572, distance: 83.8
click at [438, 571] on div "To activate drag with keyboard, press Alt + Enter. Once in keyboard drag state,…" at bounding box center [352, 342] width 705 height 685
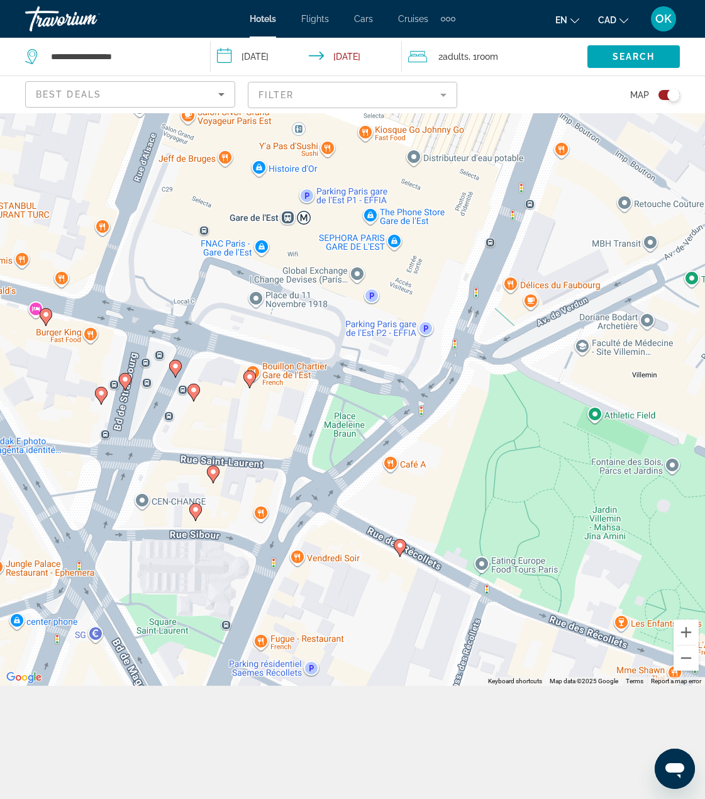
drag, startPoint x: 396, startPoint y: 547, endPoint x: 279, endPoint y: 462, distance: 144.5
click at [279, 462] on div "To activate drag with keyboard, press Alt + Enter. Once in keyboard drag state,…" at bounding box center [352, 342] width 705 height 685
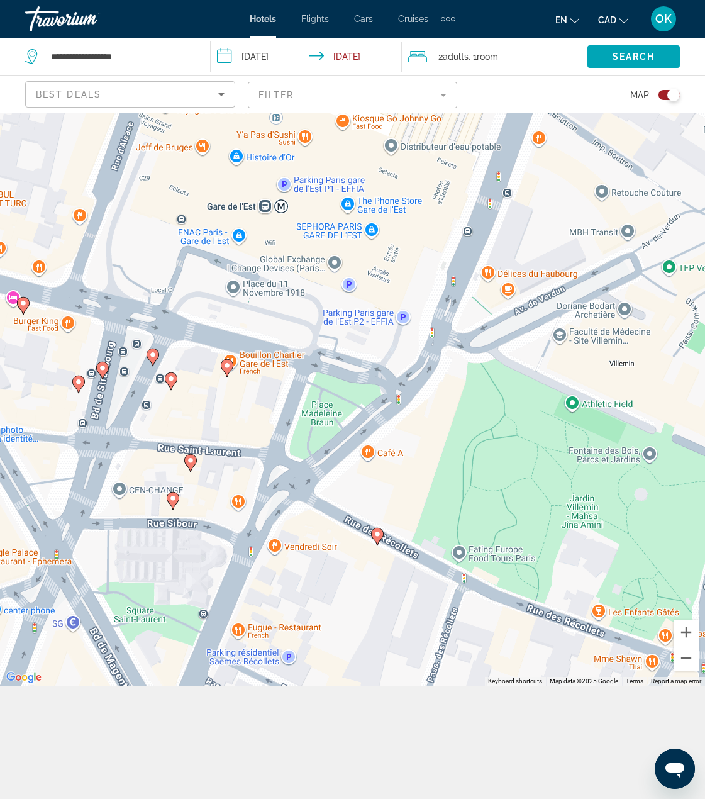
click at [384, 533] on div "To activate drag with keyboard, press Alt + Enter. Once in keyboard drag state,…" at bounding box center [352, 342] width 705 height 685
click at [379, 535] on image "Main content" at bounding box center [378, 534] width 8 height 8
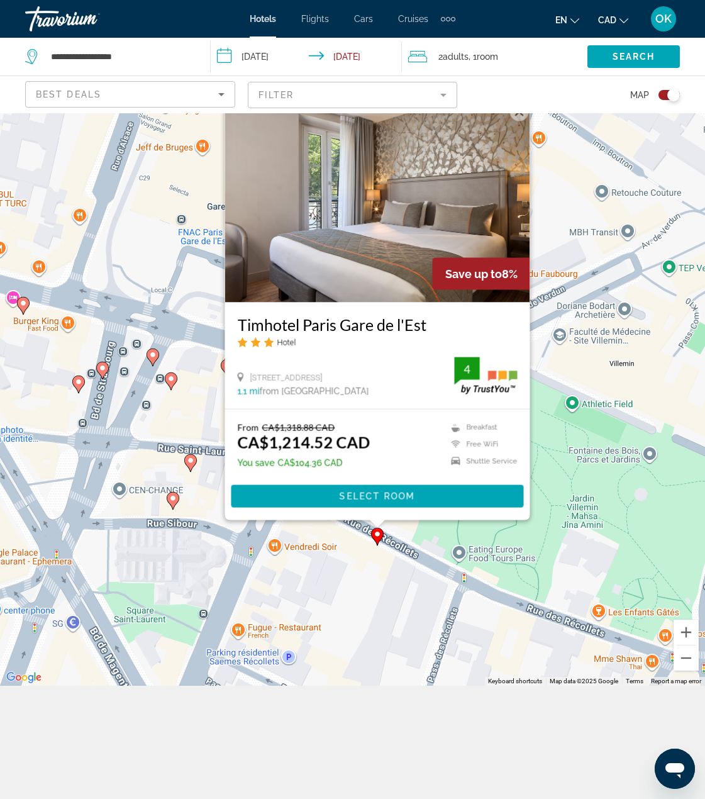
click at [324, 565] on div "To activate drag with keyboard, press Alt + Enter. Once in keyboard drag state,…" at bounding box center [352, 342] width 705 height 685
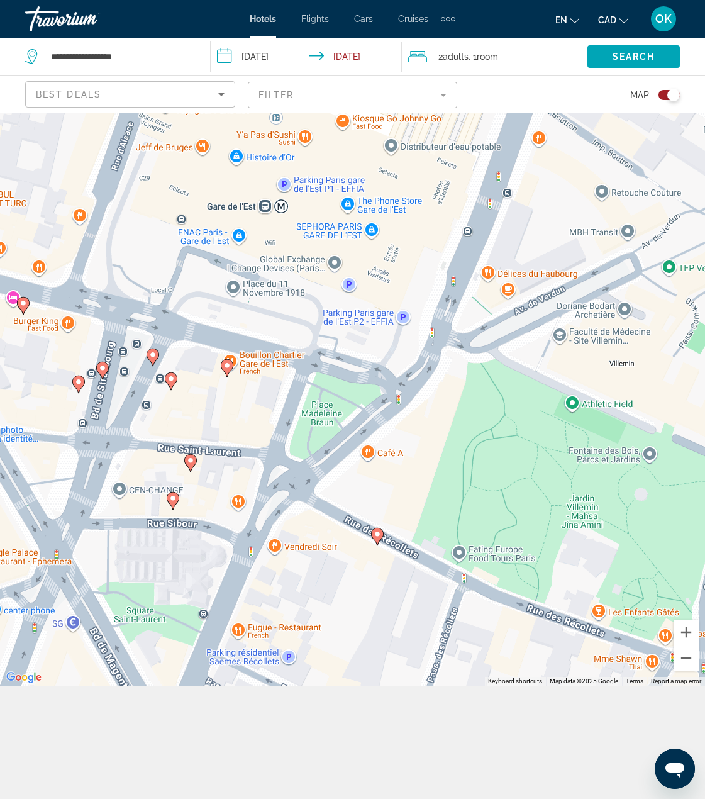
click at [372, 537] on icon "Main content" at bounding box center [377, 537] width 13 height 18
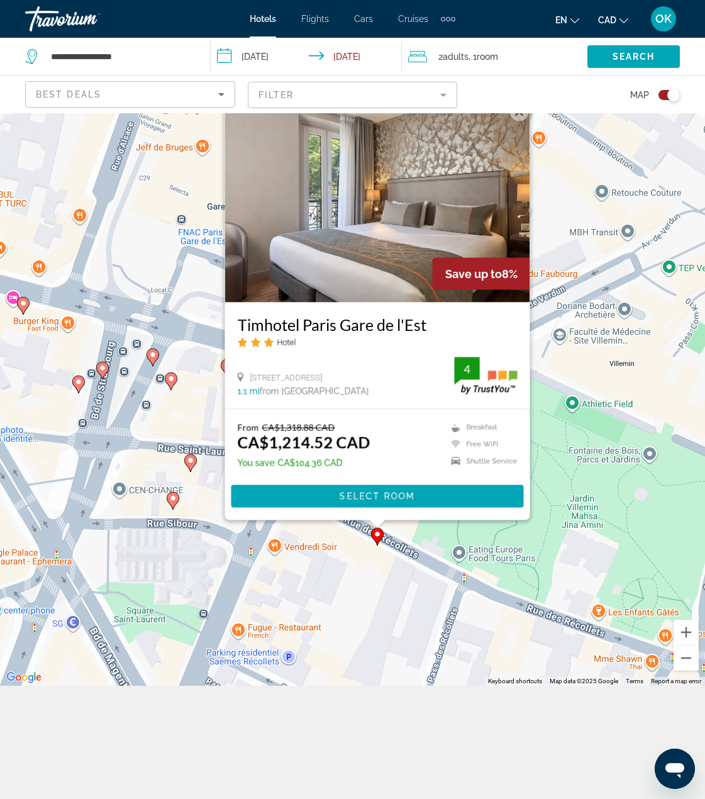
click at [338, 563] on div "To activate drag with keyboard, press Alt + Enter. Once in keyboard drag state,…" at bounding box center [352, 342] width 705 height 685
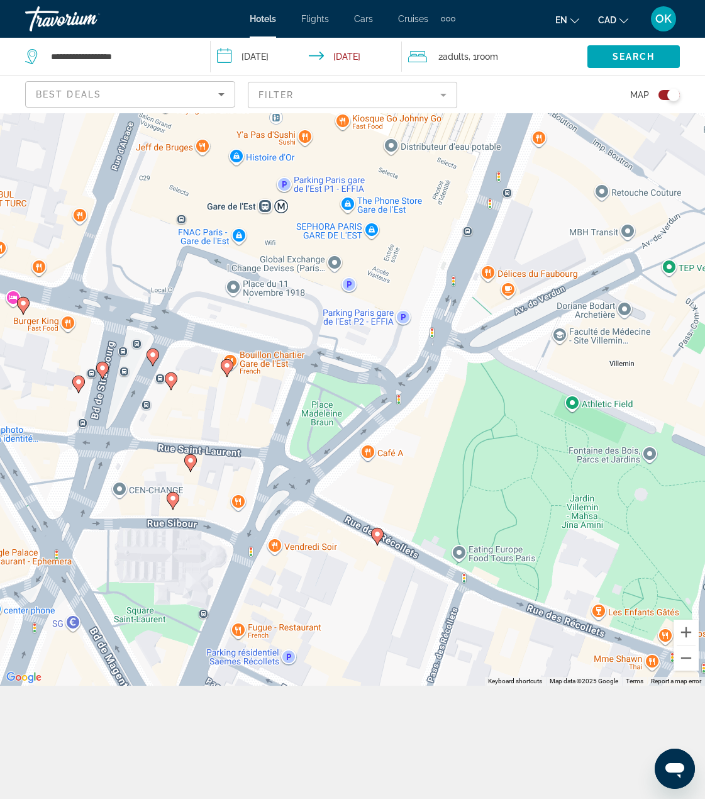
click at [192, 468] on icon "Main content" at bounding box center [189, 463] width 11 height 16
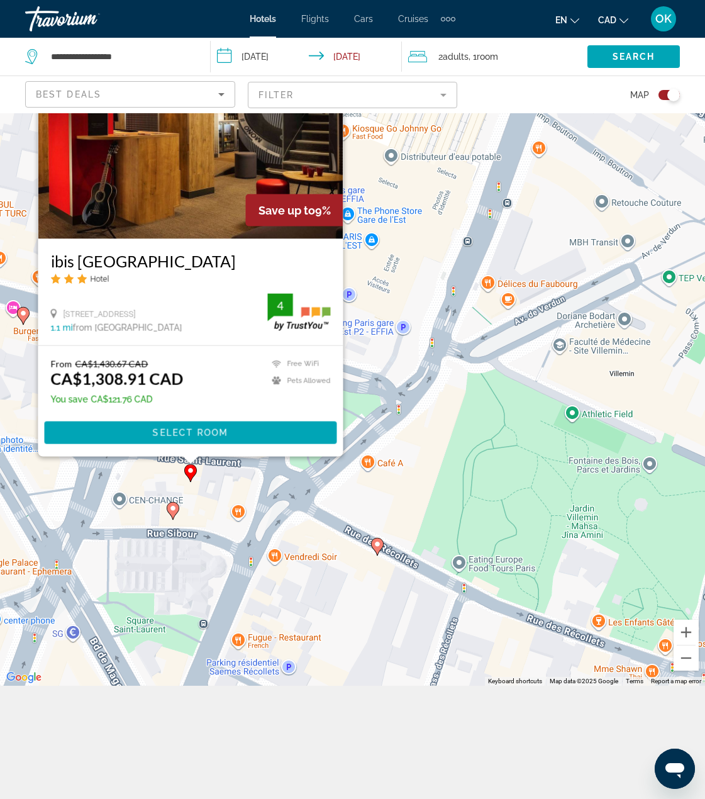
click at [192, 468] on image "Main content" at bounding box center [191, 471] width 8 height 8
click at [198, 505] on div "To activate drag with keyboard, press Alt + Enter. Once in keyboard drag state,…" at bounding box center [352, 342] width 705 height 685
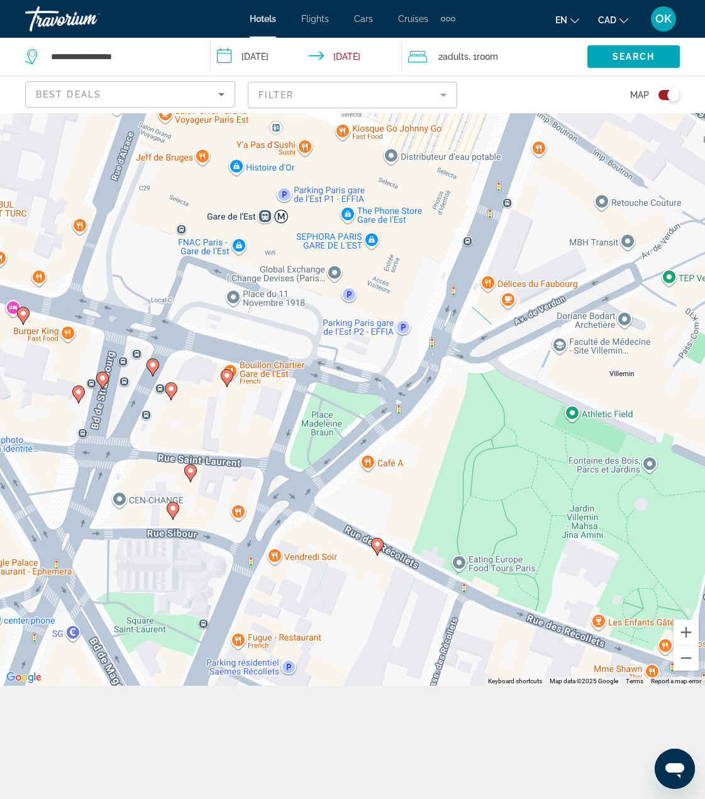
click at [178, 521] on div "To activate drag with keyboard, press Alt + Enter. Once in keyboard drag state,…" at bounding box center [352, 342] width 705 height 685
click at [172, 518] on icon "Main content" at bounding box center [173, 511] width 13 height 18
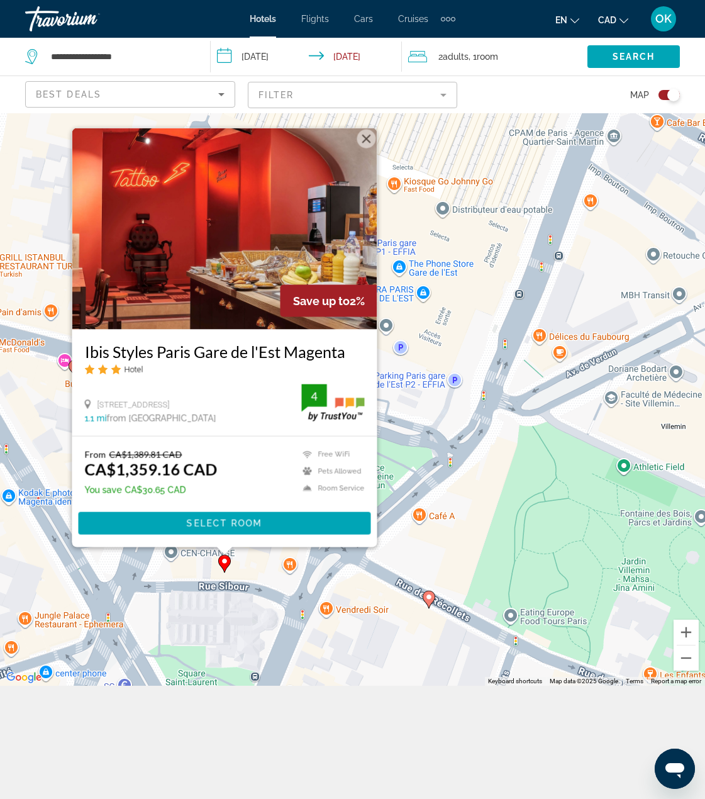
drag, startPoint x: 158, startPoint y: 557, endPoint x: 204, endPoint y: 628, distance: 85.1
click at [204, 628] on div "To activate drag with keyboard, press Alt + Enter. Once in keyboard drag state,…" at bounding box center [352, 342] width 705 height 685
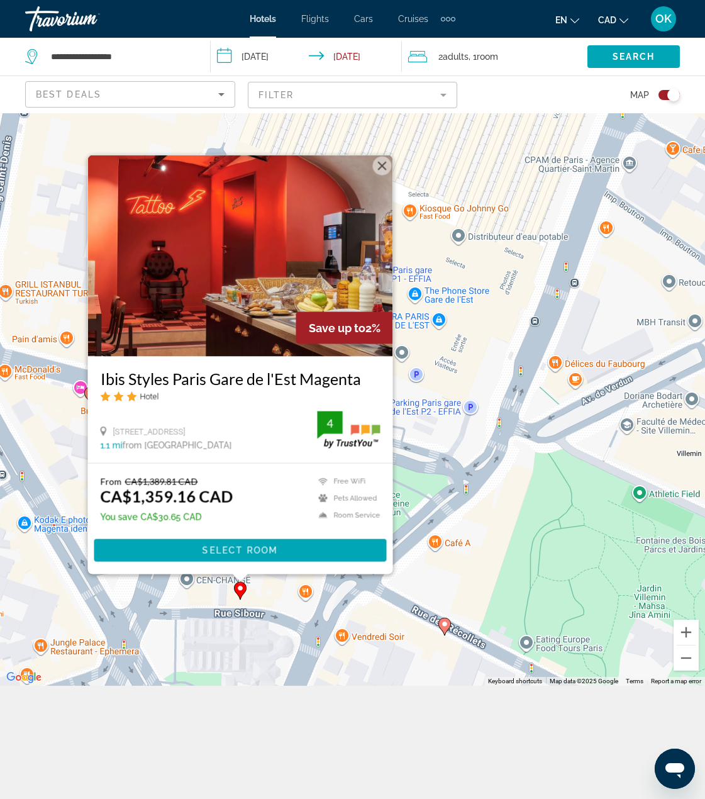
click at [75, 546] on div "To activate drag with keyboard, press Alt + Enter. Once in keyboard drag state,…" at bounding box center [352, 342] width 705 height 685
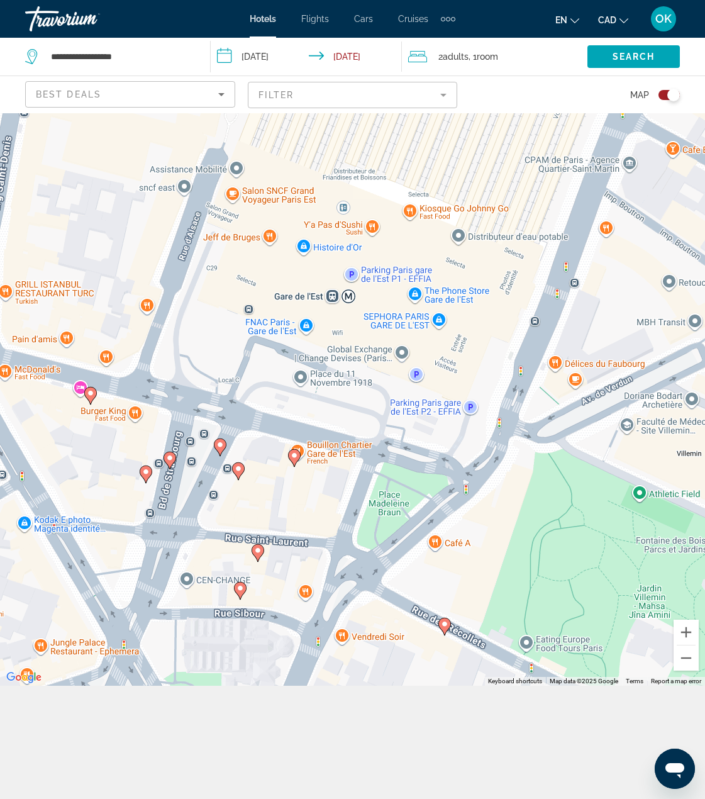
click at [294, 457] on image "Main content" at bounding box center [295, 455] width 8 height 8
click at [292, 458] on image "Main content" at bounding box center [294, 455] width 8 height 8
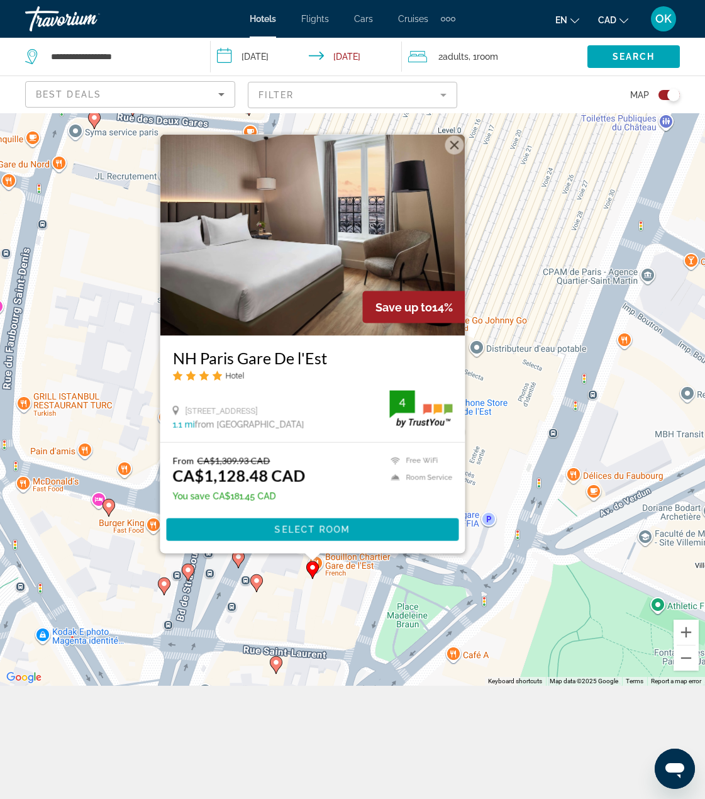
drag, startPoint x: 266, startPoint y: 511, endPoint x: 285, endPoint y: 610, distance: 100.6
click at [285, 610] on div "To activate drag with keyboard, press Alt + Enter. Once in keyboard drag state,…" at bounding box center [352, 342] width 705 height 685
click at [589, 256] on div "To activate drag with keyboard, press Alt + Enter. Once in keyboard drag state,…" at bounding box center [352, 342] width 705 height 685
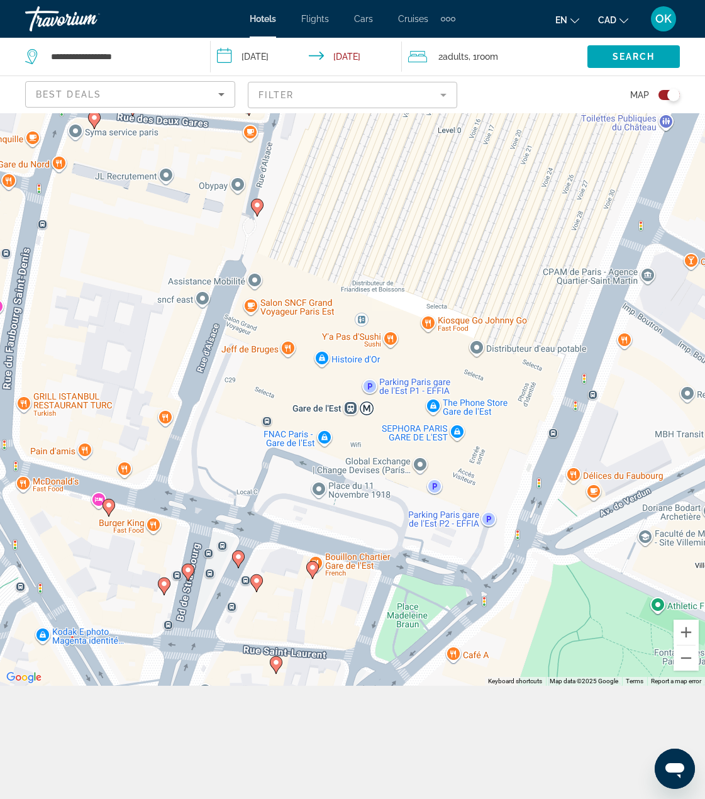
click at [258, 583] on image "Main content" at bounding box center [257, 581] width 8 height 8
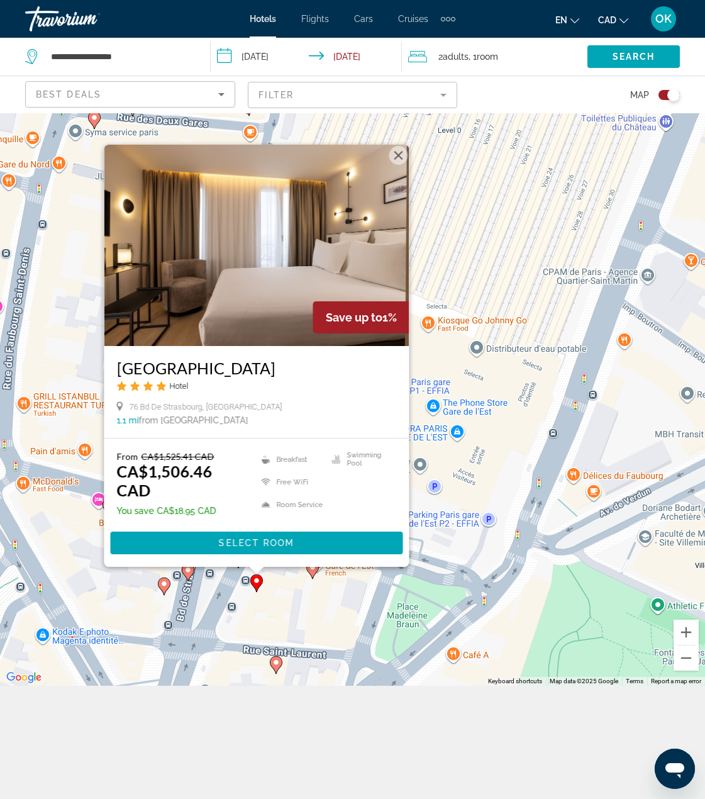
click at [306, 603] on div "To activate drag with keyboard, press Alt + Enter. Once in keyboard drag state,…" at bounding box center [352, 342] width 705 height 685
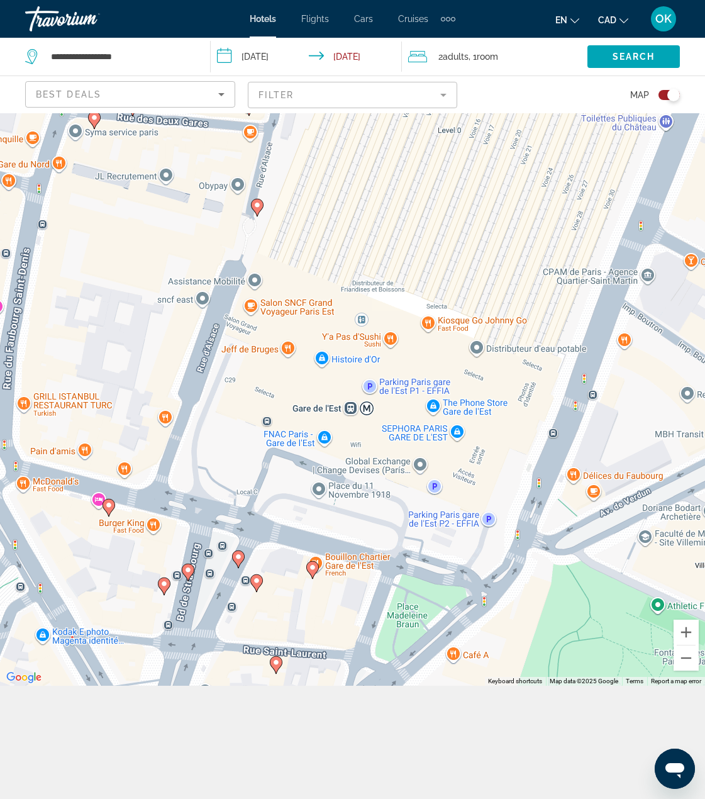
click at [240, 558] on image "Main content" at bounding box center [239, 557] width 8 height 8
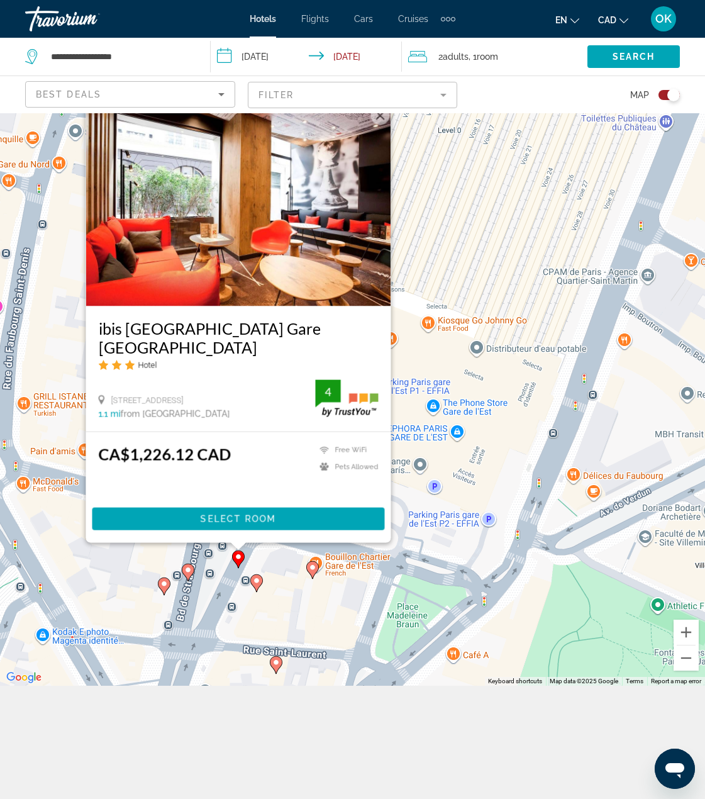
click at [219, 615] on div "To activate drag with keyboard, press Alt + Enter. Once in keyboard drag state,…" at bounding box center [352, 342] width 705 height 685
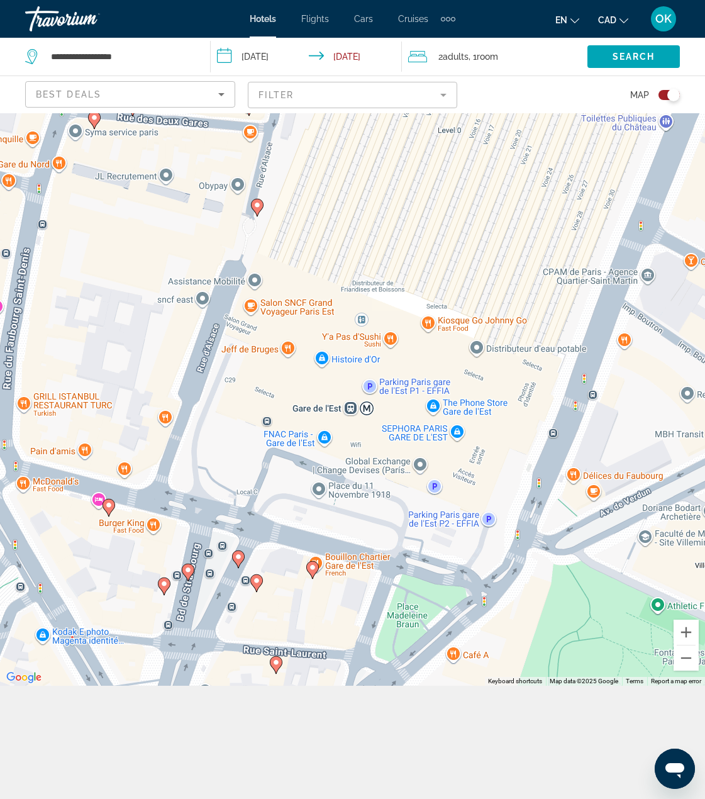
click at [191, 572] on image "Main content" at bounding box center [188, 570] width 8 height 8
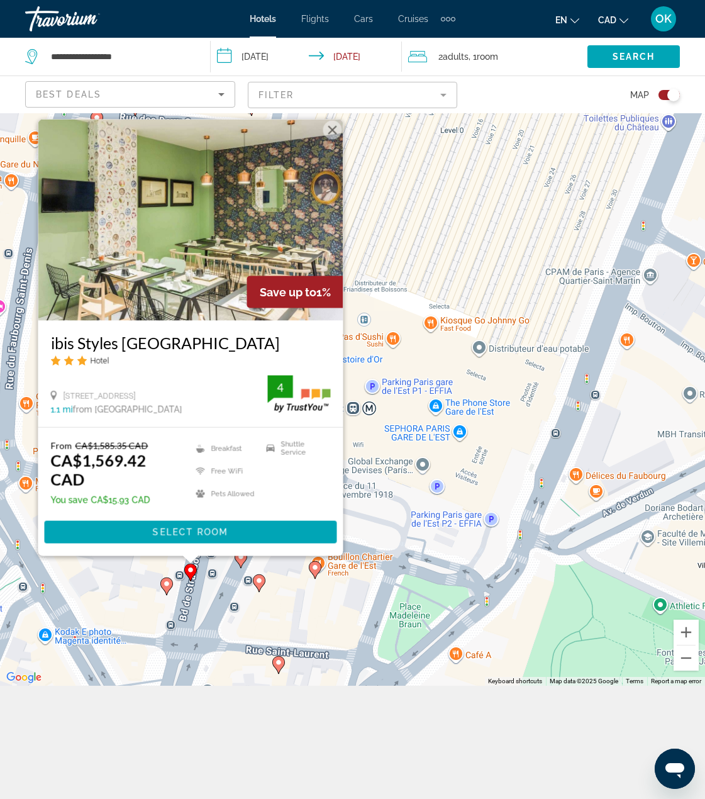
drag, startPoint x: 198, startPoint y: 615, endPoint x: 180, endPoint y: 595, distance: 26.7
click at [197, 615] on div "To activate drag with keyboard, press Alt + Enter. Once in keyboard drag state,…" at bounding box center [352, 342] width 705 height 685
click at [169, 590] on gmp-advanced-marker "Main content" at bounding box center [166, 586] width 13 height 19
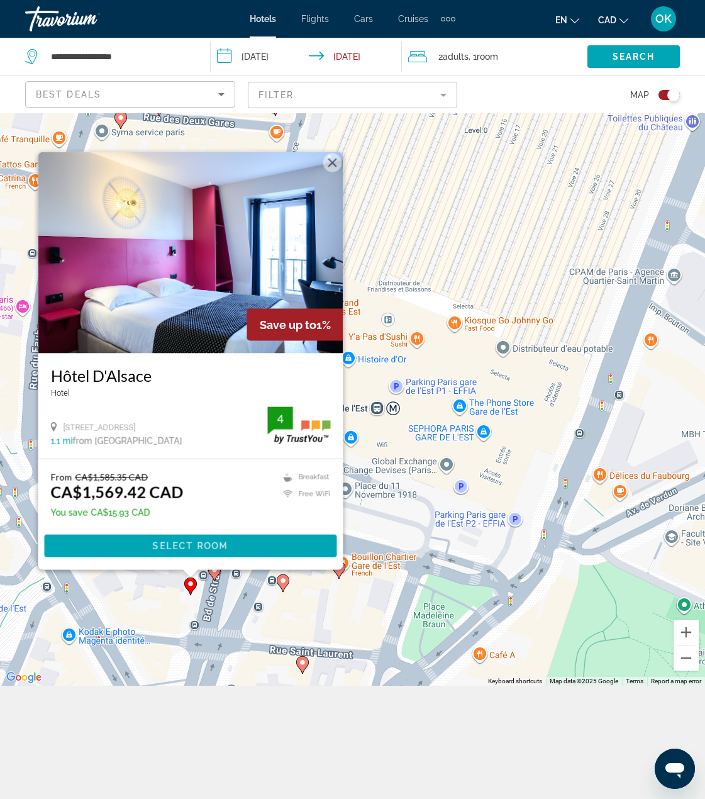
click at [145, 602] on div "To activate drag with keyboard, press Alt + Enter. Once in keyboard drag state,…" at bounding box center [352, 342] width 705 height 685
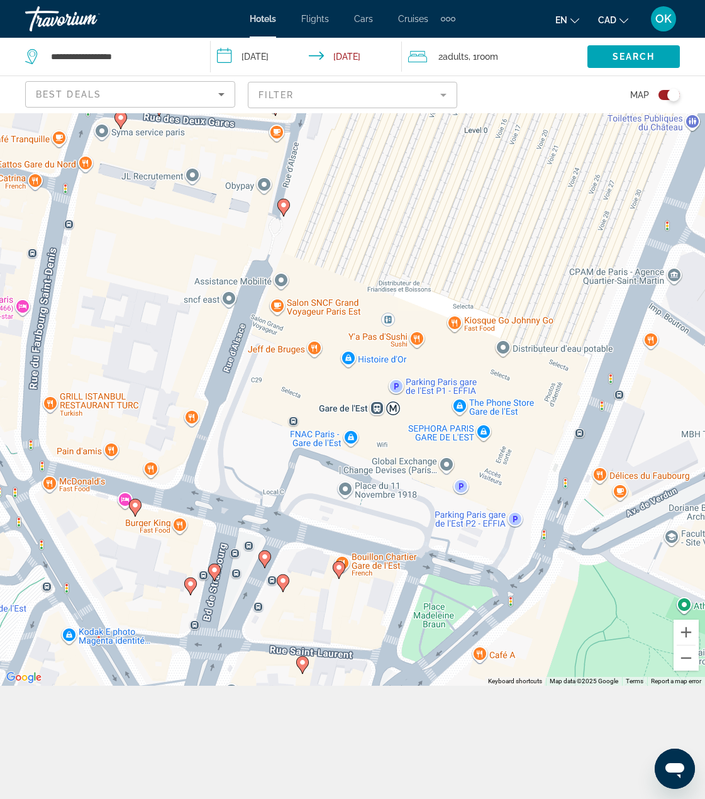
click at [140, 502] on icon "Main content" at bounding box center [134, 507] width 11 height 16
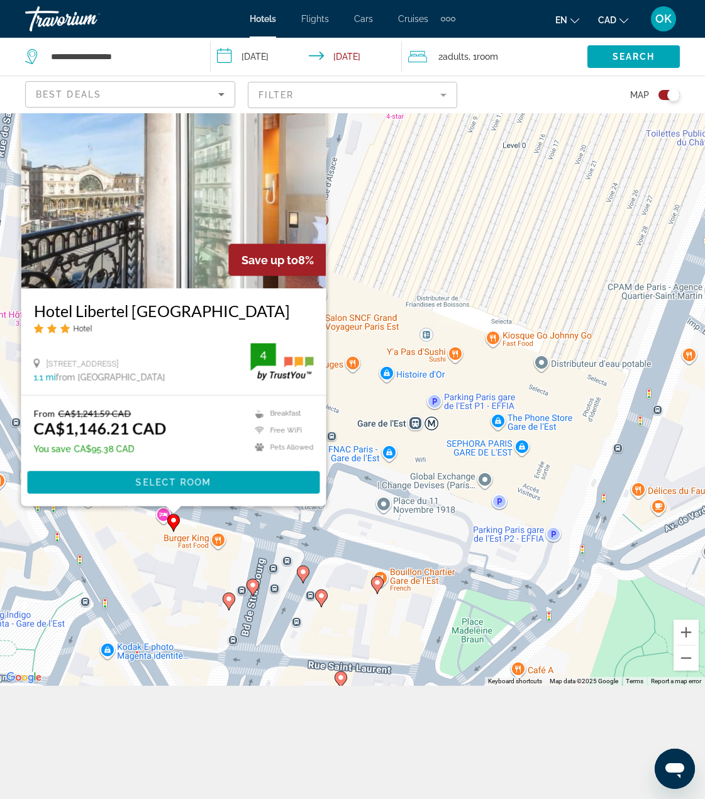
drag, startPoint x: 580, startPoint y: 399, endPoint x: 506, endPoint y: 453, distance: 91.4
click at [511, 451] on div "To activate drag with keyboard, press Alt + Enter. Once in keyboard drag state,…" at bounding box center [352, 342] width 705 height 685
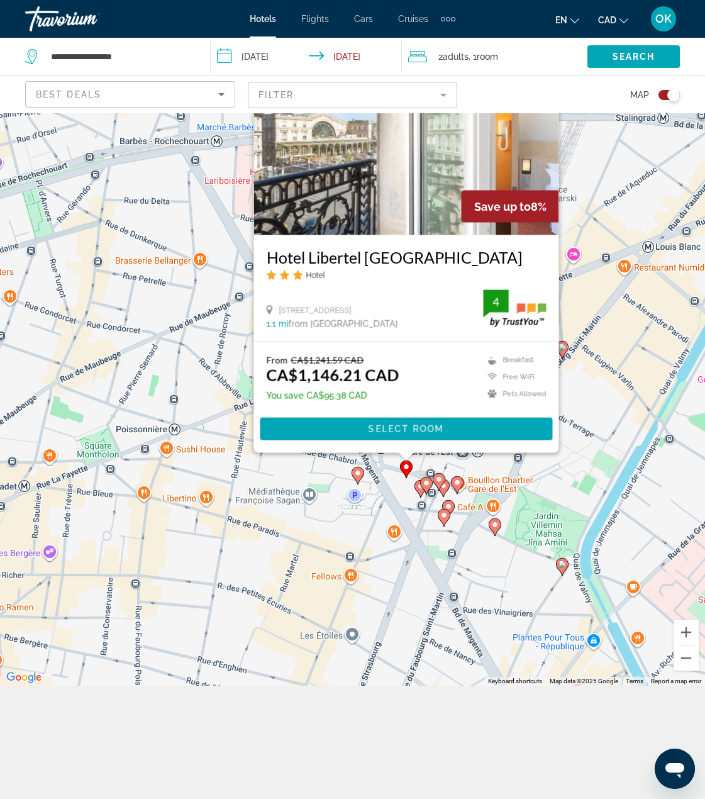
click at [614, 432] on div "To activate drag with keyboard, press Alt + Enter. Once in keyboard drag state,…" at bounding box center [352, 342] width 705 height 685
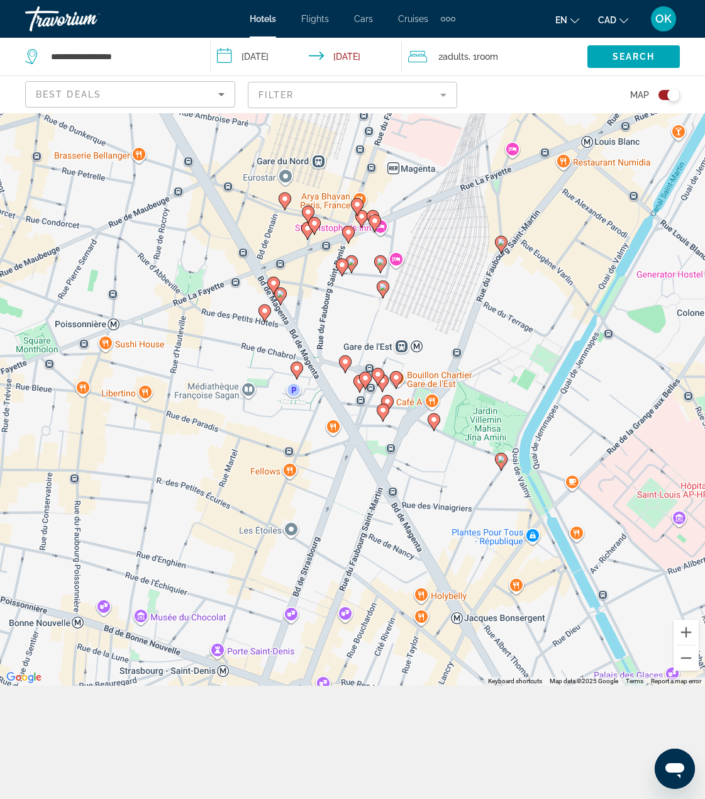
drag, startPoint x: 526, startPoint y: 473, endPoint x: 445, endPoint y: 357, distance: 142.3
click at [445, 357] on div "To activate drag with keyboard, press Alt + Enter. Once in keyboard drag state,…" at bounding box center [352, 342] width 705 height 685
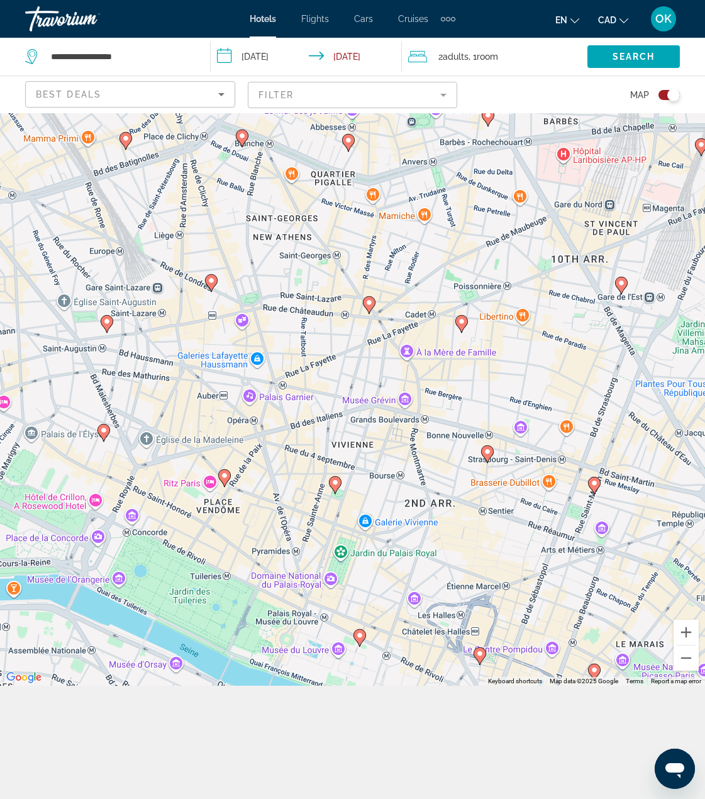
drag, startPoint x: 391, startPoint y: 554, endPoint x: 631, endPoint y: 450, distance: 261.3
click at [631, 450] on div "To activate drag with keyboard, press Alt + Enter. Once in keyboard drag state,…" at bounding box center [352, 342] width 705 height 685
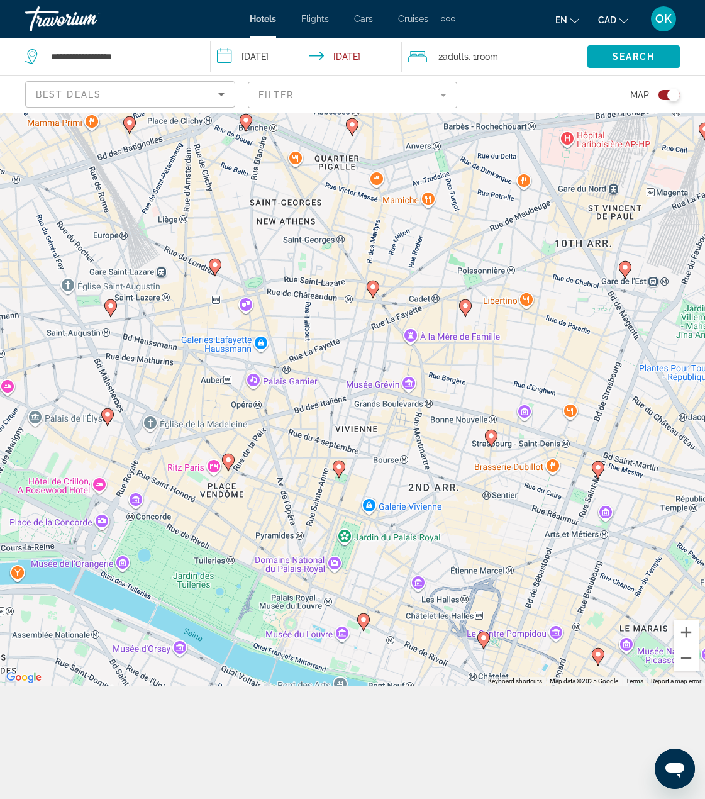
click at [223, 460] on icon "Main content" at bounding box center [227, 462] width 11 height 16
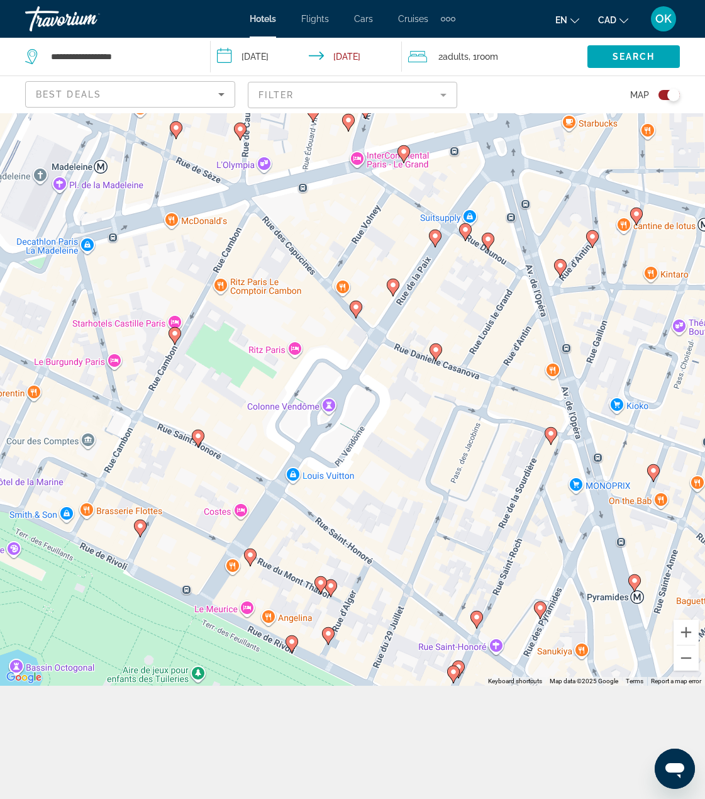
click at [358, 323] on div "To navigate, press the arrow keys. To activate drag with keyboard, press Alt + …" at bounding box center [352, 342] width 705 height 685
click at [358, 321] on div "To navigate, press the arrow keys. To activate drag with keyboard, press Alt + …" at bounding box center [352, 342] width 705 height 685
click at [360, 311] on icon "Main content" at bounding box center [356, 310] width 13 height 18
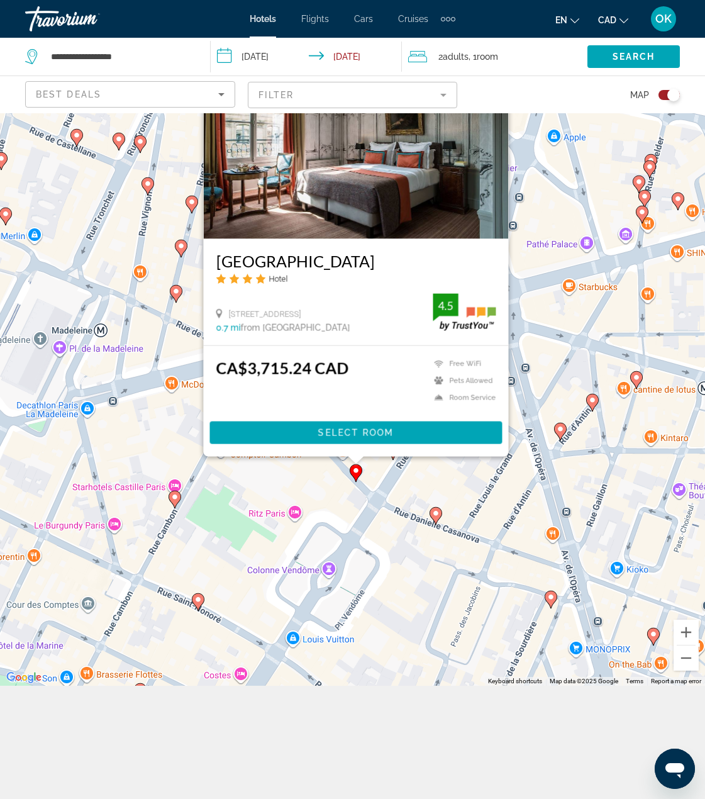
click at [204, 557] on div "To activate drag with keyboard, press Alt + Enter. Once in keyboard drag state,…" at bounding box center [352, 342] width 705 height 685
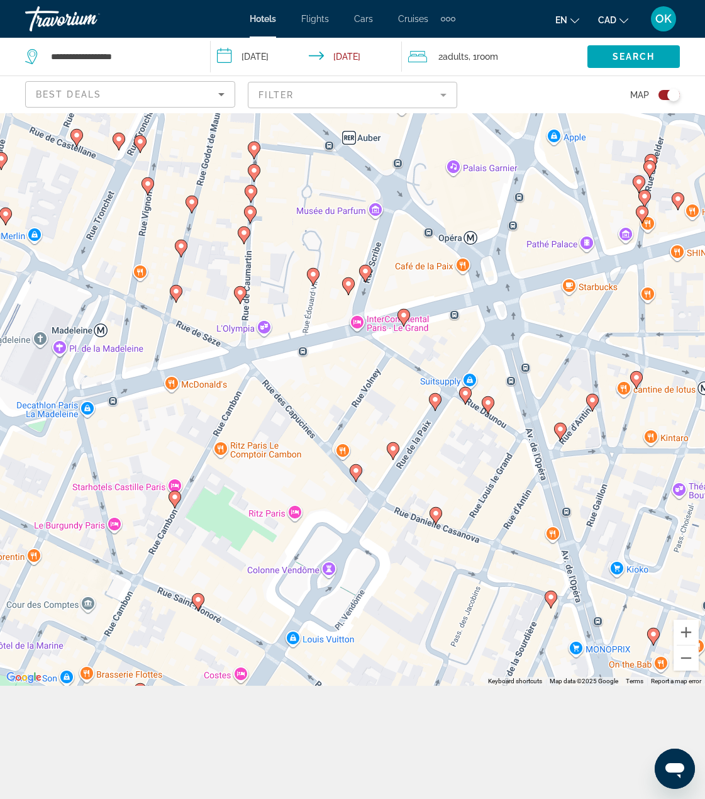
click at [177, 501] on icon "Main content" at bounding box center [174, 499] width 11 height 16
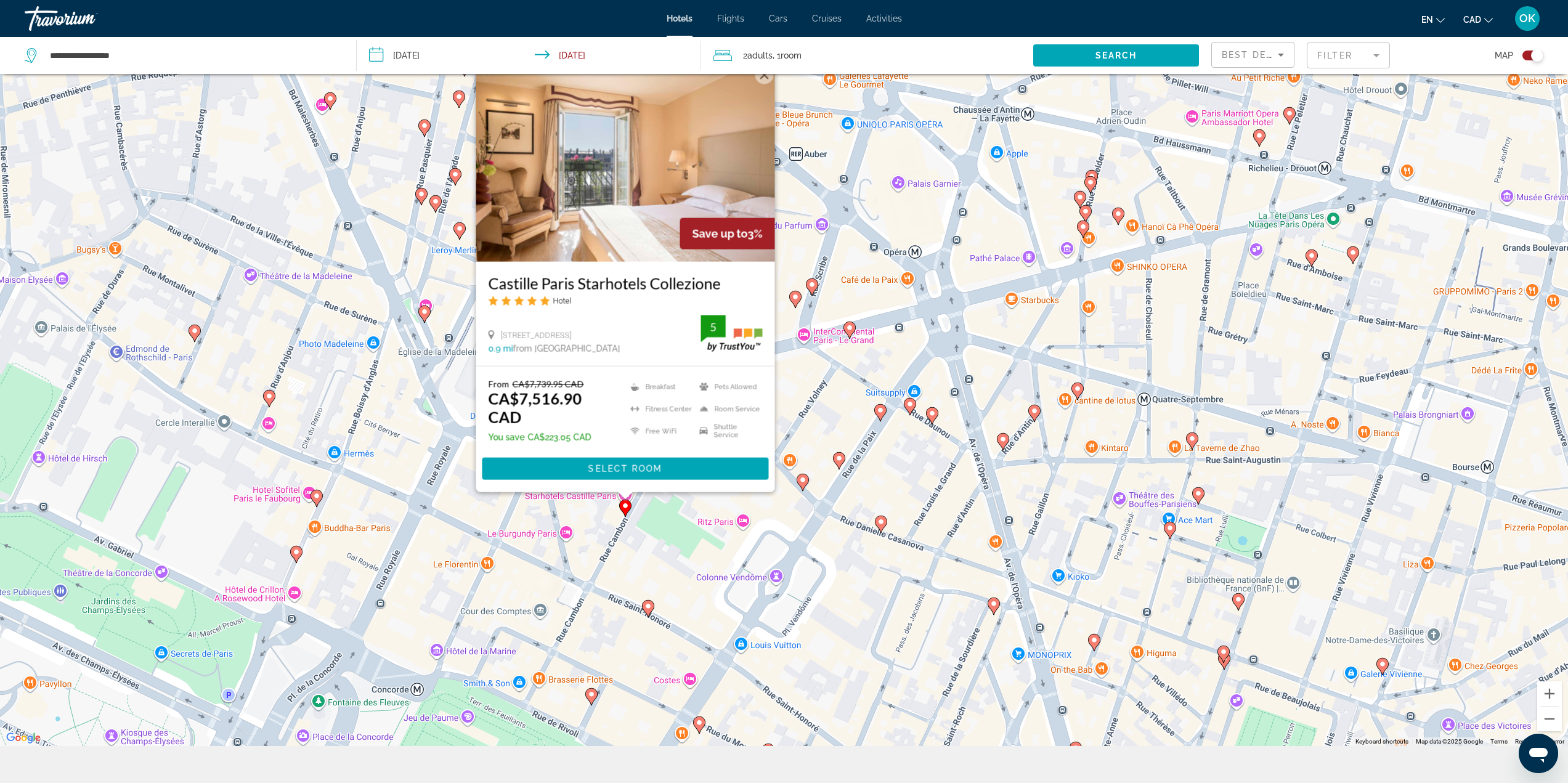
click at [882, 522] on image "Main content" at bounding box center [881, 522] width 8 height 8
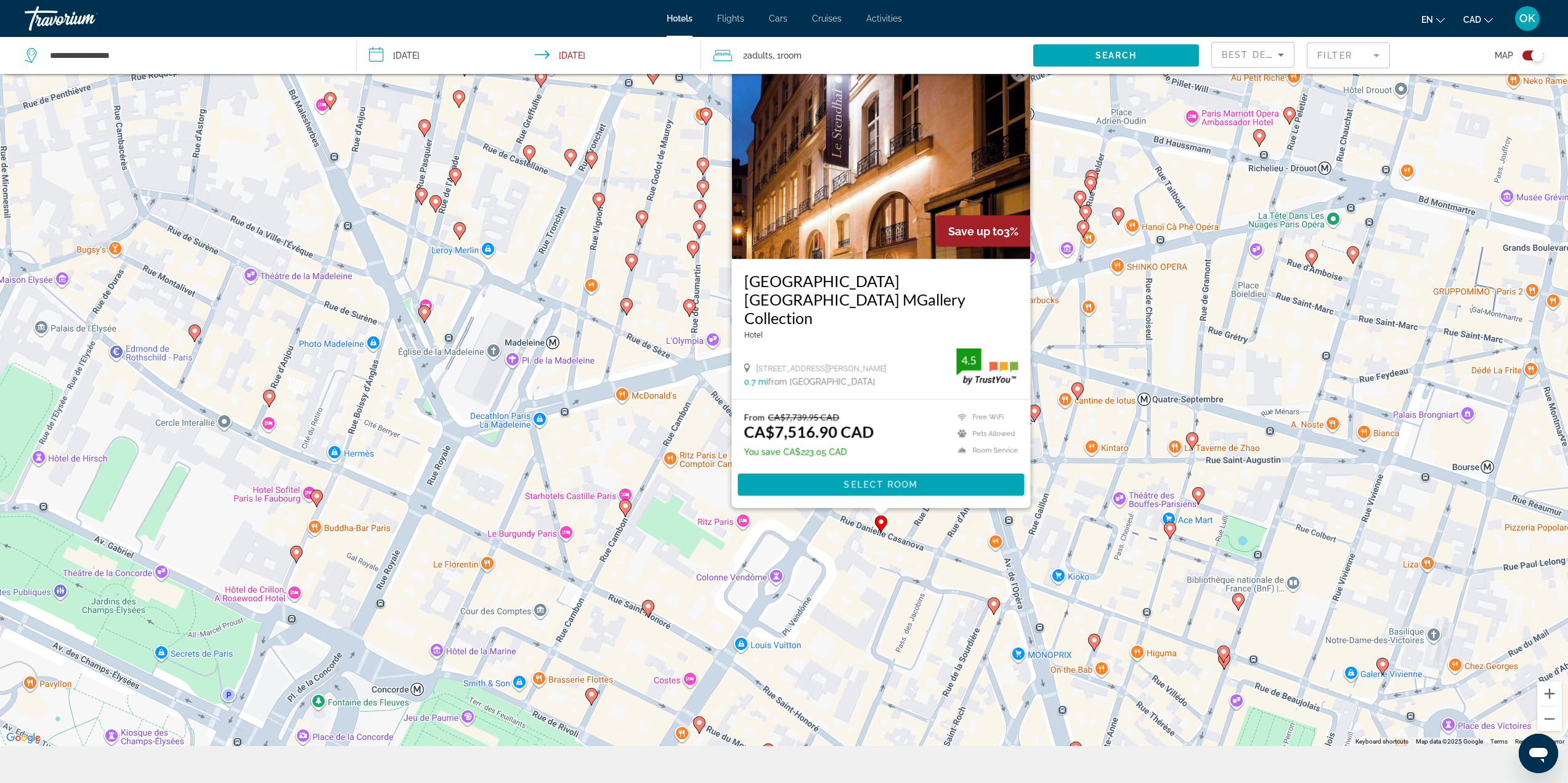
click at [884, 525] on icon "Main content" at bounding box center [880, 523] width 11 height 16
click at [991, 606] on image "Main content" at bounding box center [995, 604] width 8 height 8
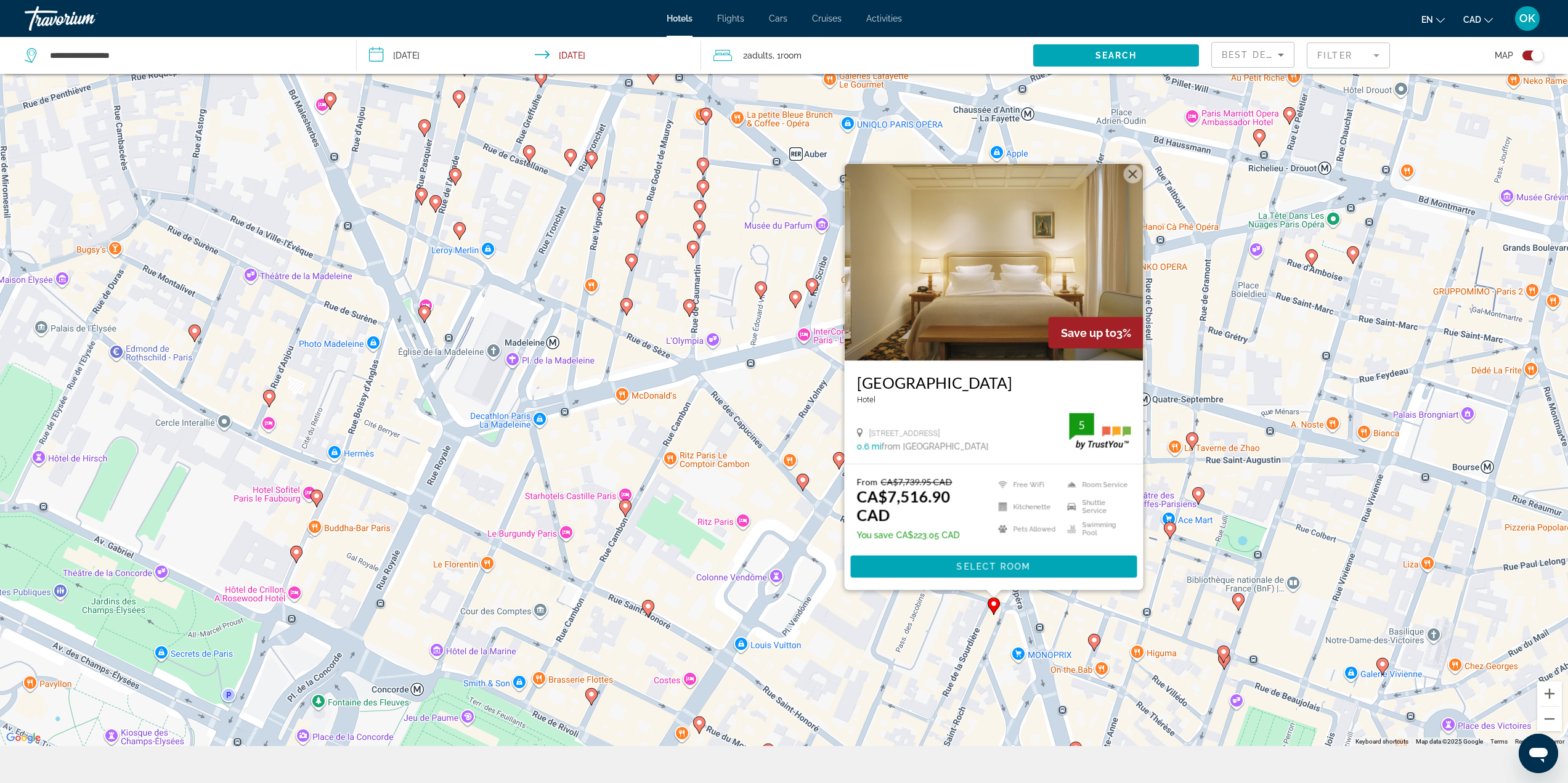
click at [953, 641] on div "To activate drag with keyboard, press Alt + Enter. Once in keyboard drag state,…" at bounding box center [784, 354] width 1568 height 783
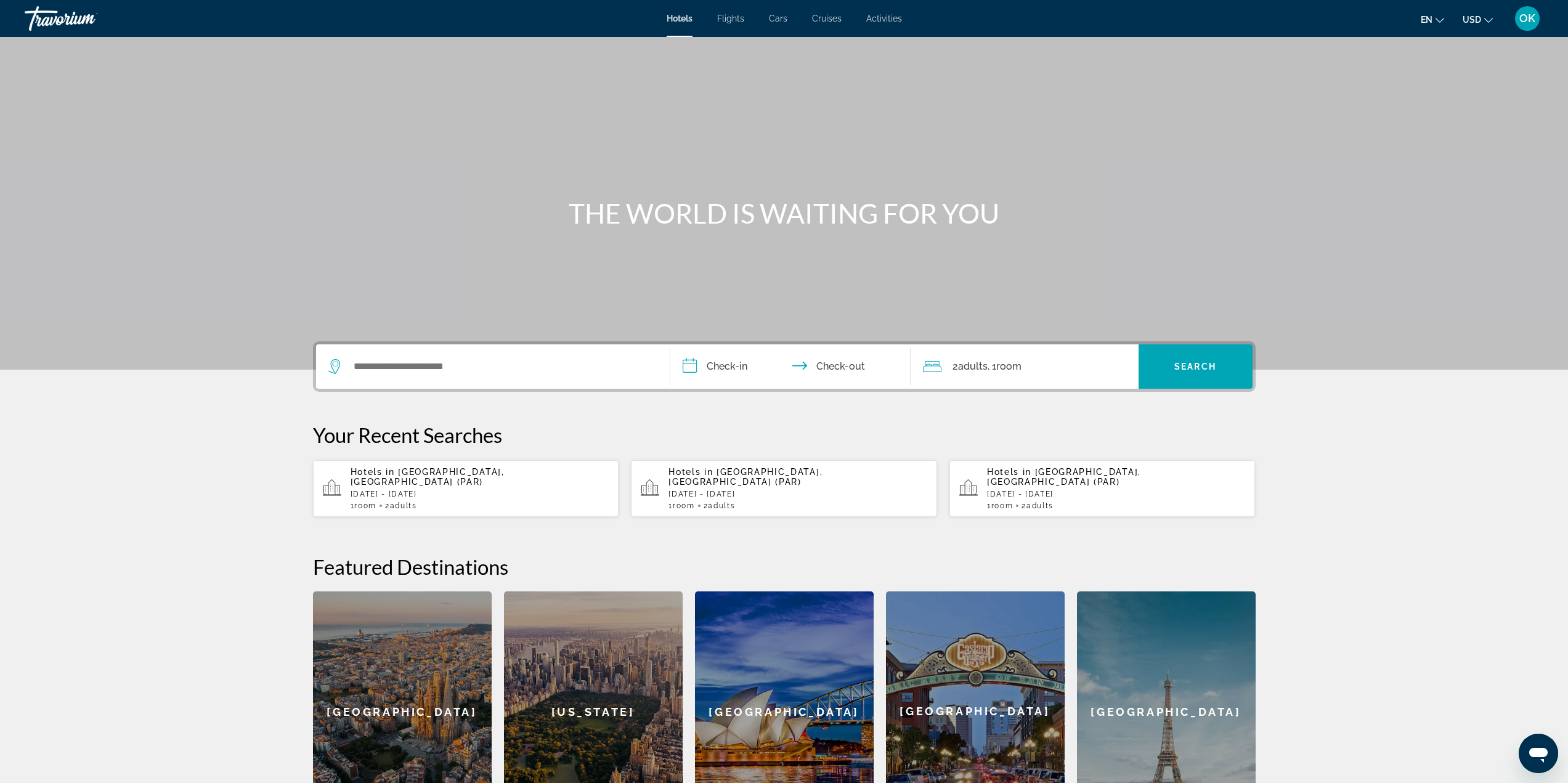
click at [706, 358] on input "**********" at bounding box center [793, 368] width 245 height 48
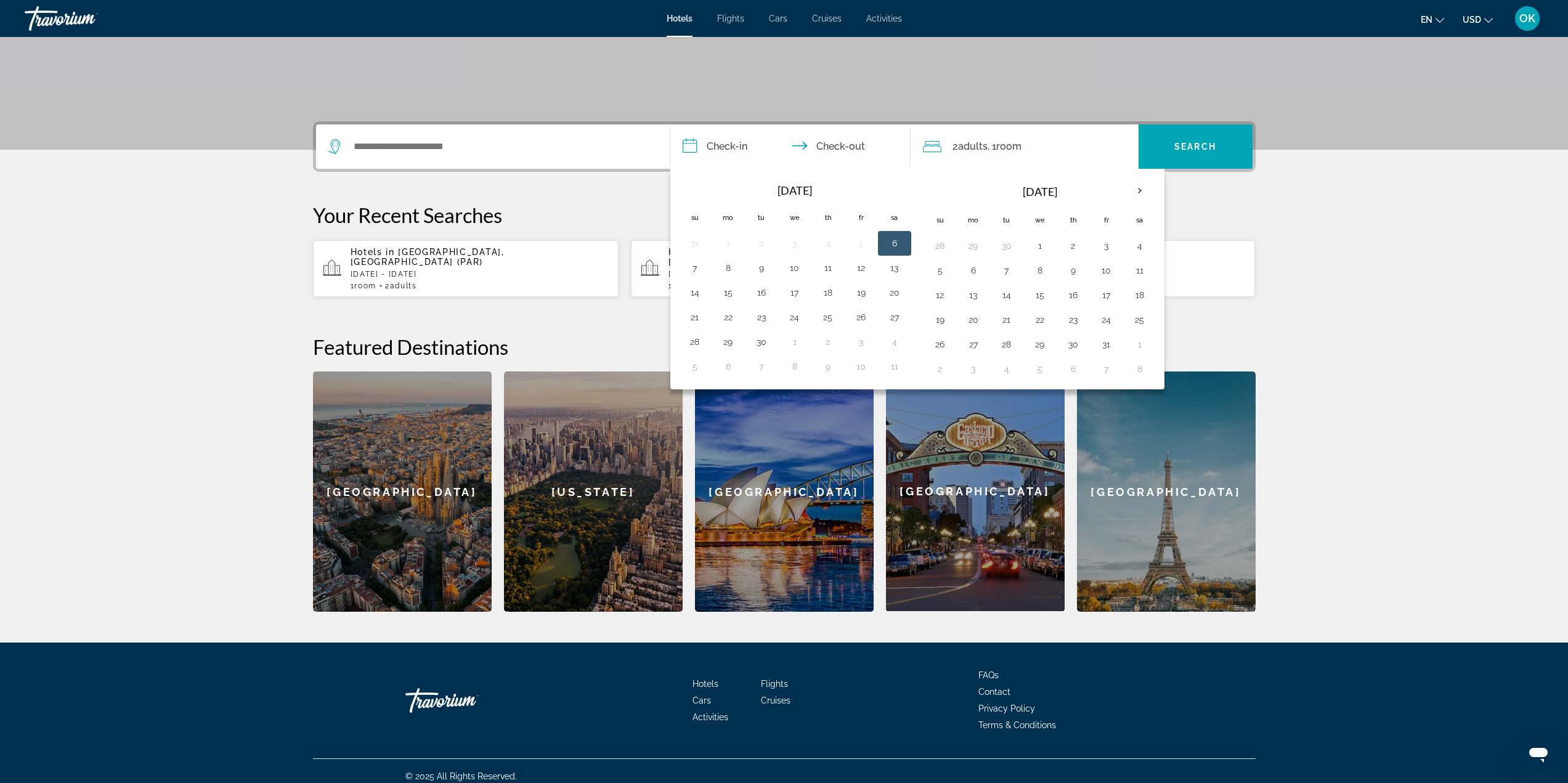
scroll to position [220, 0]
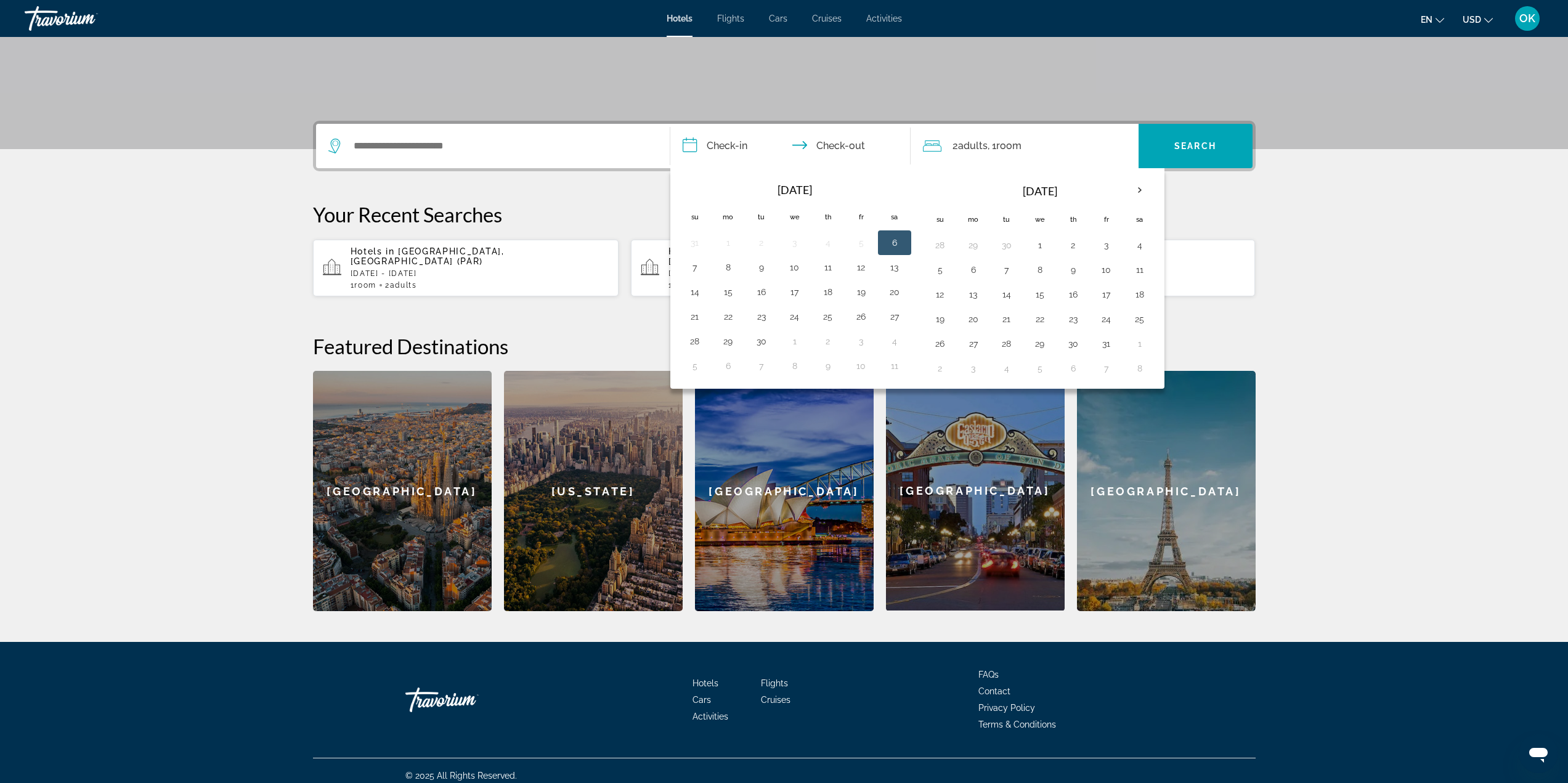
click at [1403, 259] on section "**********" at bounding box center [784, 195] width 1568 height 832
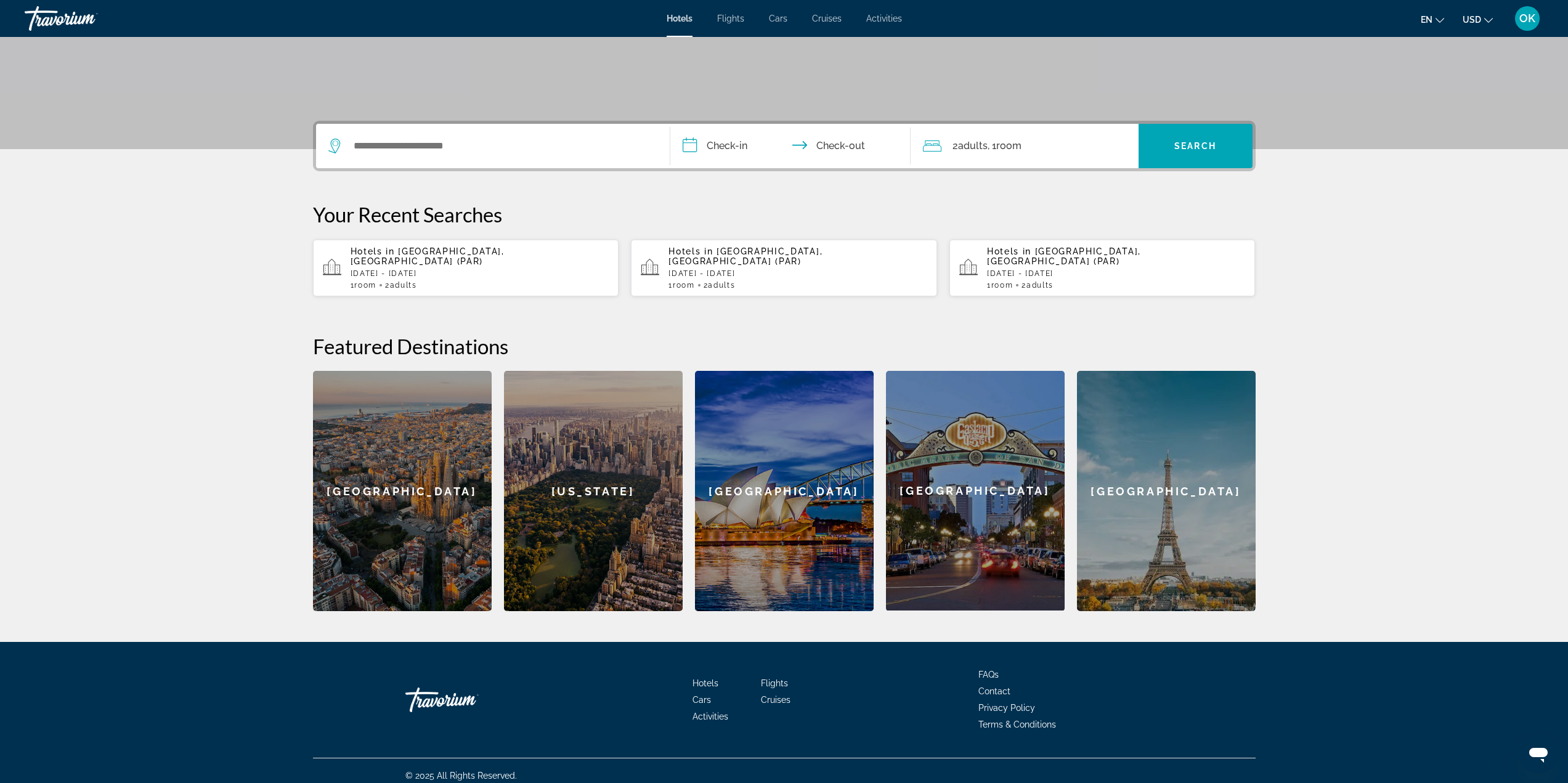
click at [1482, 11] on button "USD USD ($) MXN (Mex$) CAD (Can$) GBP (£) EUR (€) AUD (A$) NZD (NZ$) CNY (CN¥)" at bounding box center [1478, 20] width 30 height 18
click at [1457, 84] on button "CAD (Can$)" at bounding box center [1453, 81] width 61 height 16
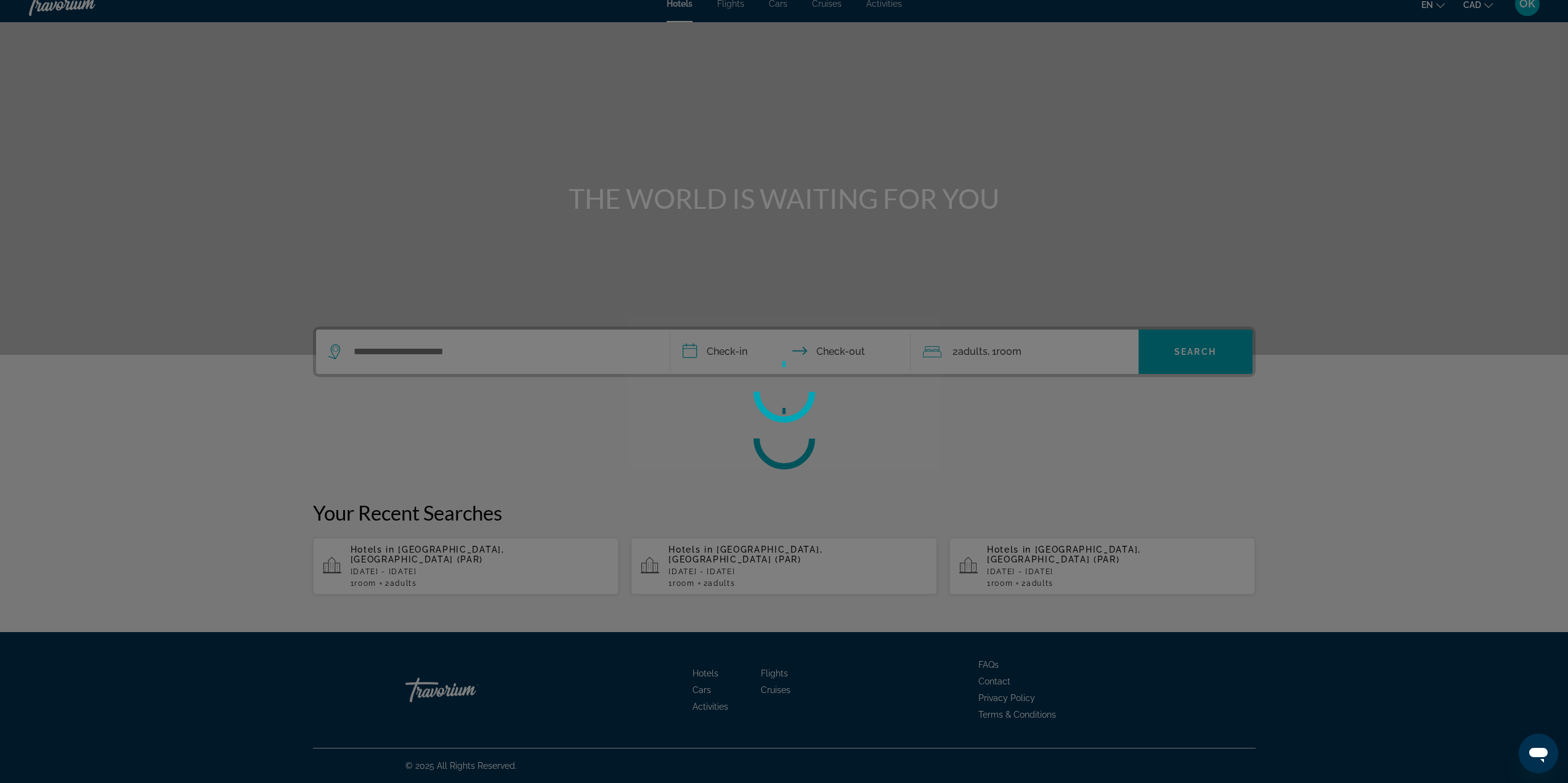
scroll to position [5, 0]
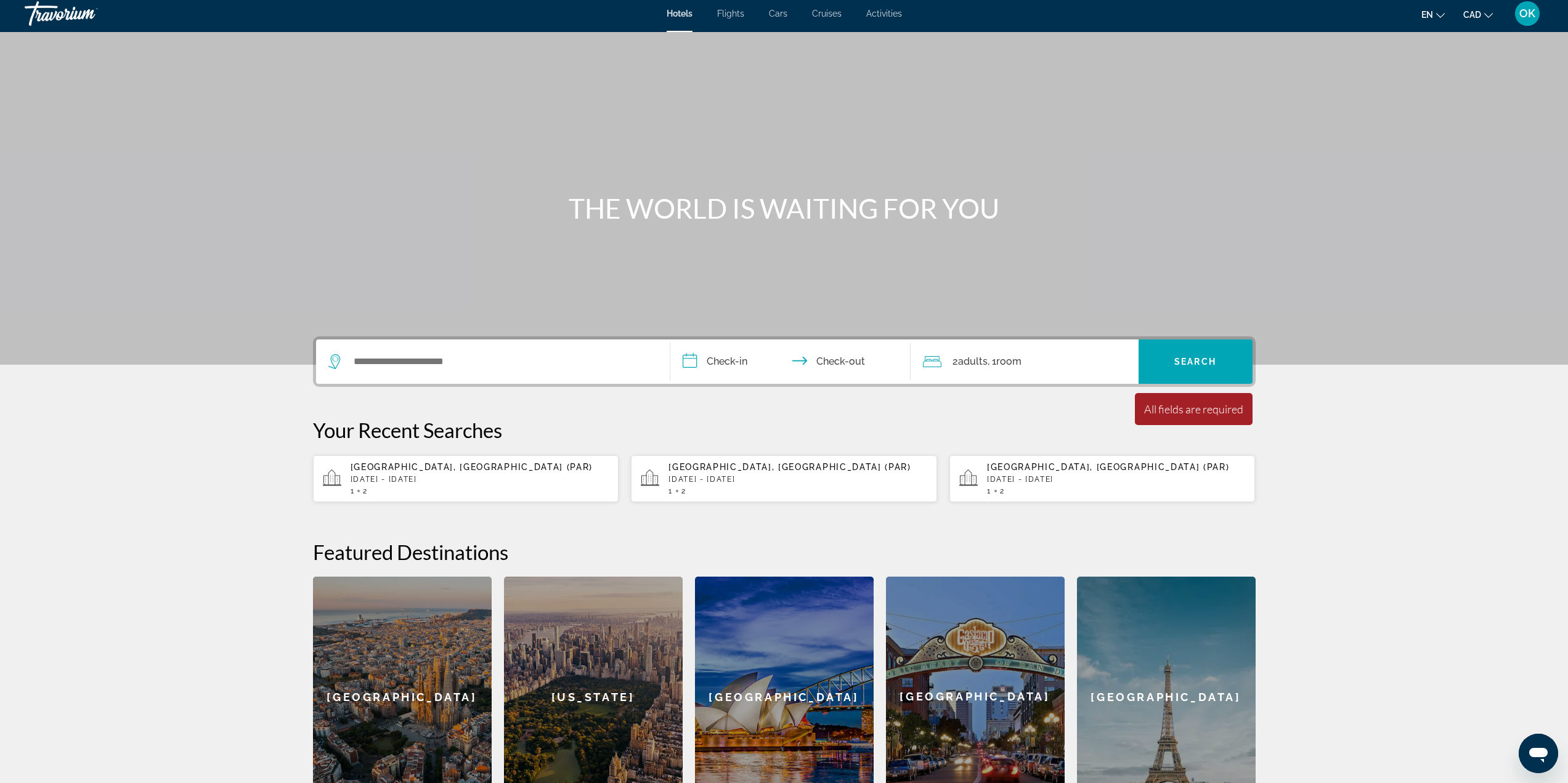
click at [722, 357] on input "**********" at bounding box center [793, 363] width 245 height 48
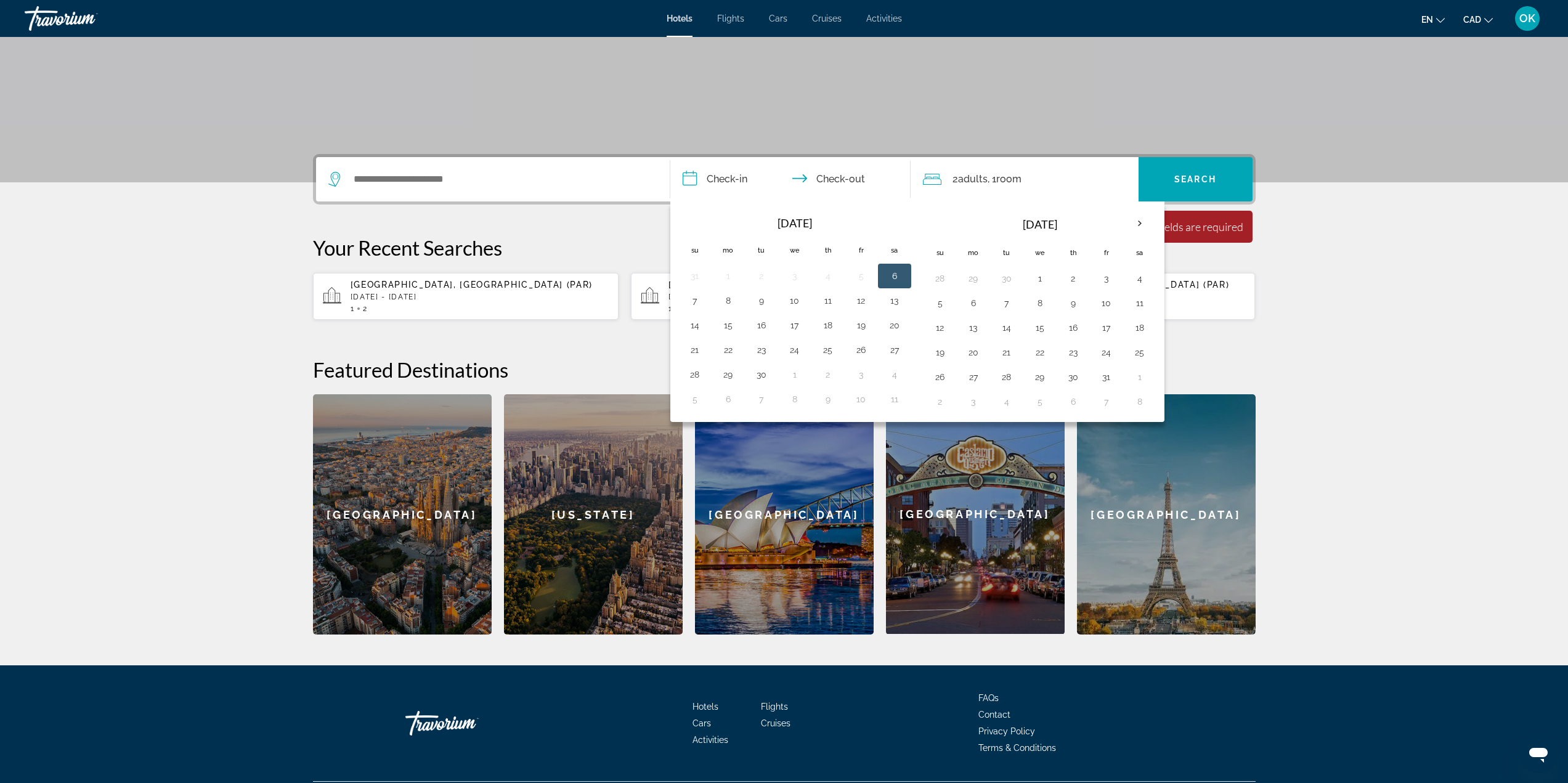
scroll to position [220, 0]
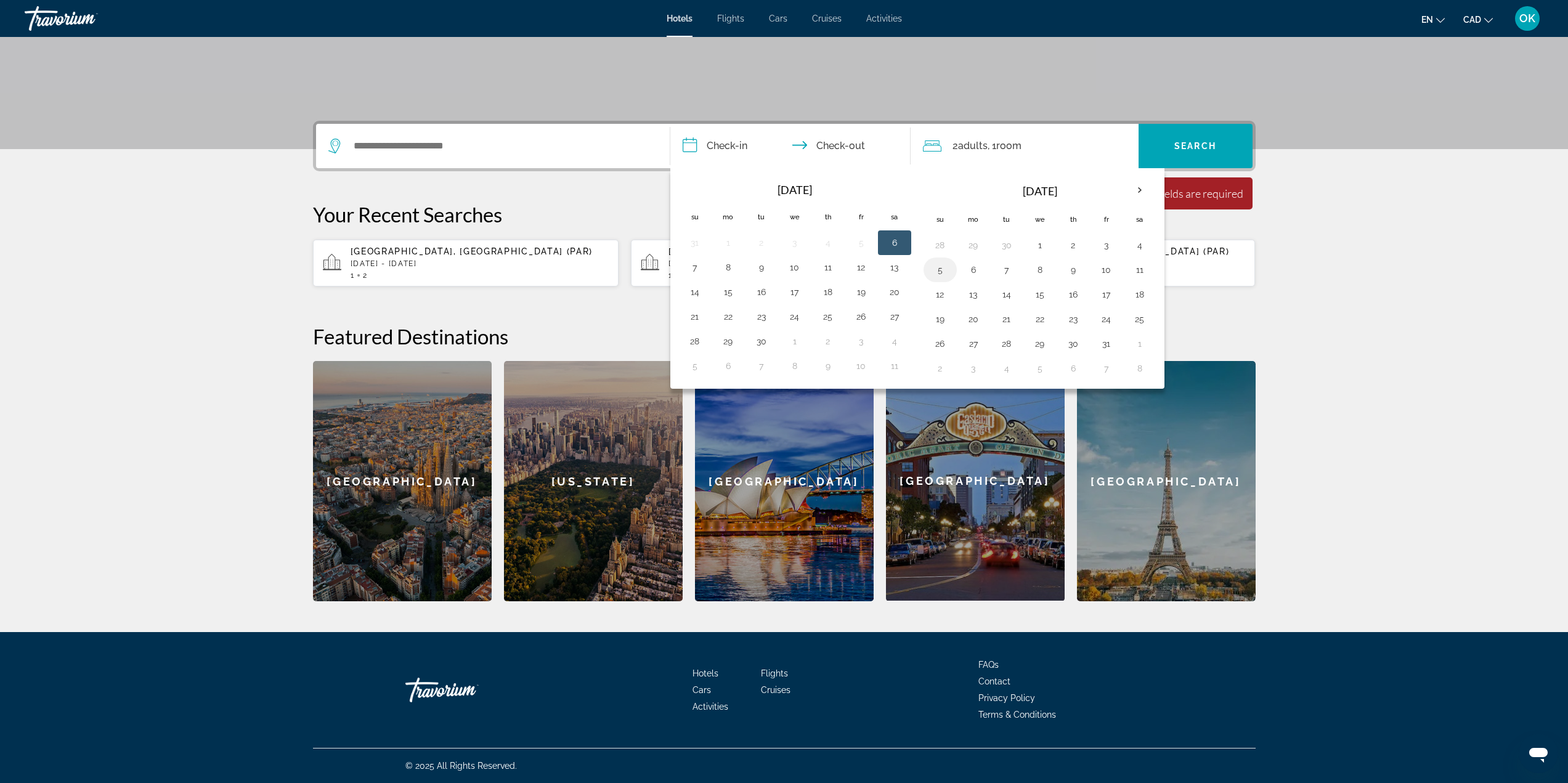
click at [939, 273] on button "5" at bounding box center [941, 270] width 20 height 18
click at [1068, 269] on button "9" at bounding box center [1073, 270] width 20 height 18
type input "**********"
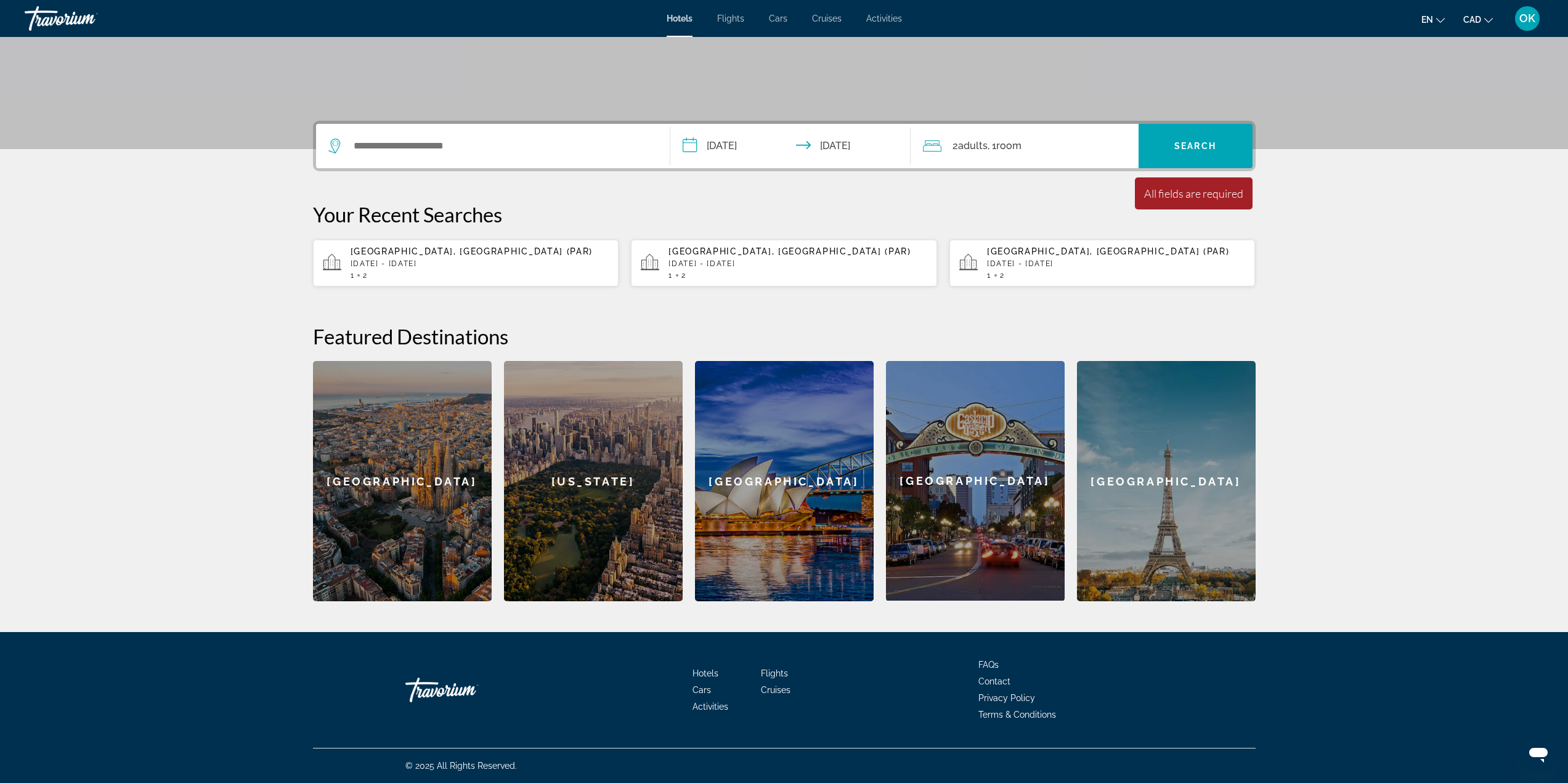
click at [440, 269] on div "Paris, France (PAR) Sun, 05 Oct - Thu, 09 Oct 1 2" at bounding box center [480, 264] width 259 height 33
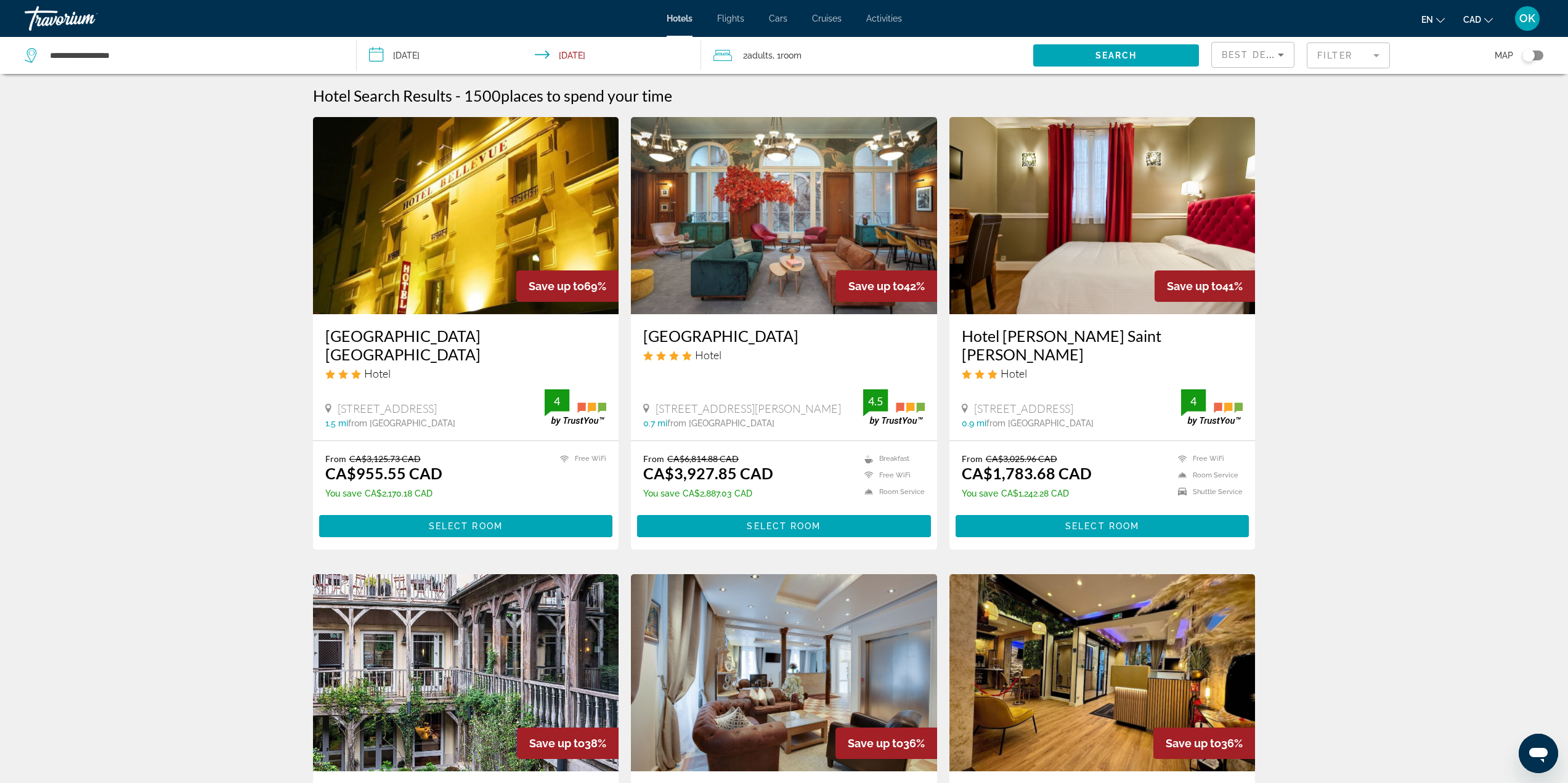
click at [1539, 60] on div "Toggle map" at bounding box center [1533, 56] width 21 height 10
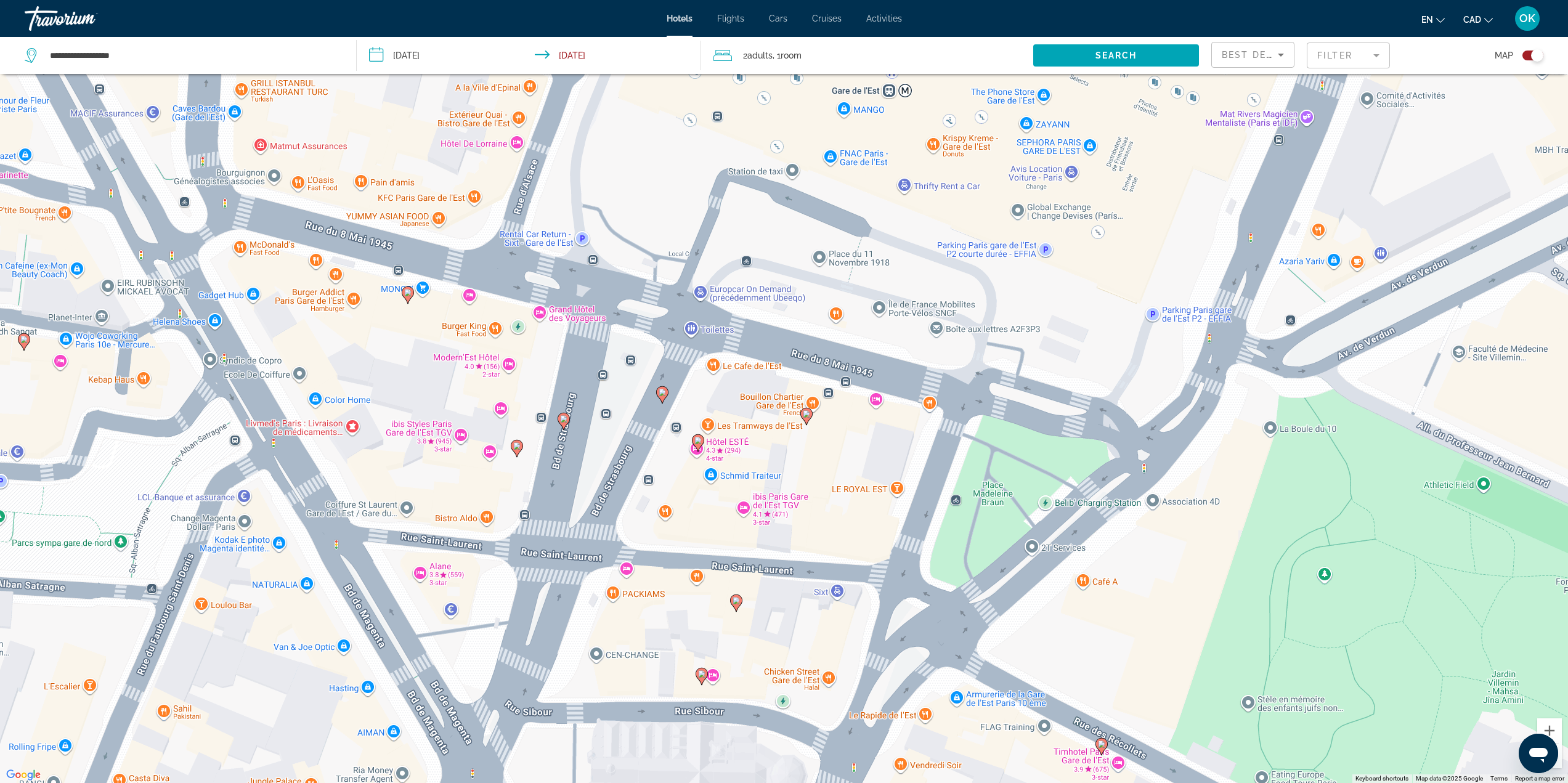
click at [733, 607] on gmp-advanced-marker "Main content" at bounding box center [736, 603] width 13 height 19
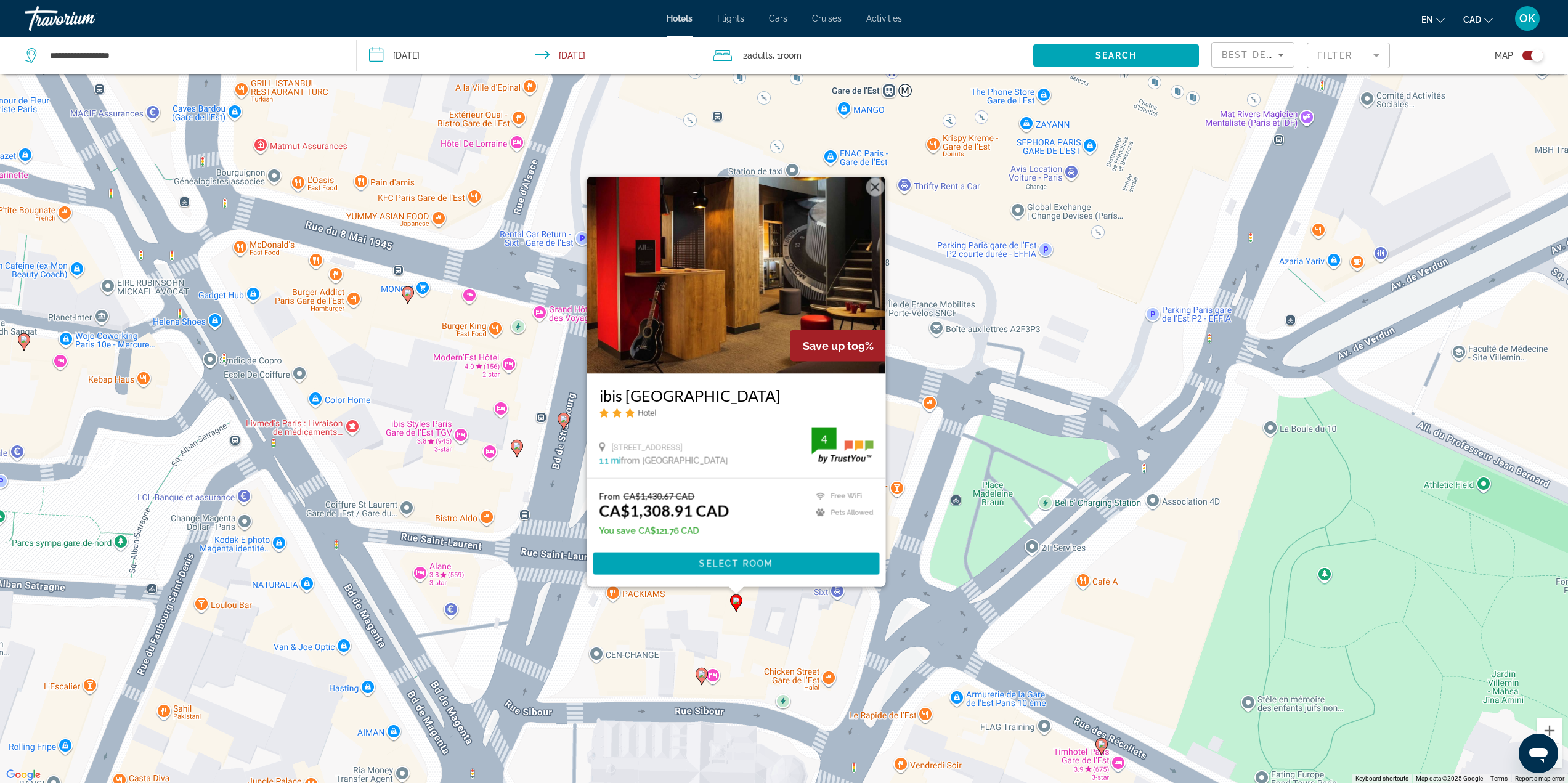
click at [690, 612] on div "To activate drag with keyboard, press Alt + Enter. Once in keyboard drag state,…" at bounding box center [784, 391] width 1568 height 783
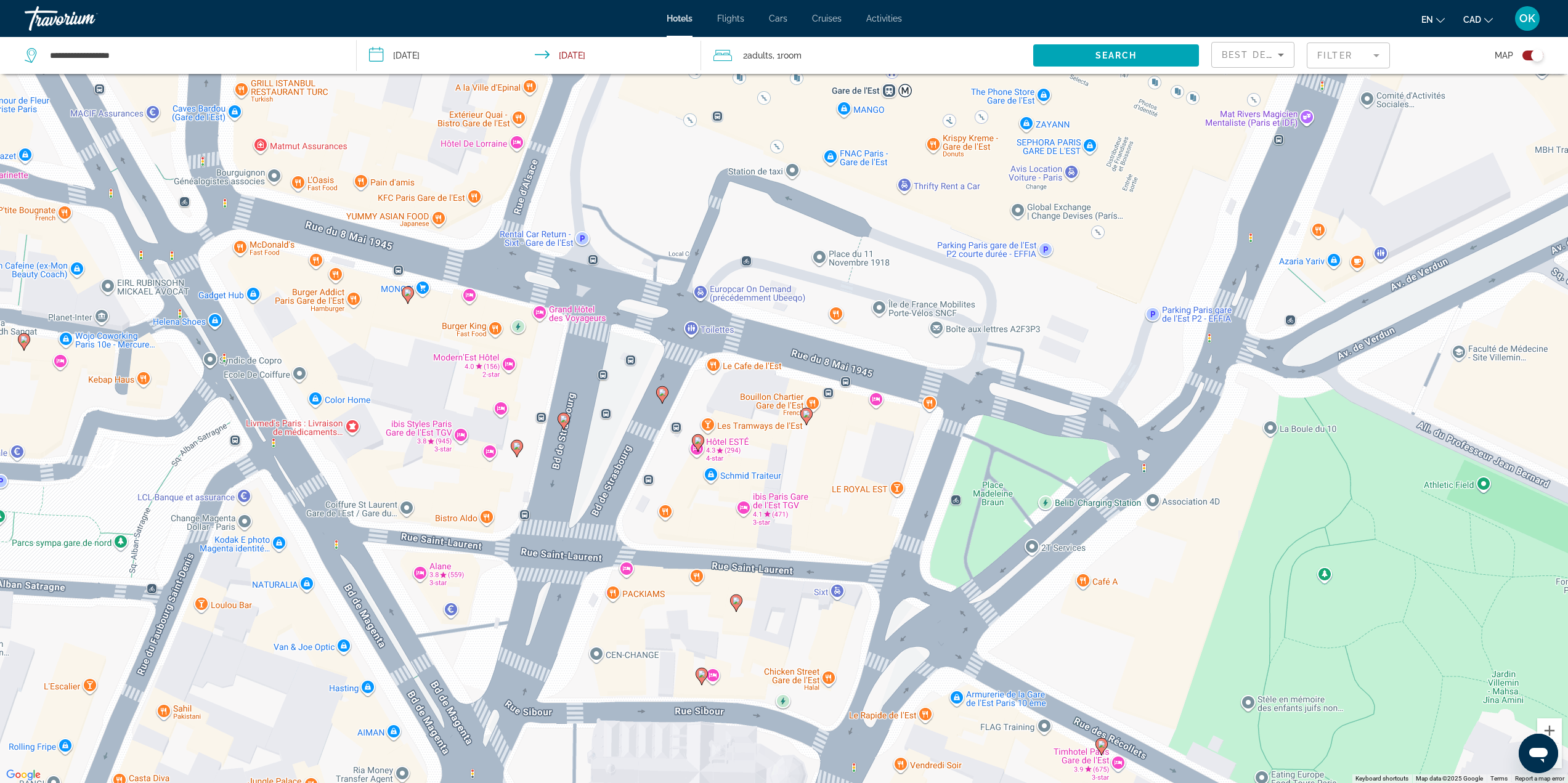
click at [703, 684] on gmp-advanced-marker "Main content" at bounding box center [702, 676] width 13 height 19
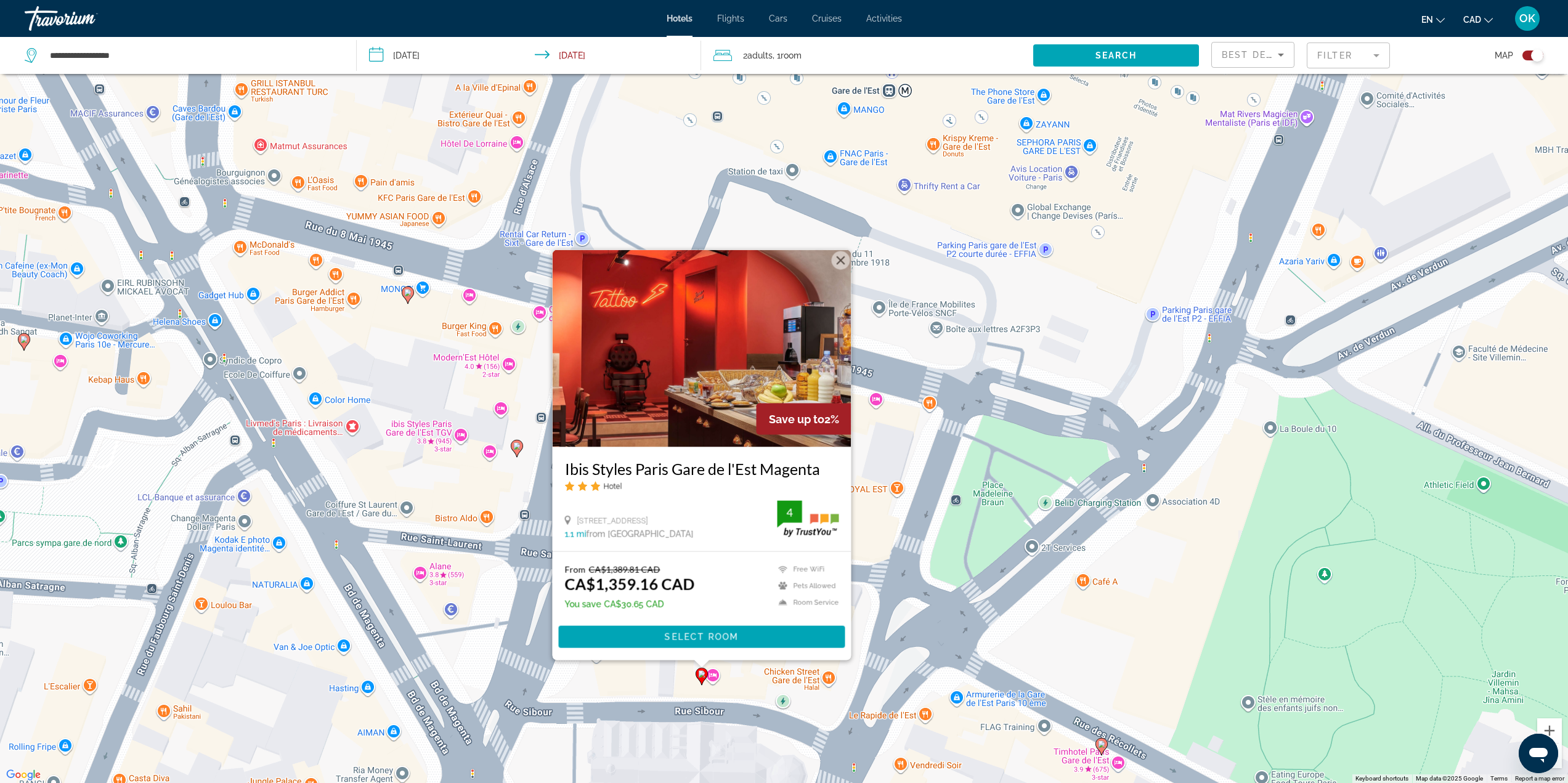
click at [653, 672] on div "To activate drag with keyboard, press Alt + Enter. Once in keyboard drag state,…" at bounding box center [784, 391] width 1568 height 783
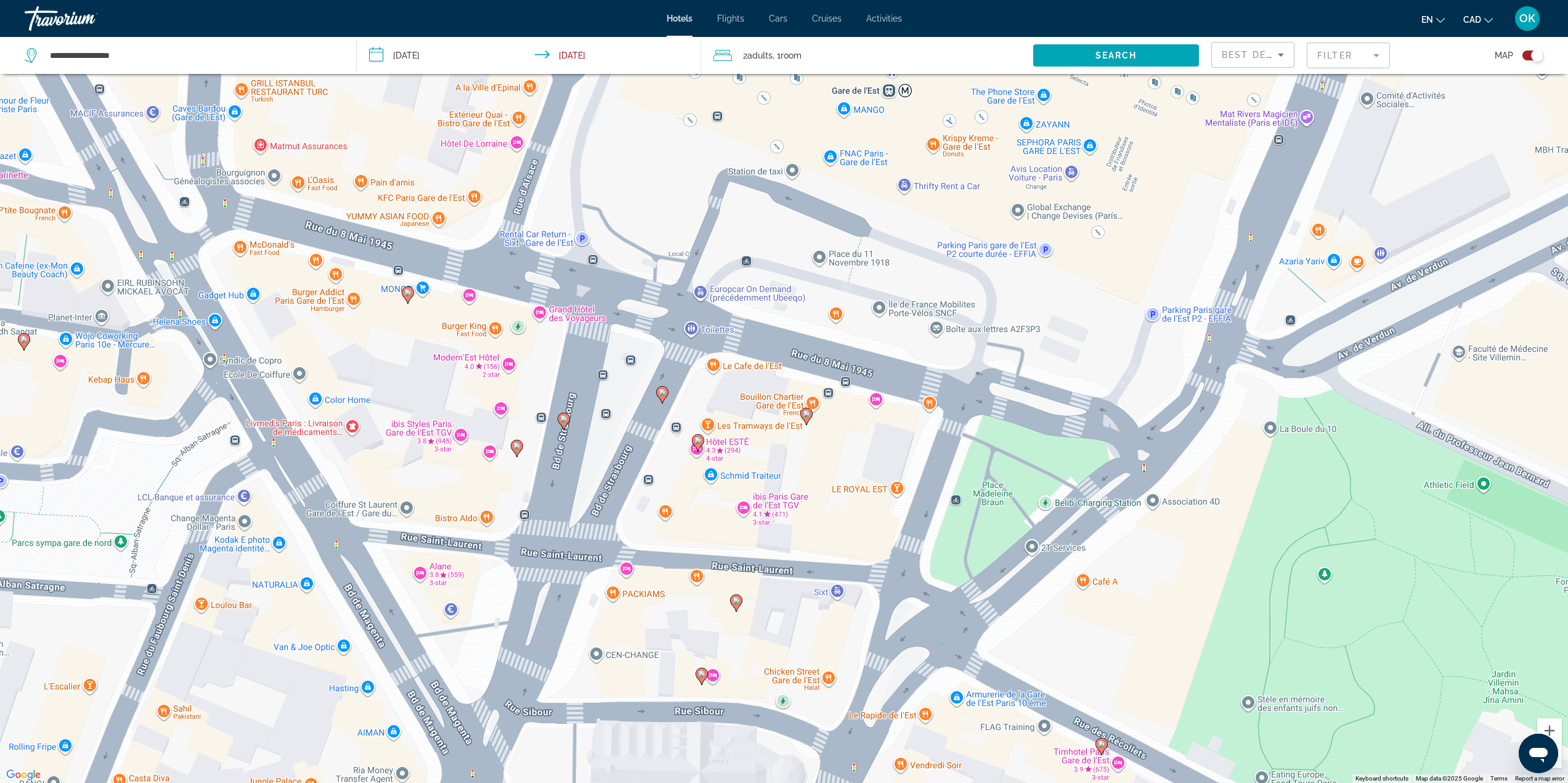
click at [803, 418] on icon "Main content" at bounding box center [806, 416] width 11 height 16
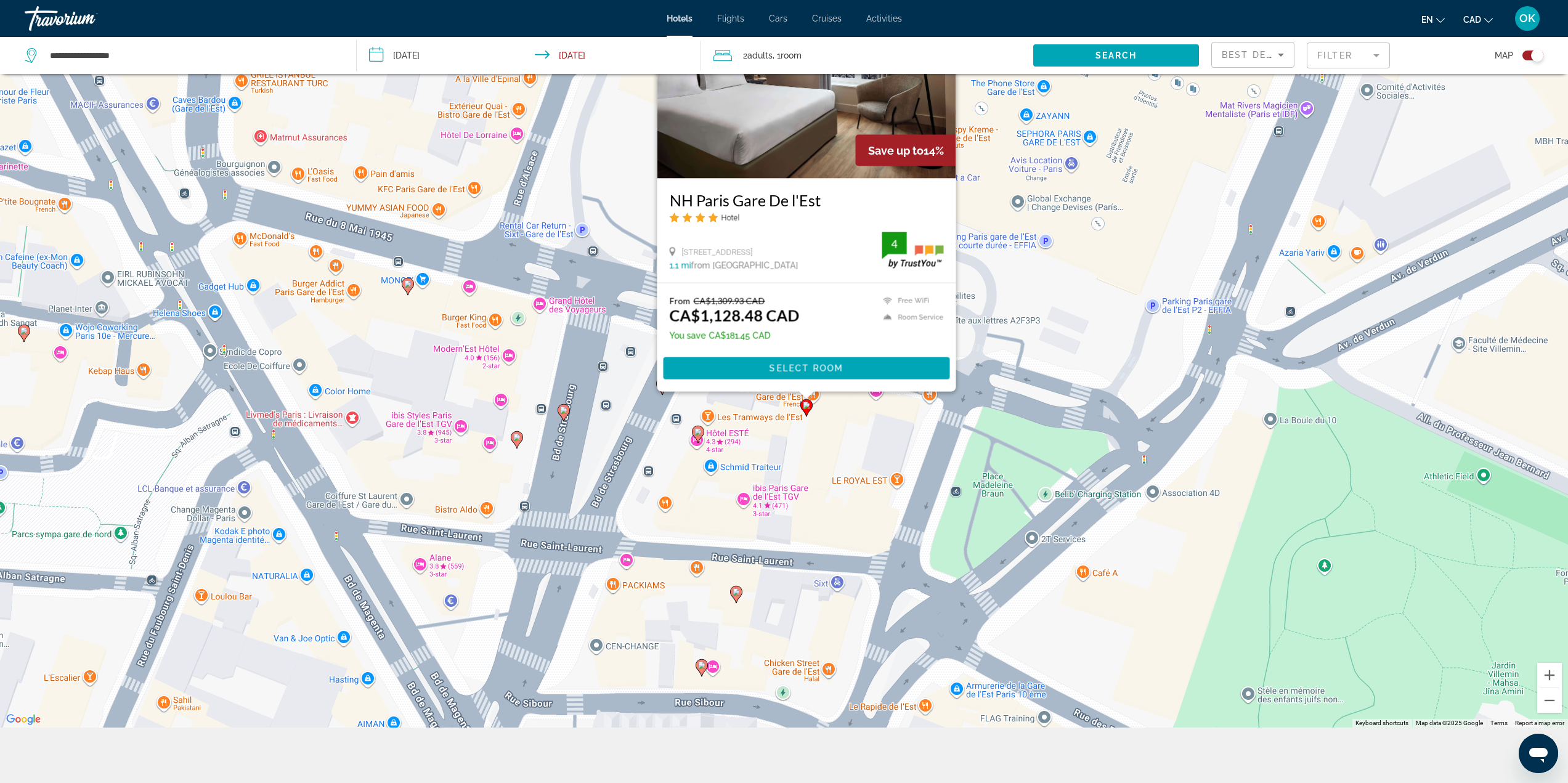
scroll to position [135, 0]
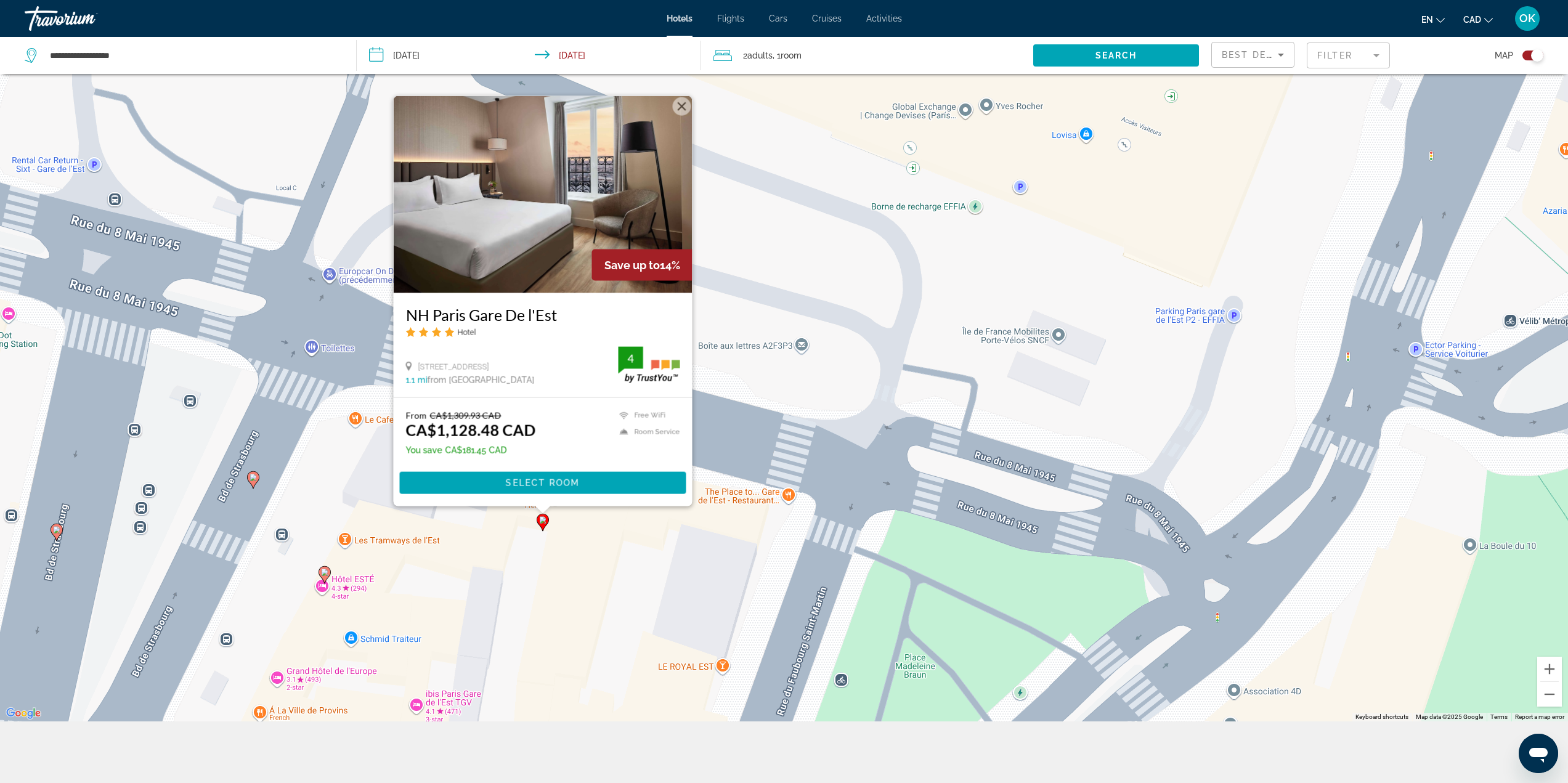
click at [551, 251] on img "Main content" at bounding box center [542, 193] width 299 height 197
